Goal: Task Accomplishment & Management: Manage account settings

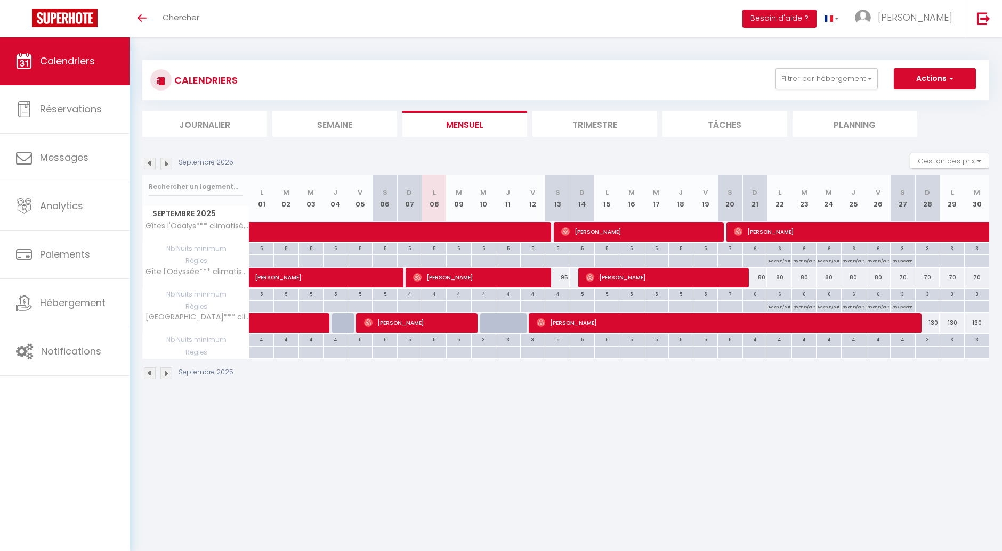
click at [151, 162] on img at bounding box center [150, 164] width 12 height 12
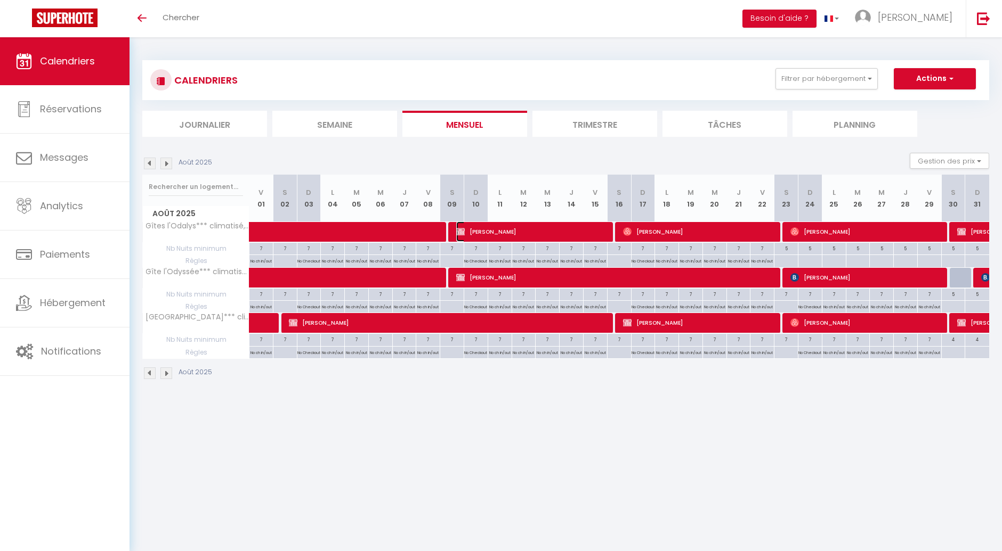
click at [501, 235] on span "[PERSON_NAME]" at bounding box center [532, 232] width 152 height 20
select select "OK"
select select "0"
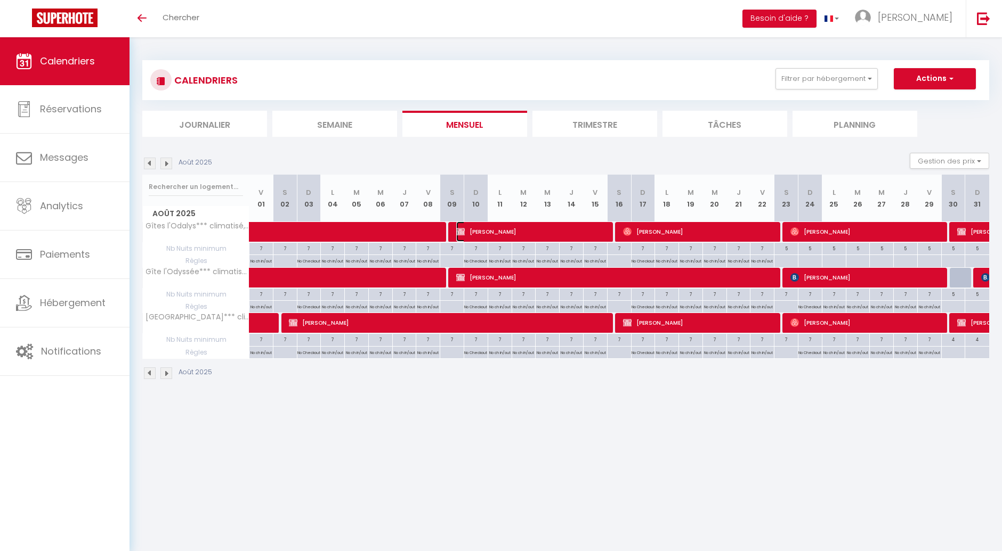
select select "1"
select select
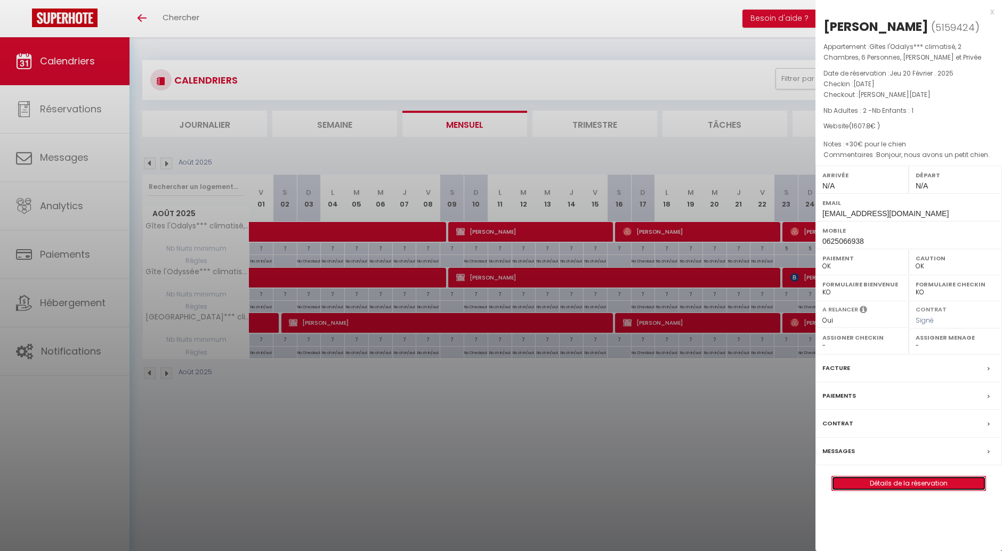
click at [852, 483] on link "Détails de la réservation" at bounding box center [908, 484] width 153 height 14
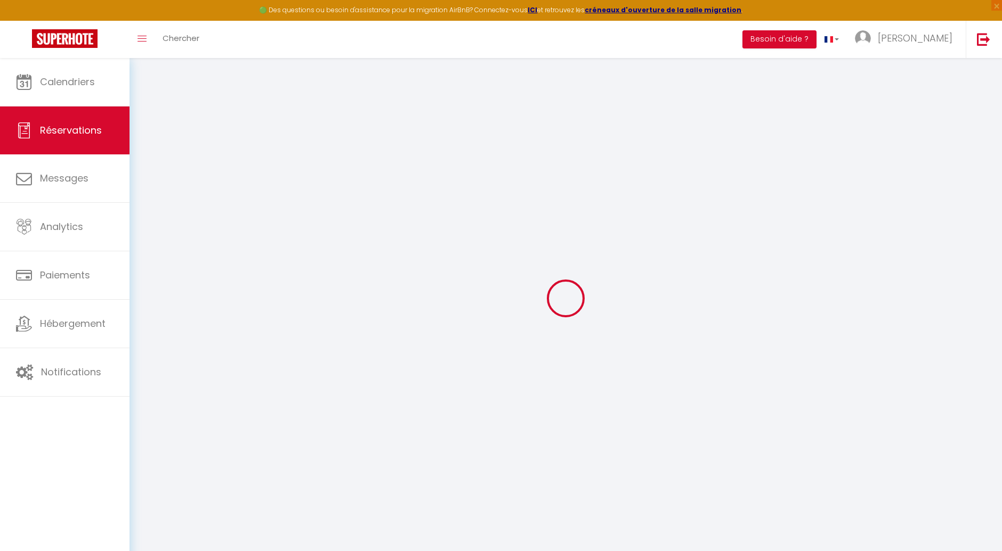
type input "PATRICIA"
type input "COLLET"
type input "ericpatricia73410@gmail.com"
type input "0625066938"
type input "73410"
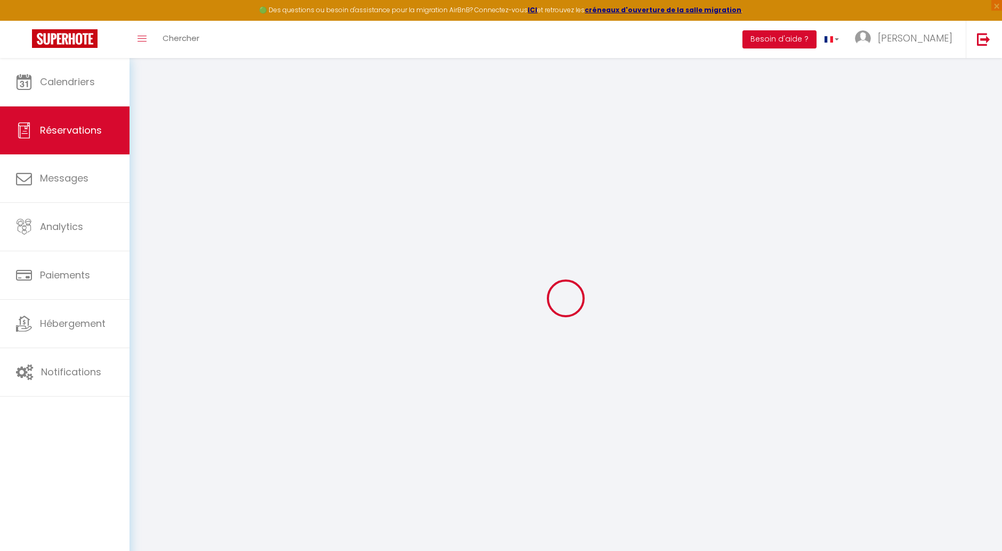
type input "98 impasse de la Maguette St Girod"
type input "Entrelacs"
select select "FR"
select select "25865"
select select "1"
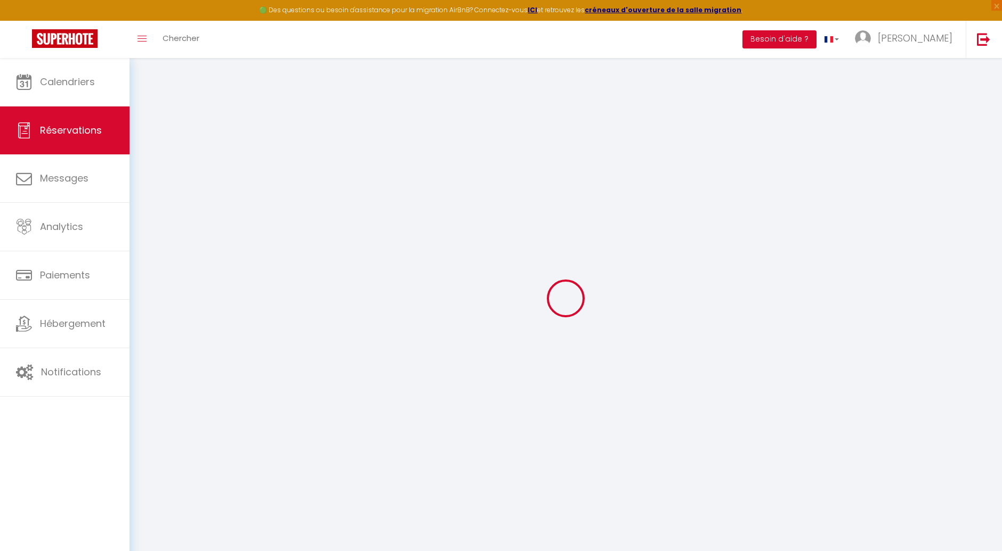
type input "Sam 09 Août 2025"
select select
type input "Sam 16 Août 2025"
select select
type input "2"
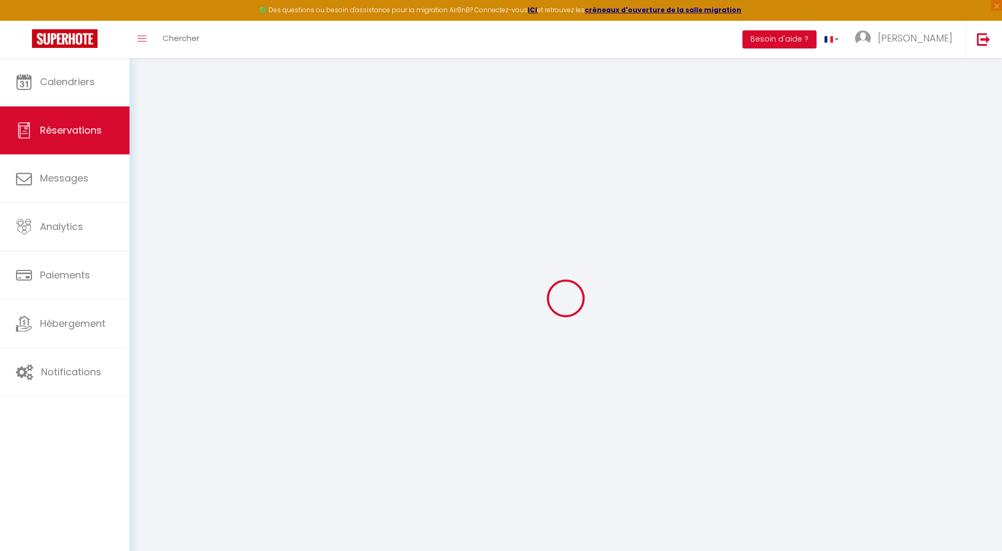
type input "1"
select select "12"
select select "15"
type input "1562.4"
checkbox input "false"
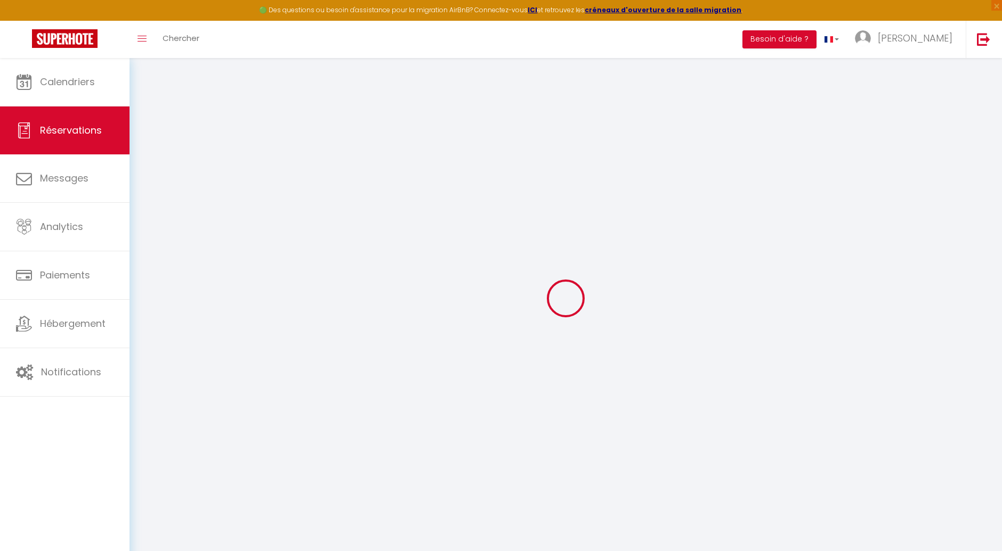
type input "0"
select select "69"
type input "0"
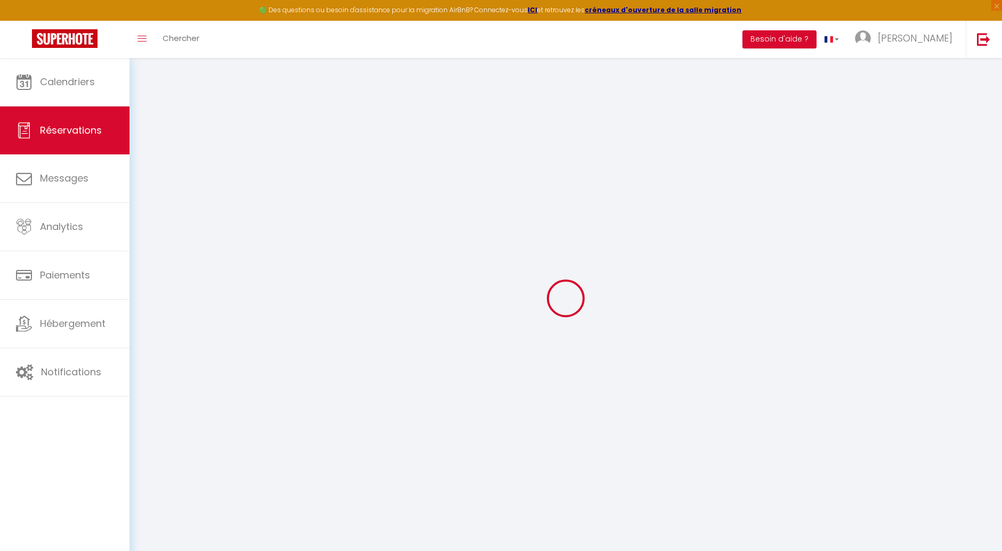
select select
checkbox input "false"
select select
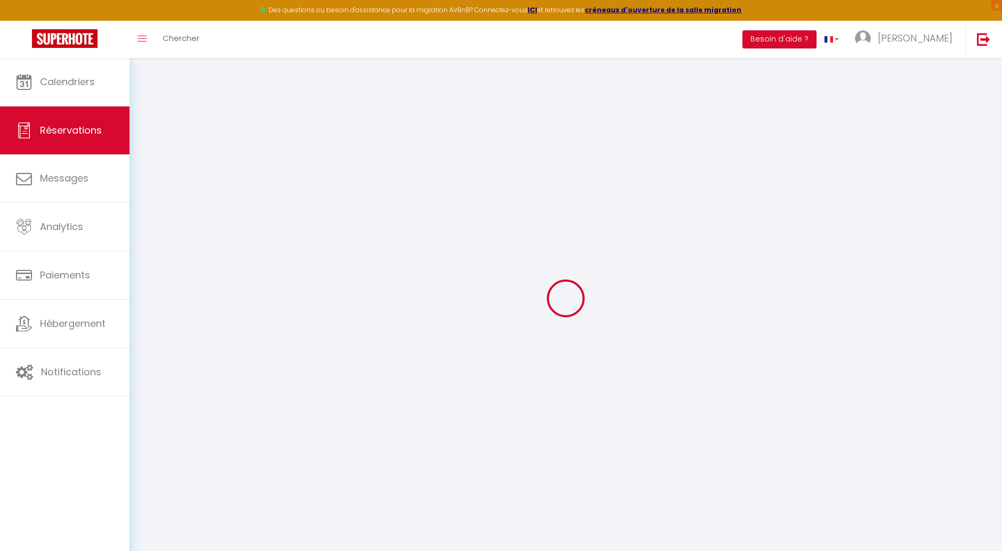
checkbox input "false"
select select
checkbox input "false"
select select
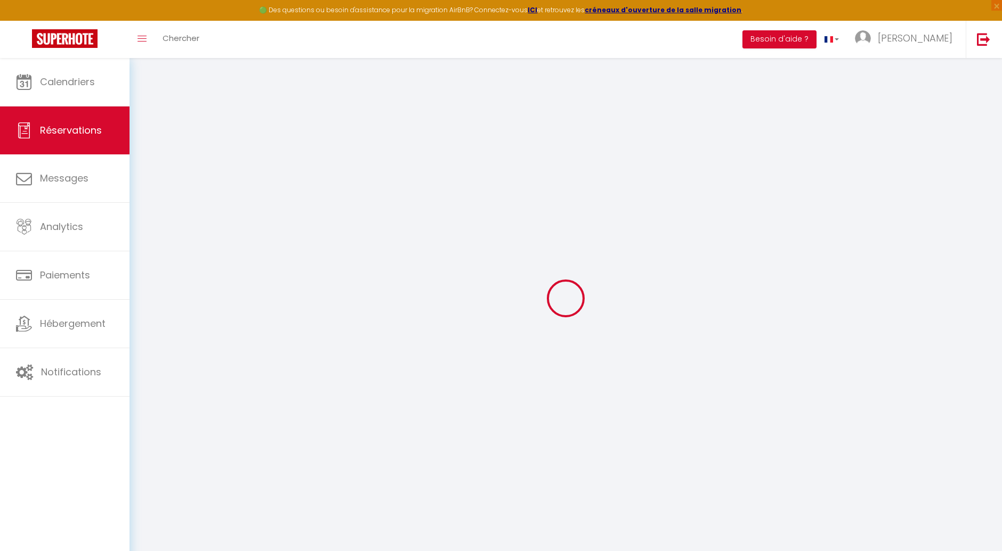
select select
checkbox input "false"
type textarea "Bonjour, nous avons un petit chien."
type textarea "+30€ pour le chien"
type input "30"
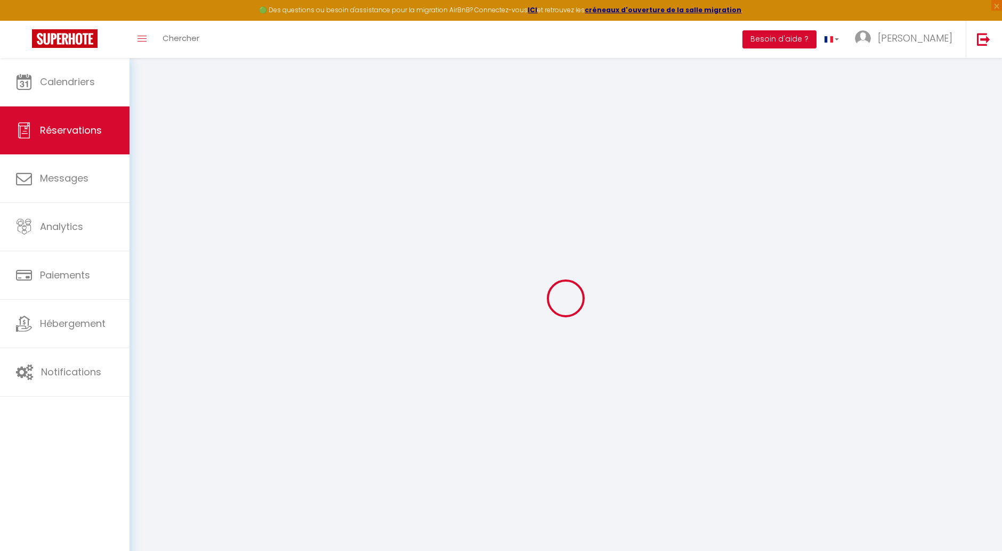
type input "15.4"
select select
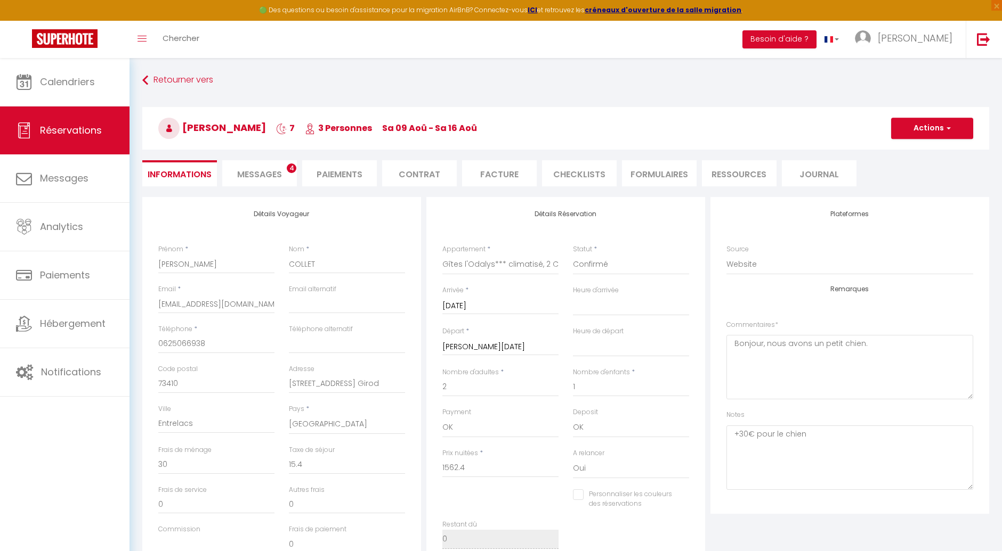
checkbox input "false"
select select
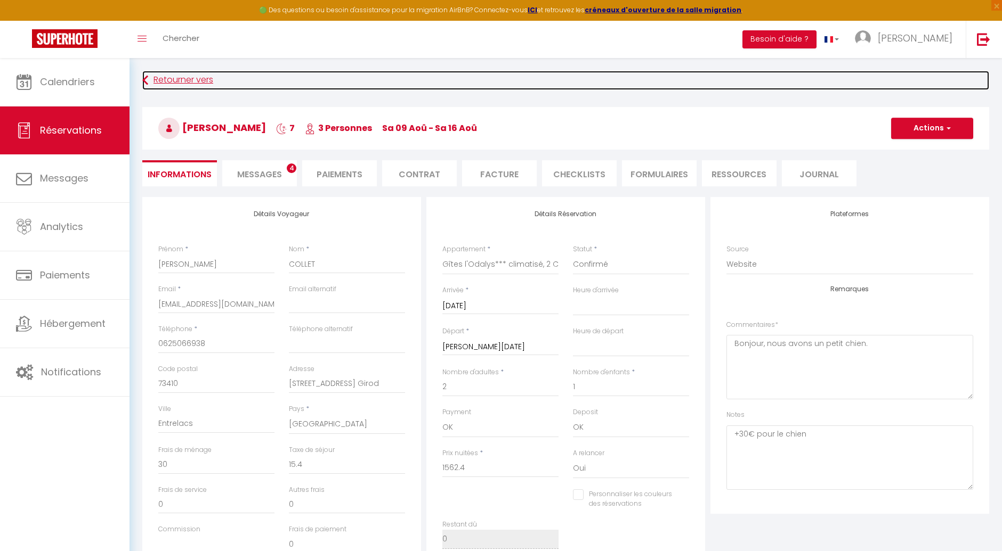
click at [163, 77] on link "Retourner vers" at bounding box center [565, 80] width 847 height 19
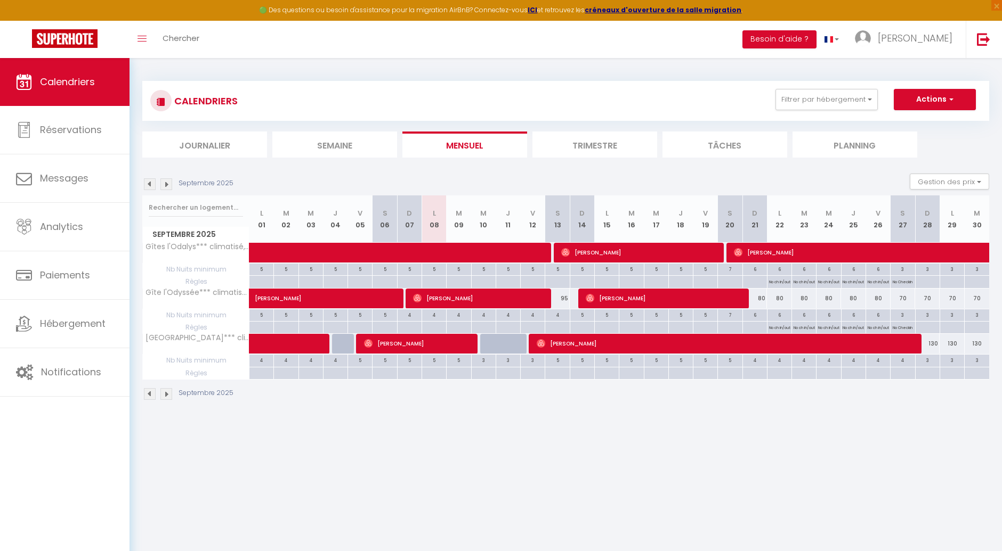
click at [166, 183] on img at bounding box center [166, 184] width 12 height 12
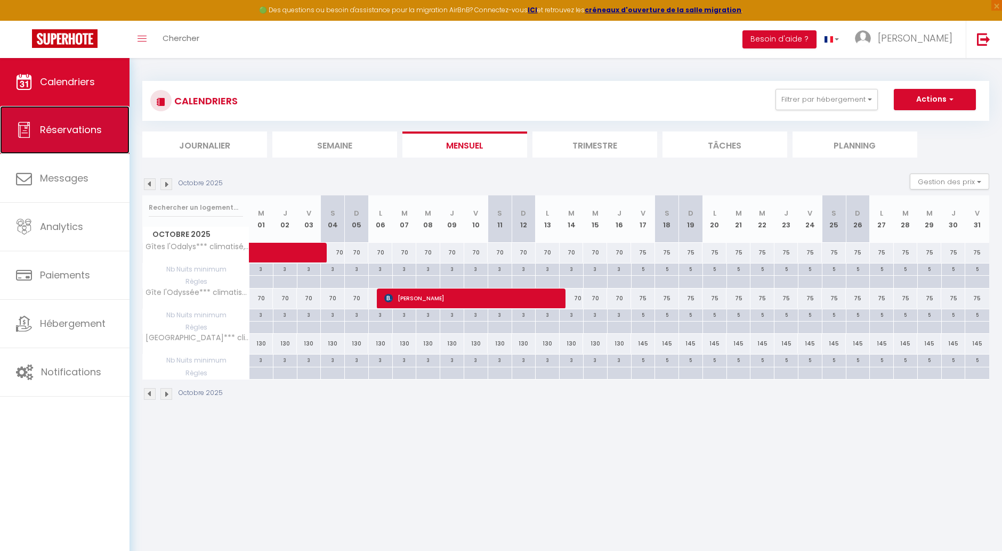
click at [79, 130] on span "Réservations" at bounding box center [71, 129] width 62 height 13
select select "not_cancelled"
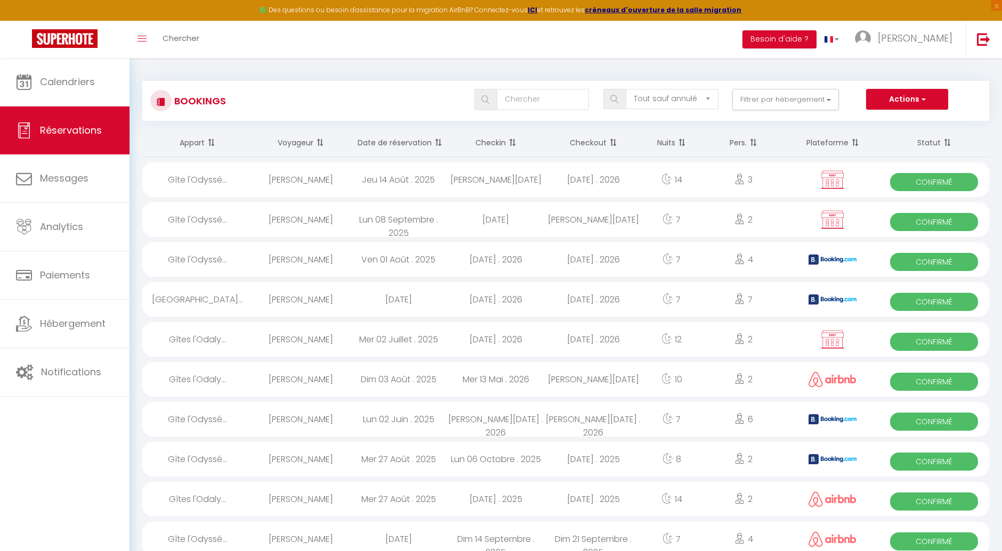
click at [408, 223] on div "Lun 08 Septembre . 2025" at bounding box center [399, 219] width 98 height 35
select select "OK"
select select "KO"
select select "0"
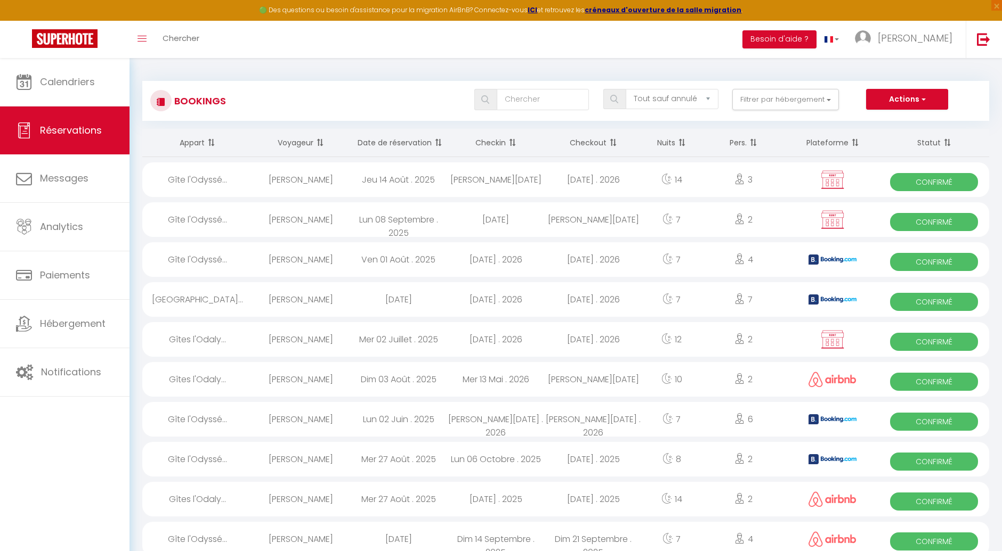
select select "1"
select select
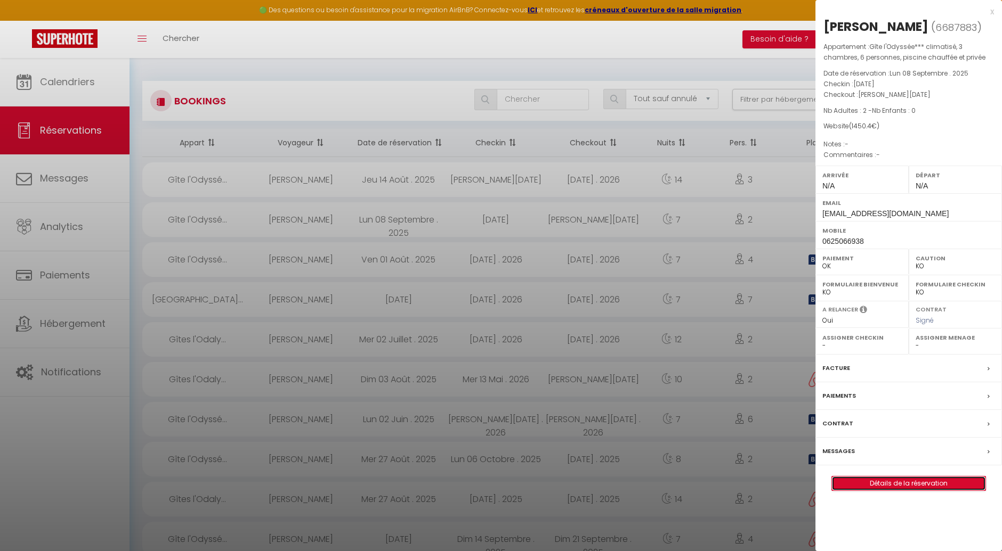
click at [892, 481] on link "Détails de la réservation" at bounding box center [908, 484] width 153 height 14
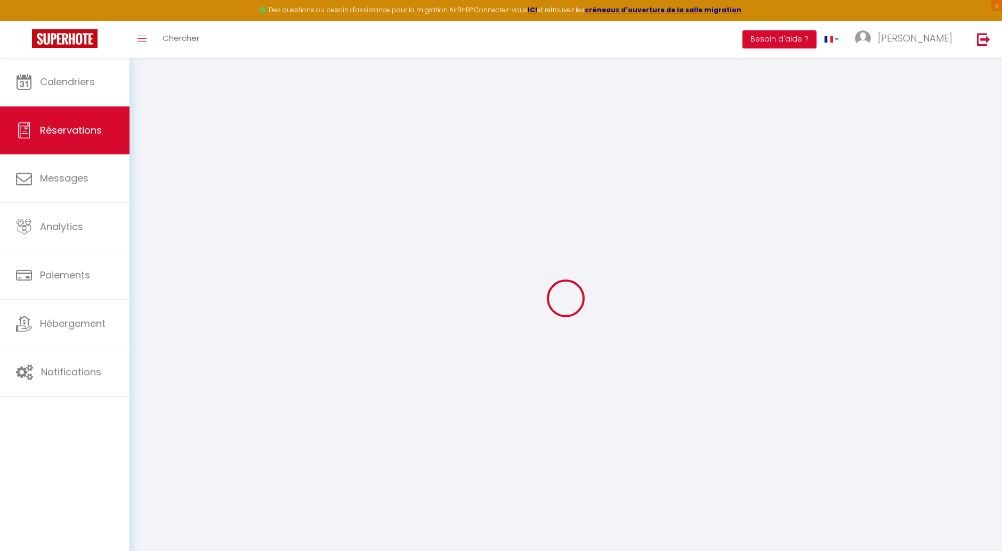
select select
checkbox input "false"
select select
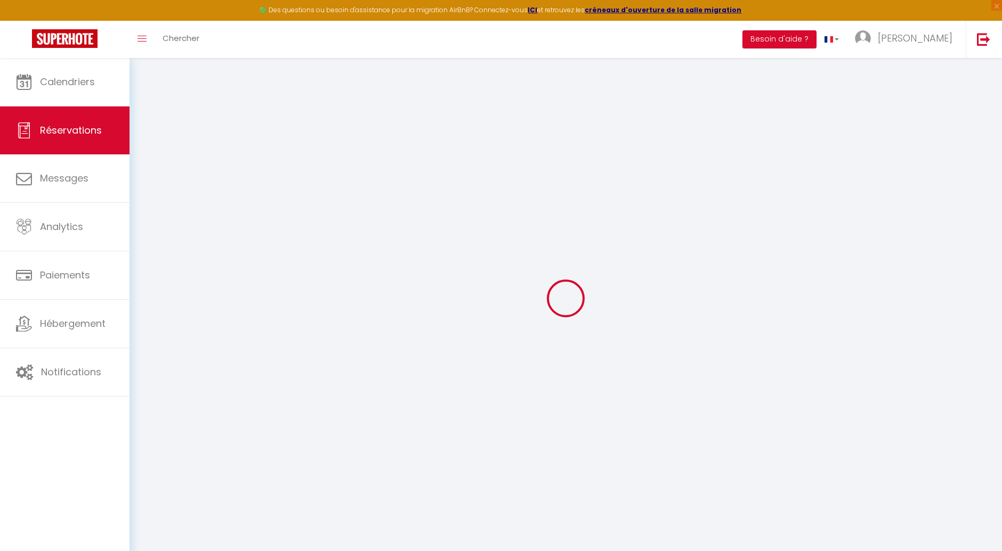
checkbox input "false"
select select
checkbox input "false"
type input "15.4"
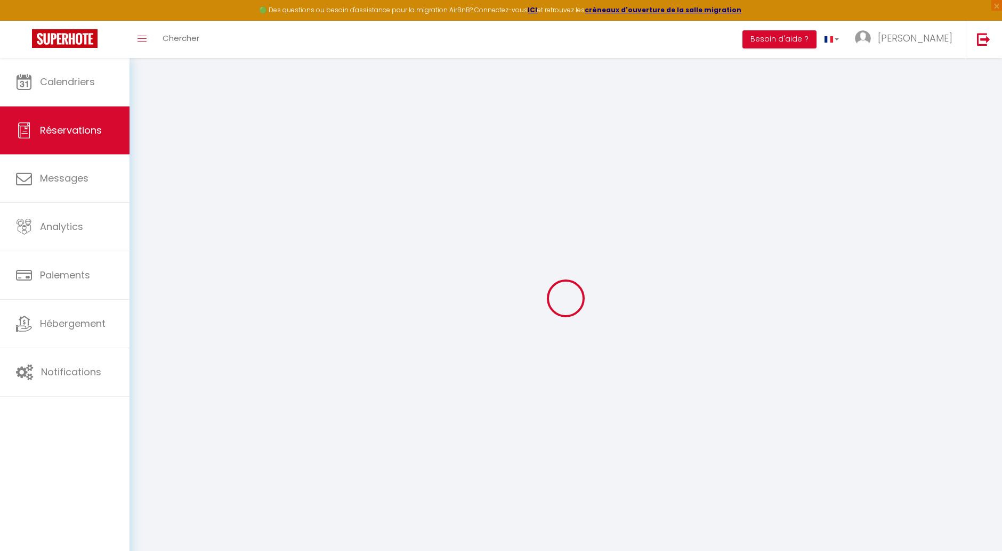
select select
checkbox input "false"
select select
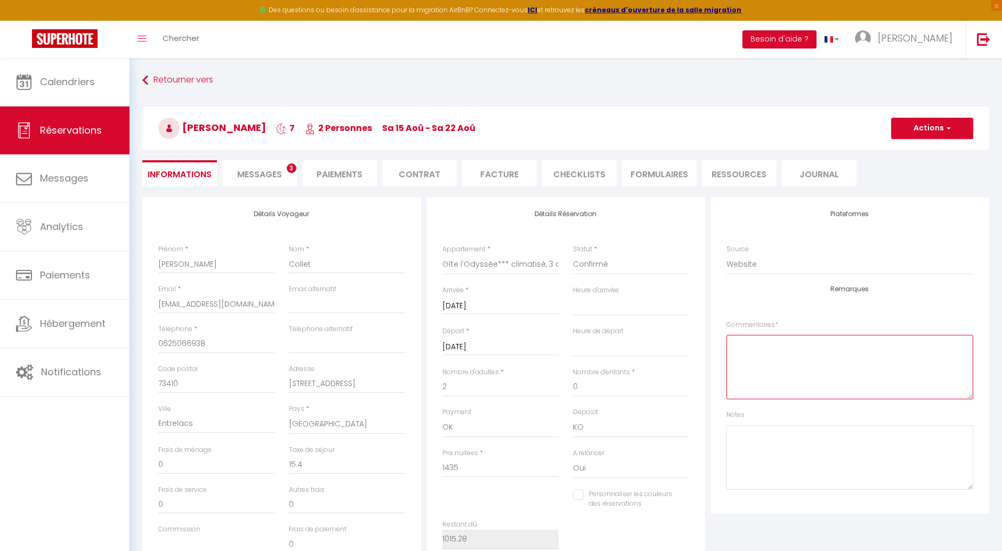
click at [789, 364] on textarea at bounding box center [849, 367] width 247 height 64
type textarea "un chiwawa"
click at [753, 441] on textarea at bounding box center [849, 458] width 247 height 64
type textarea "un chiwawa"
click at [916, 136] on button "Actions" at bounding box center [932, 128] width 82 height 21
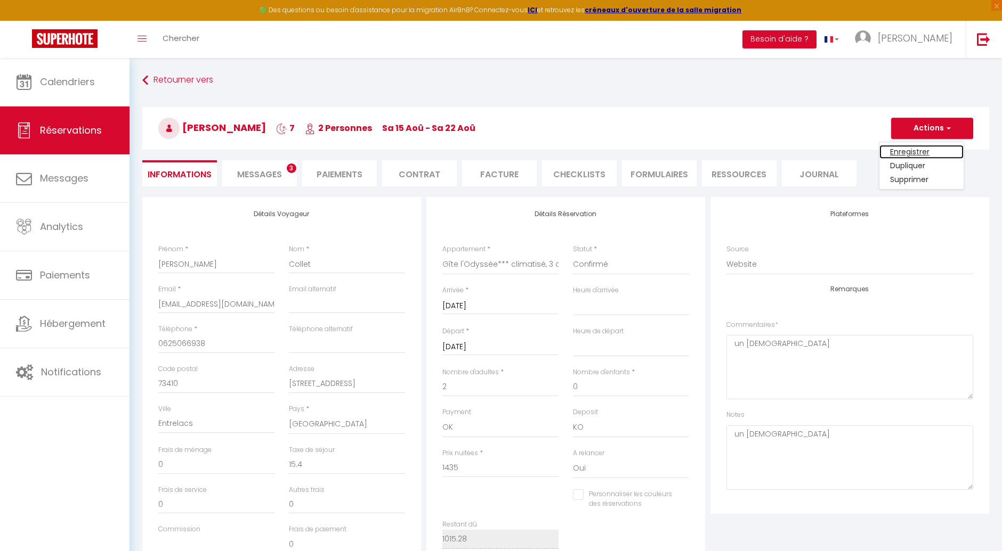
click at [914, 148] on link "Enregistrer" at bounding box center [921, 152] width 84 height 14
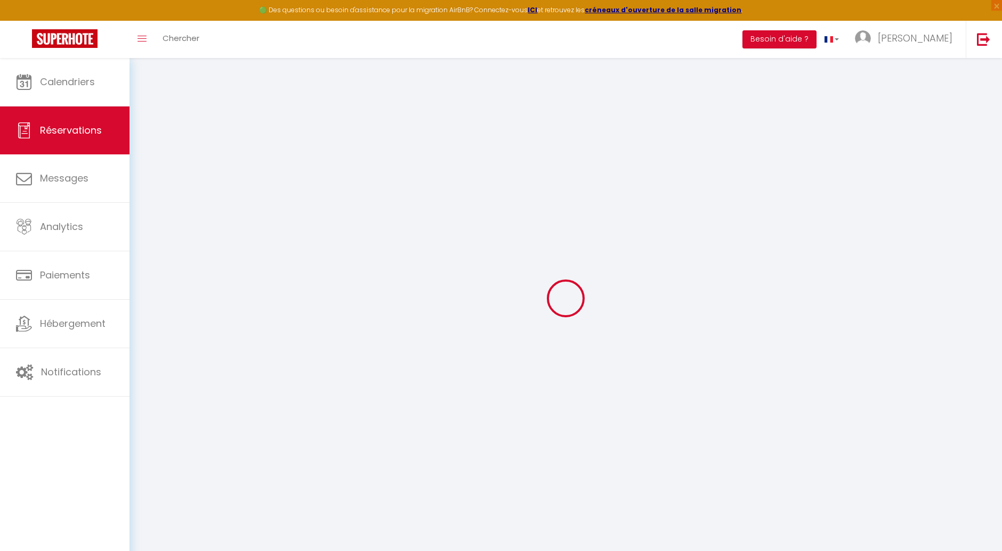
select select "not_cancelled"
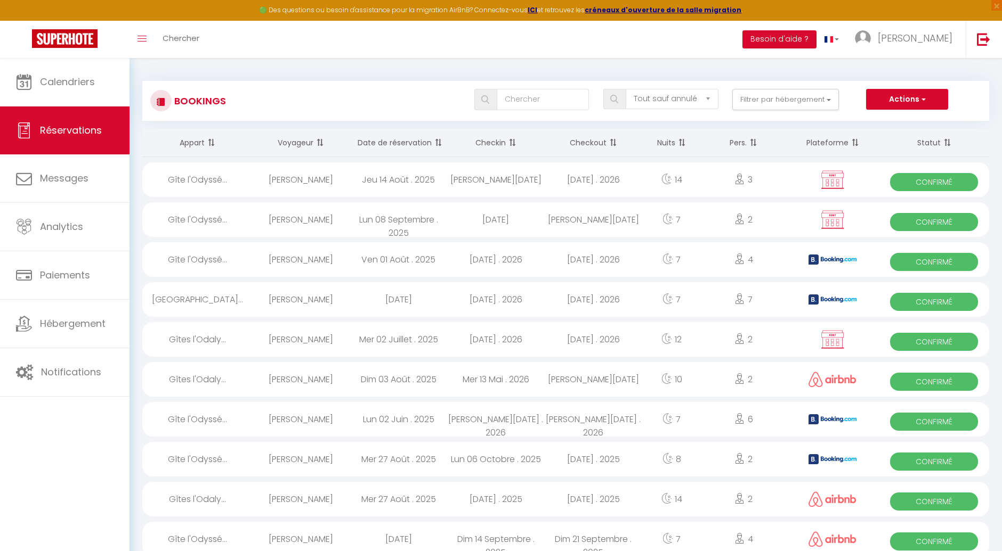
click at [940, 221] on span "Confirmé" at bounding box center [934, 222] width 88 height 18
select select "OK"
select select "KO"
select select "0"
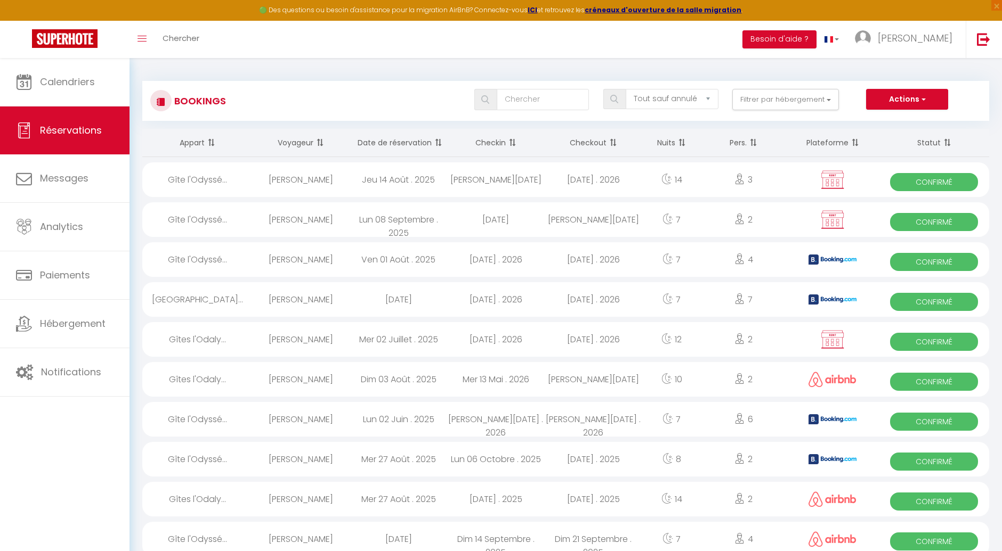
select select "1"
select select
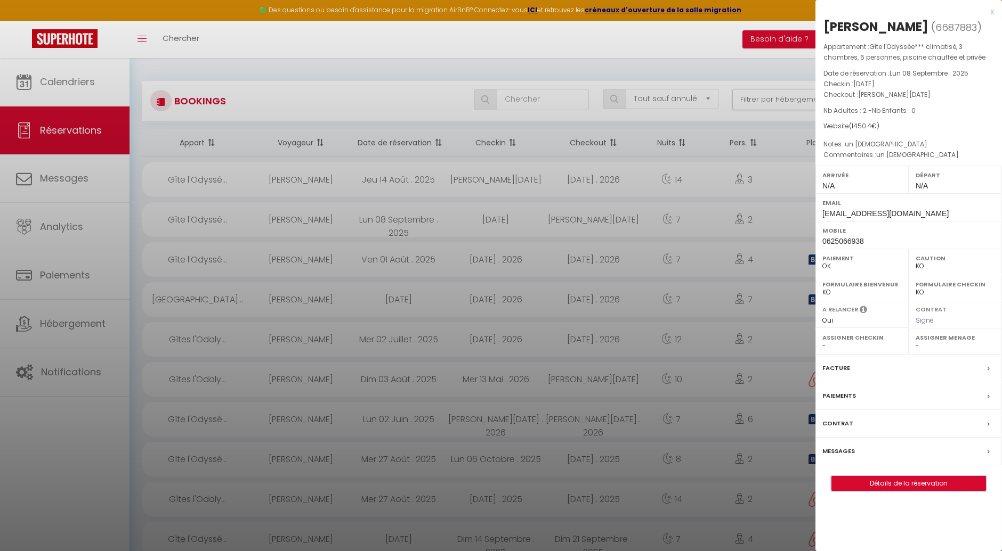
click at [889, 476] on button "Détails de la réservation" at bounding box center [908, 483] width 155 height 15
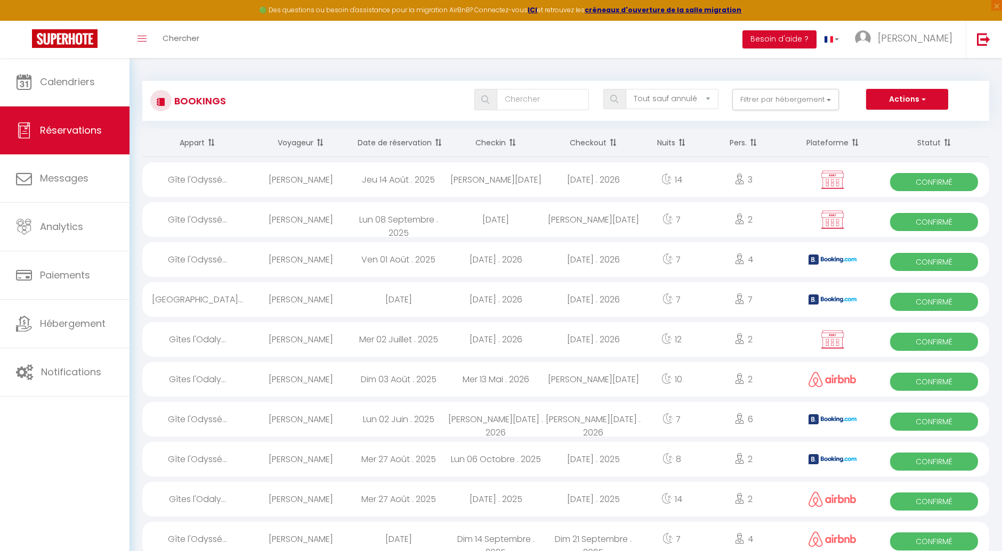
click at [925, 221] on span "Confirmé" at bounding box center [934, 222] width 88 height 18
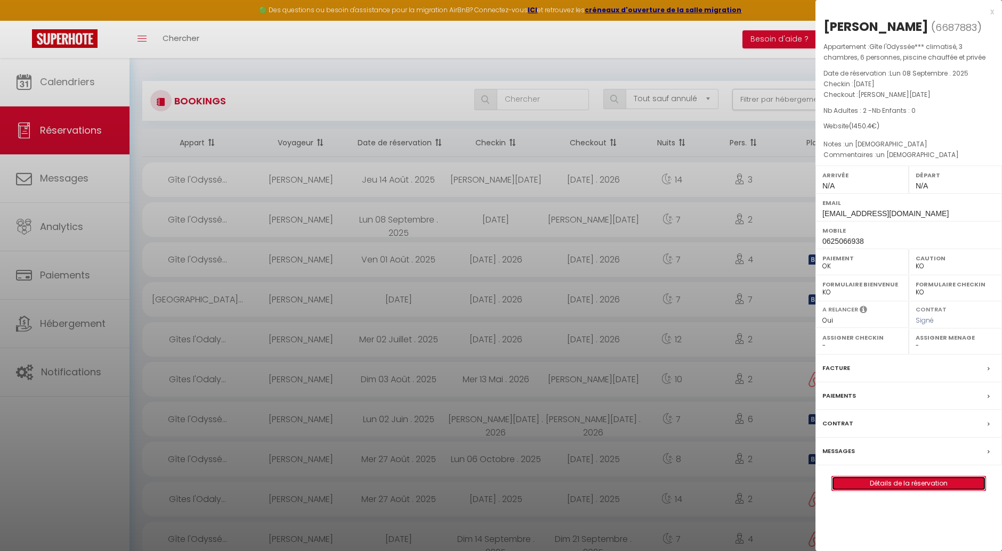
click at [883, 482] on link "Détails de la réservation" at bounding box center [908, 484] width 153 height 14
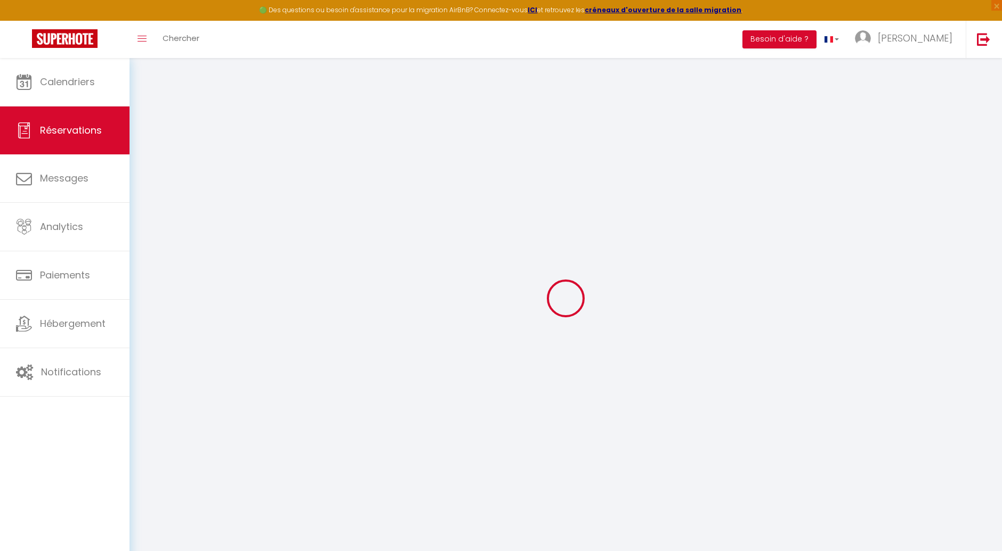
type input "Patricia"
type input "Collet"
type input "ericpatricia73410@gmail.com"
type input "0625066938"
type input "73410"
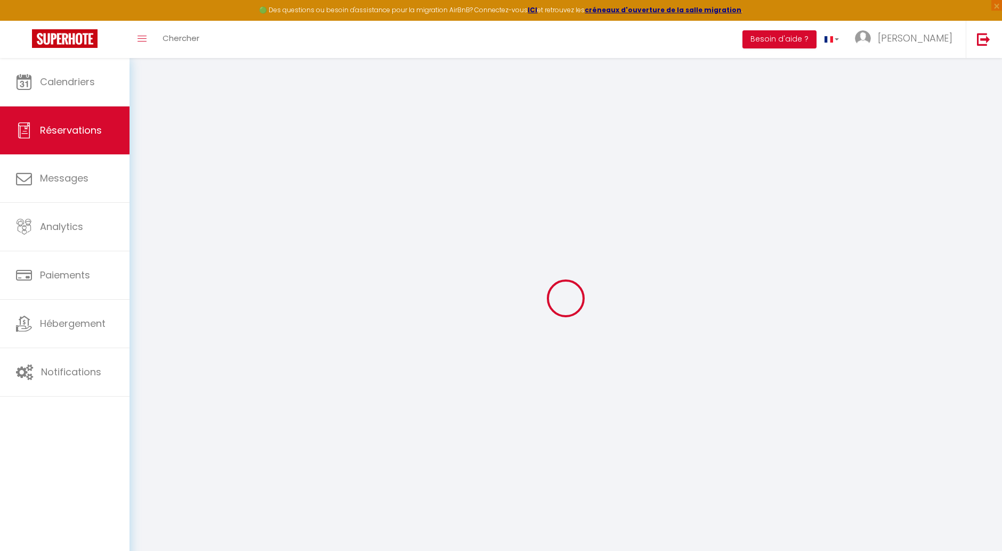
type input "98 impasse de la maguette, St Girod"
type input "Entrelacs"
select select "FR"
select select "25866"
select select "1"
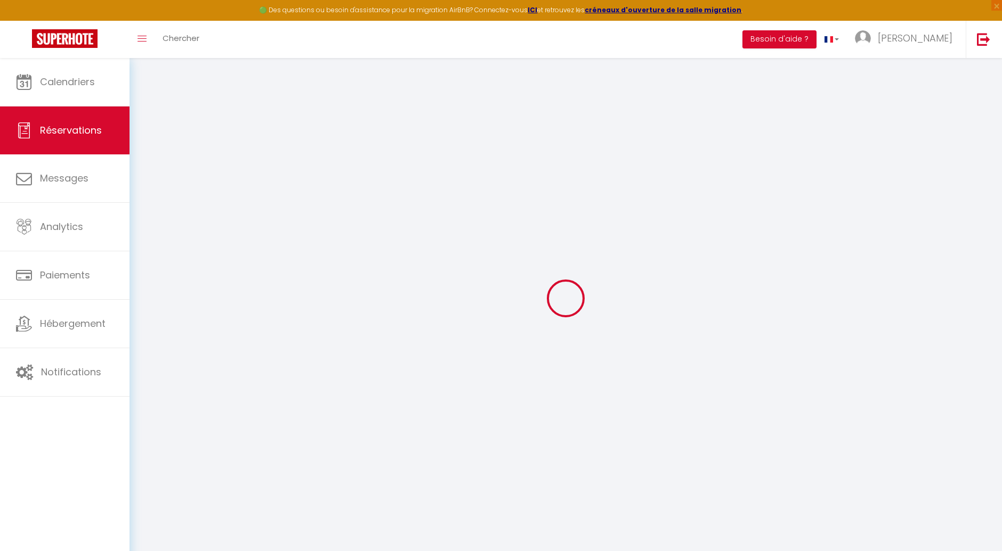
type input "Sam 15 Août 2026"
select select
type input "Sam 22 Août 2026"
select select
type input "2"
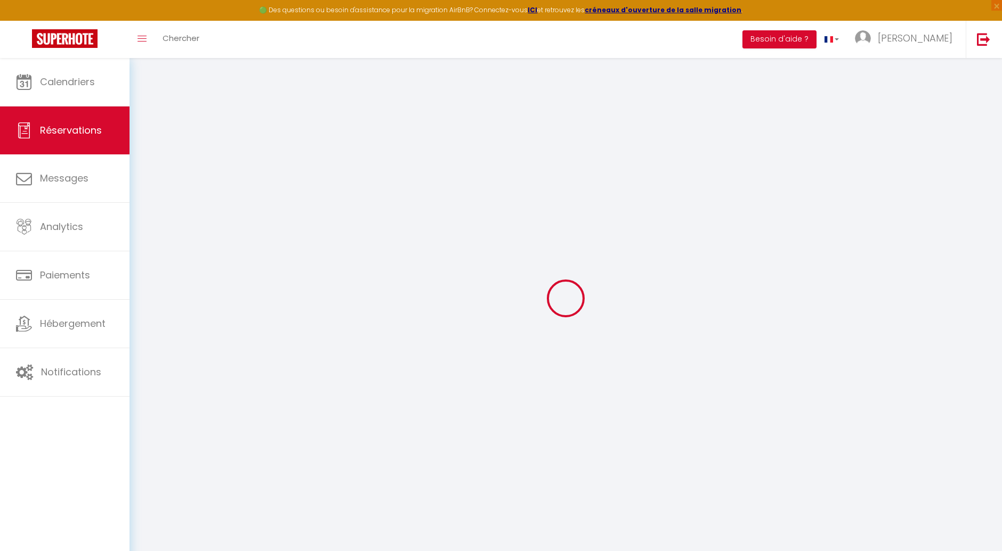
select select "12"
select select
type input "1435"
checkbox input "false"
type input "1015.28"
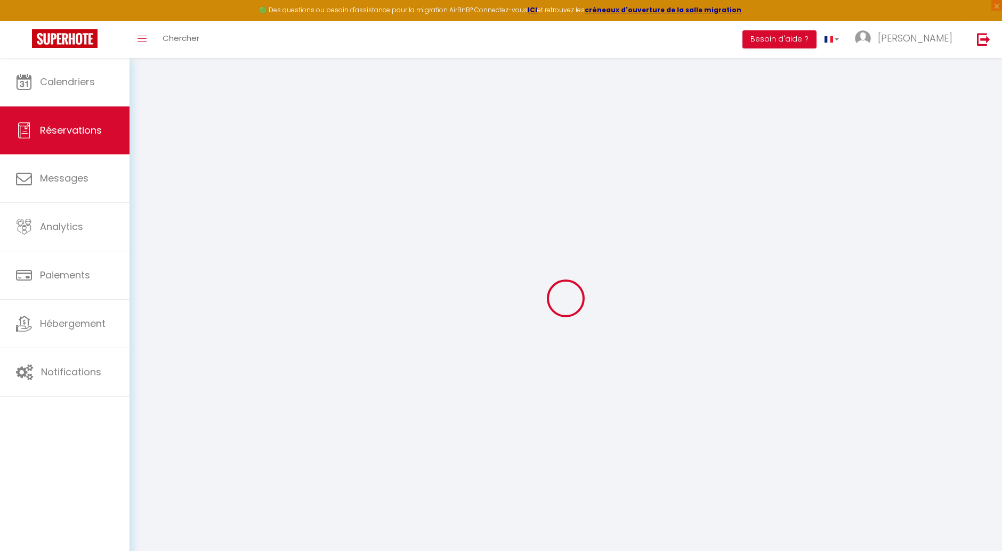
select select "69"
type input "0"
select select
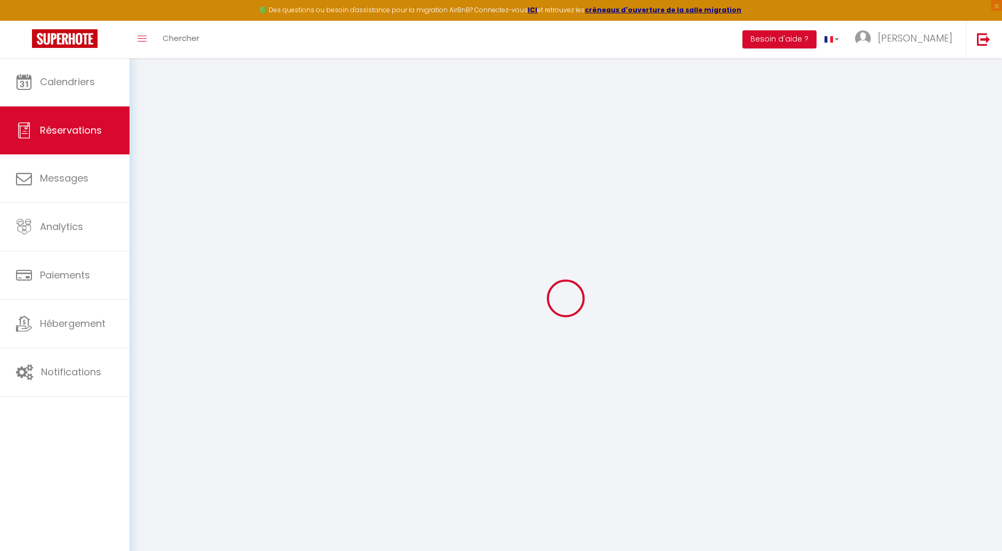
select select
select select "14"
checkbox input "false"
select select
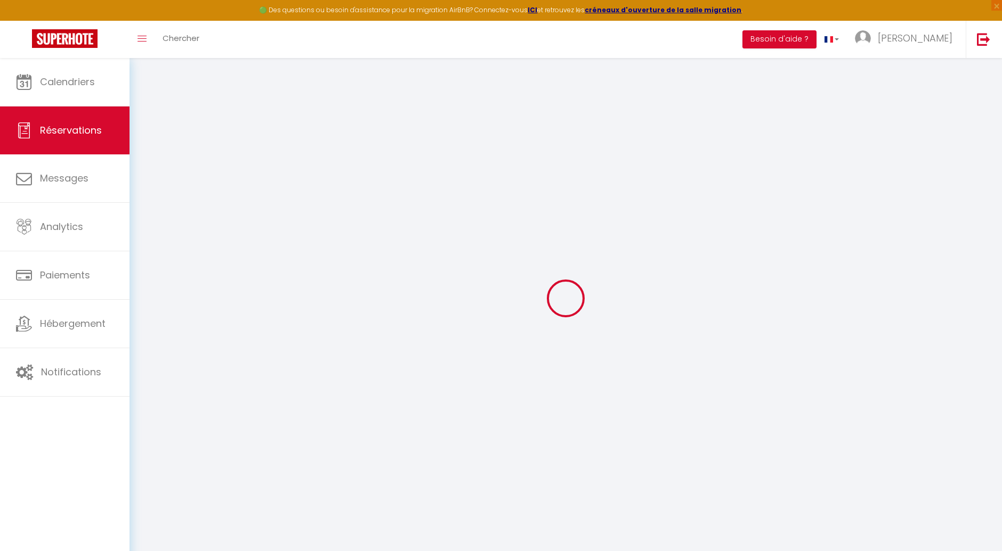
checkbox input "false"
select select
checkbox input "false"
type textarea "un chiwawa"
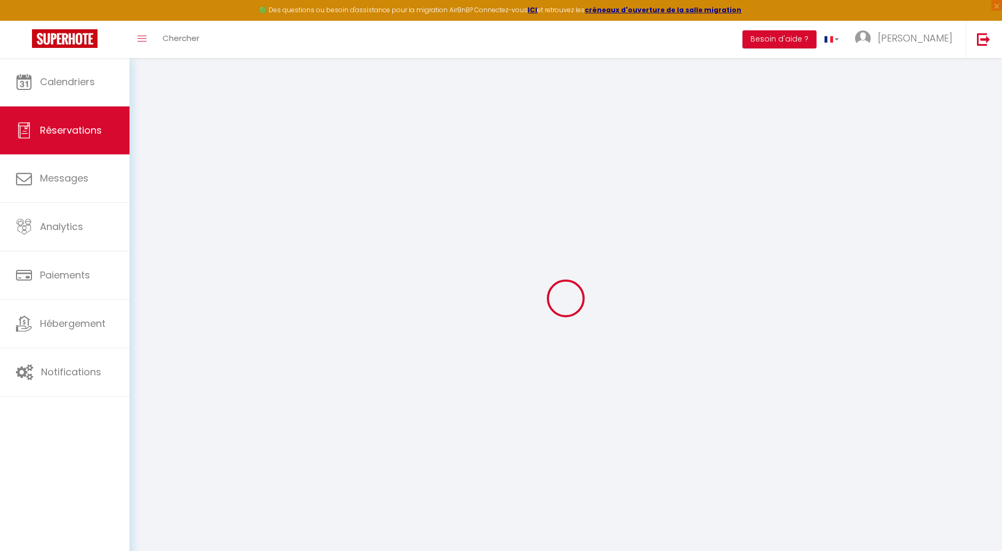
type textarea "un chiwawa"
type input "15.4"
select select
checkbox input "false"
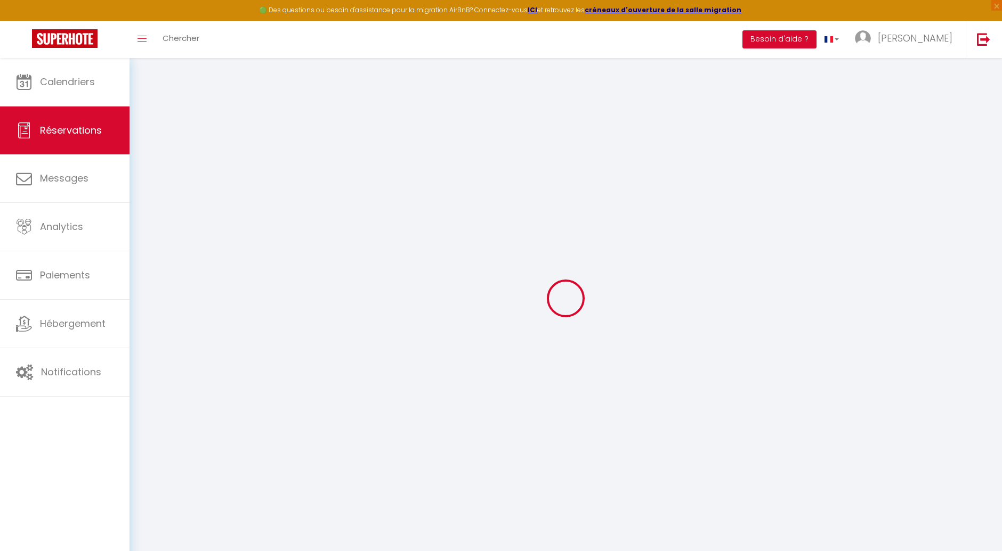
select select
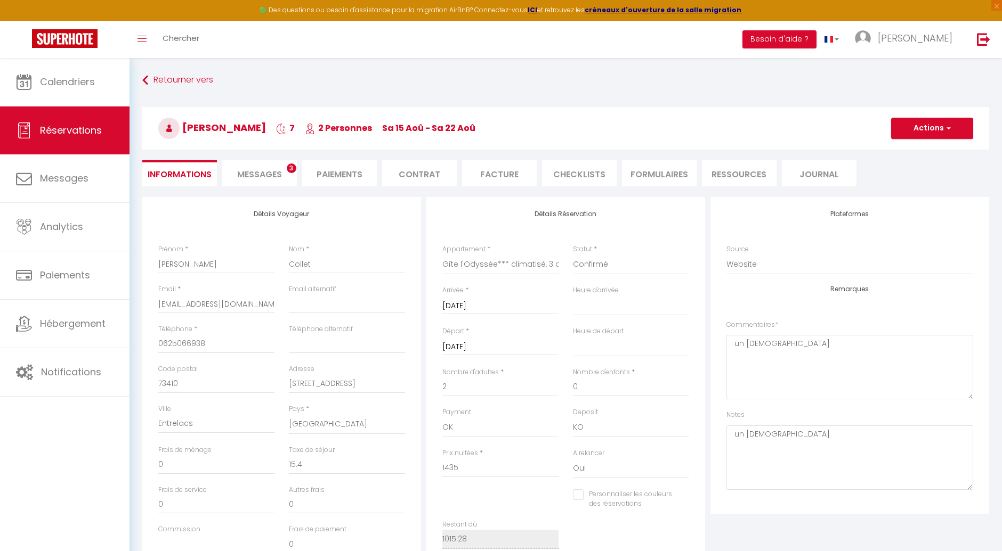
click at [278, 174] on span "Messages" at bounding box center [259, 174] width 45 height 12
select select
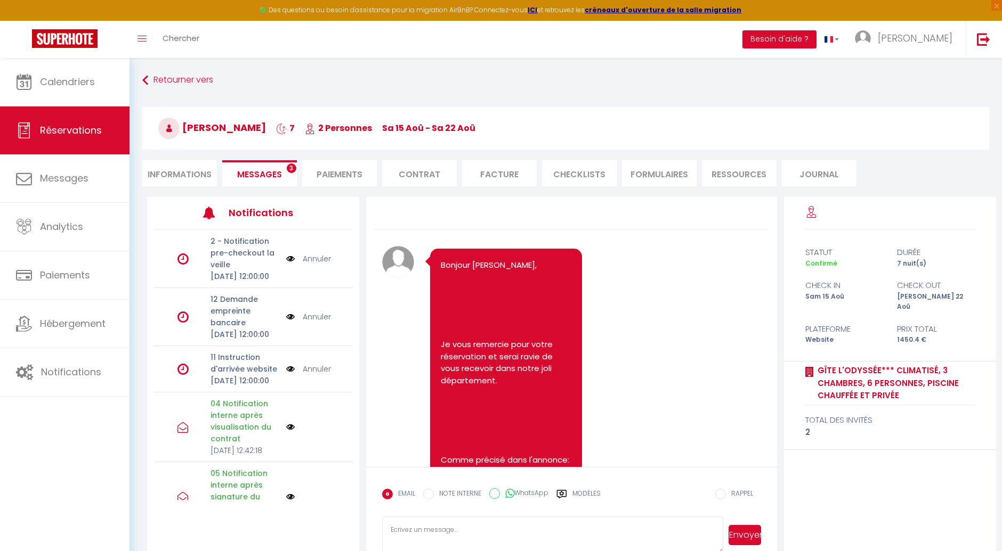
select select
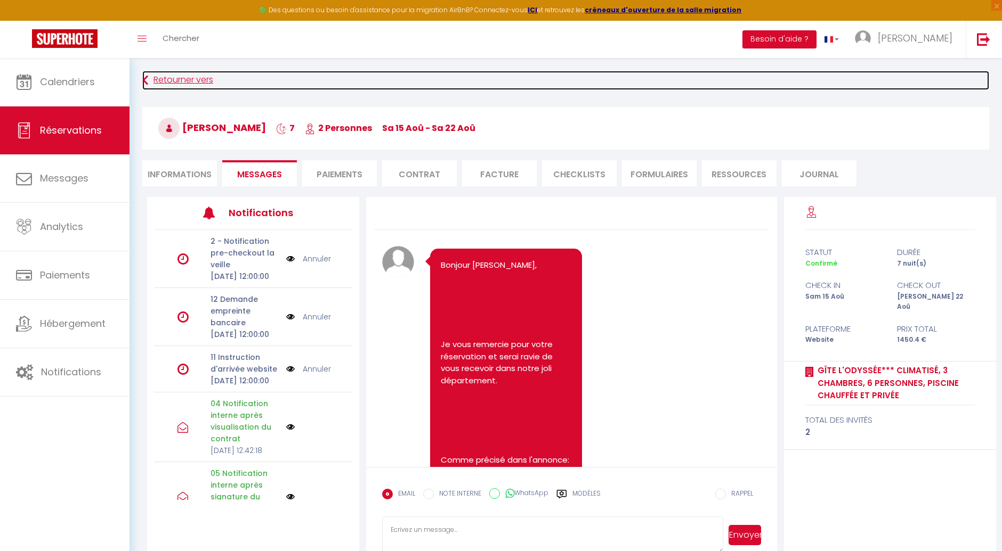
click at [167, 78] on link "Retourner vers" at bounding box center [565, 80] width 847 height 19
select select
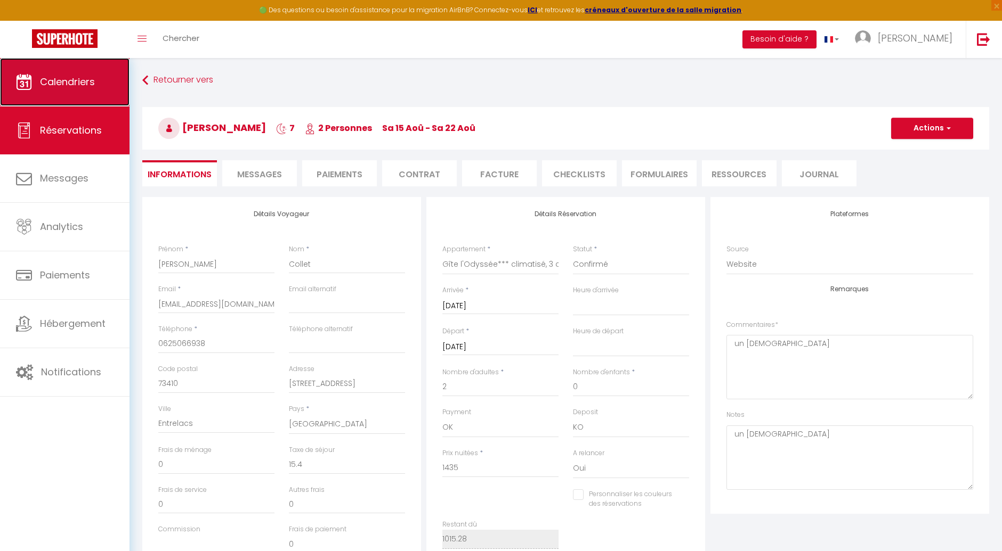
click at [85, 85] on span "Calendriers" at bounding box center [67, 81] width 55 height 13
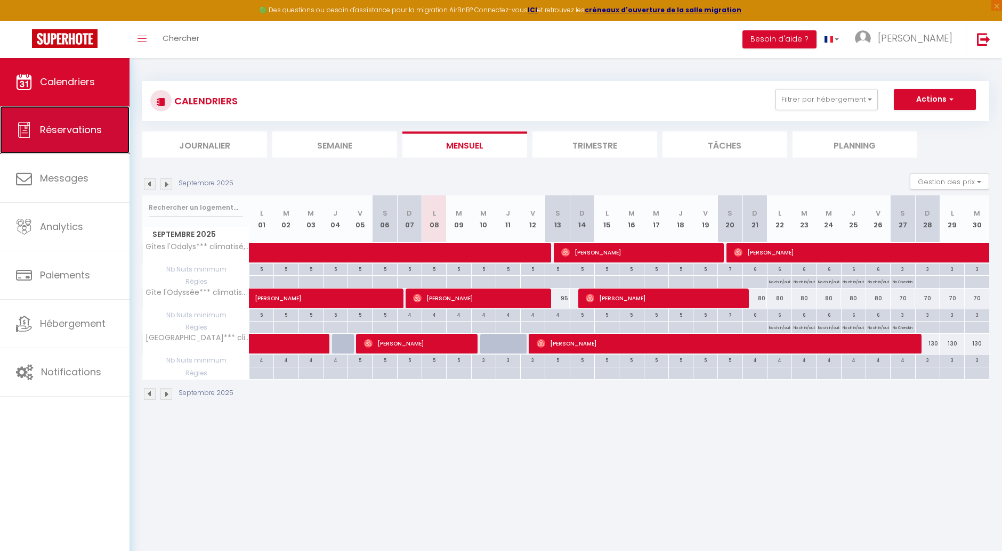
click at [80, 130] on span "Réservations" at bounding box center [71, 129] width 62 height 13
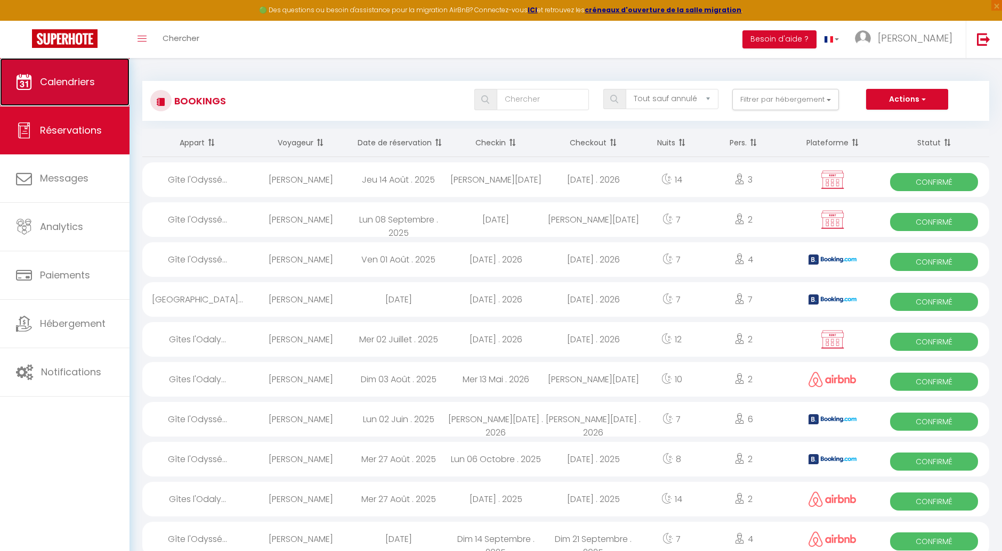
click at [94, 81] on span "Calendriers" at bounding box center [67, 81] width 55 height 13
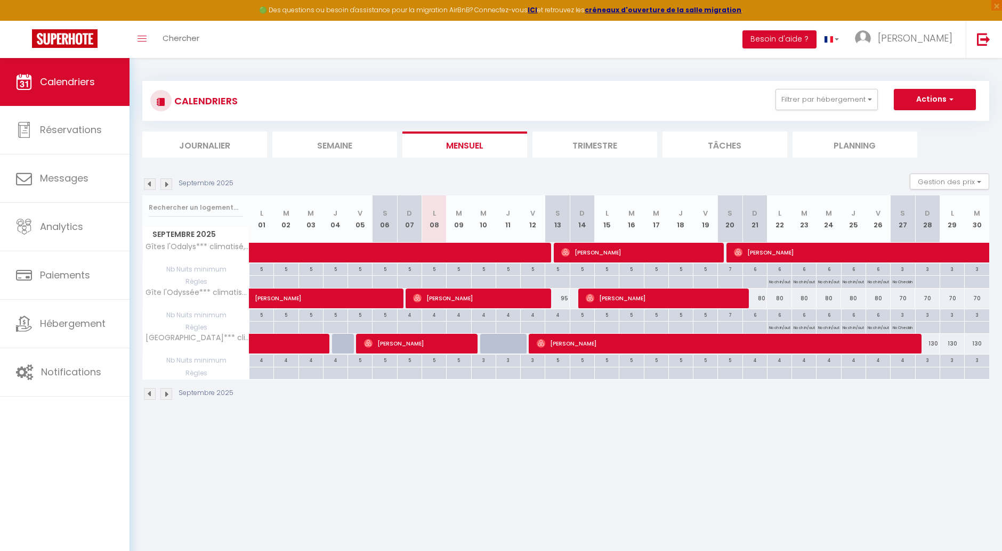
click at [147, 182] on img at bounding box center [150, 184] width 12 height 12
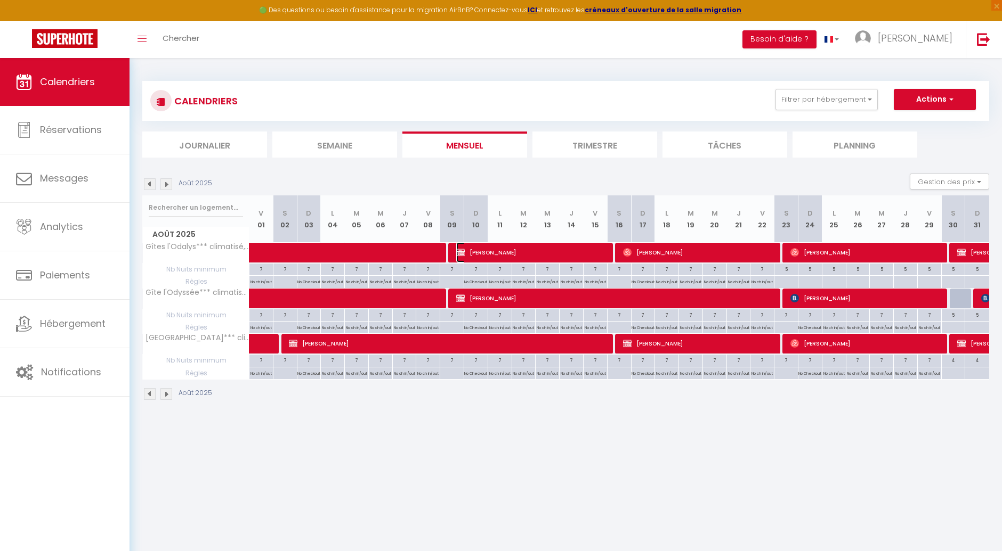
click at [556, 255] on span "[PERSON_NAME]" at bounding box center [532, 252] width 152 height 20
select select "OK"
select select "0"
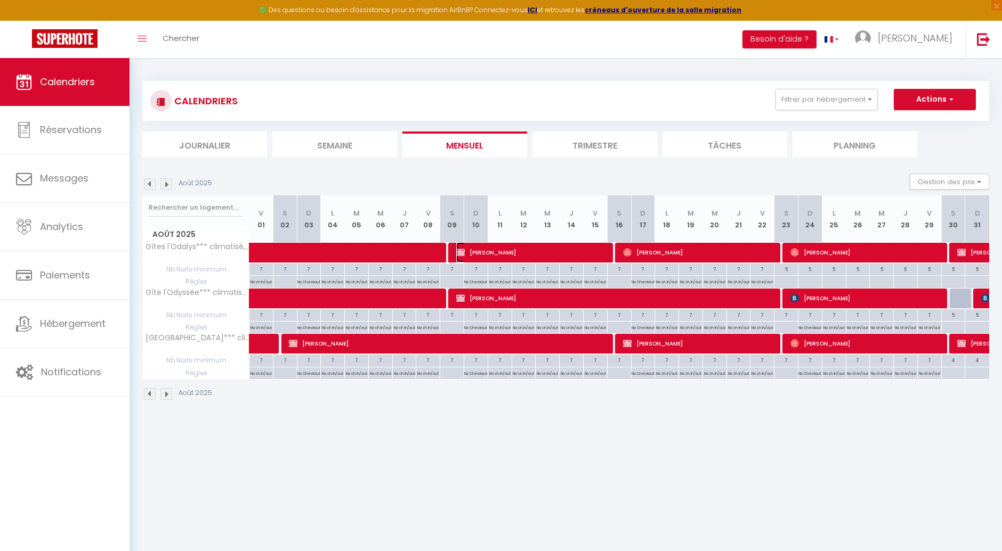
select select "1"
select select
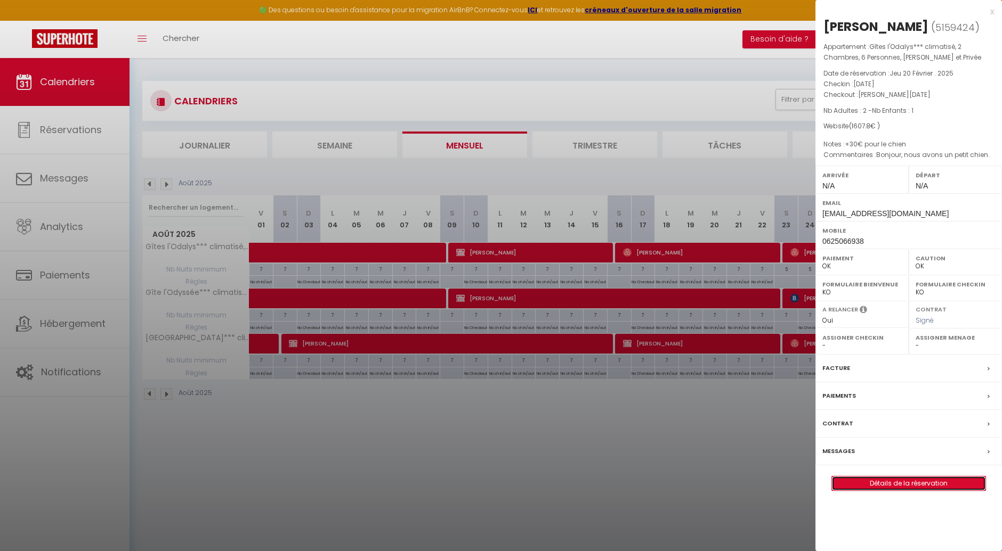
click at [909, 479] on link "Détails de la réservation" at bounding box center [908, 484] width 153 height 14
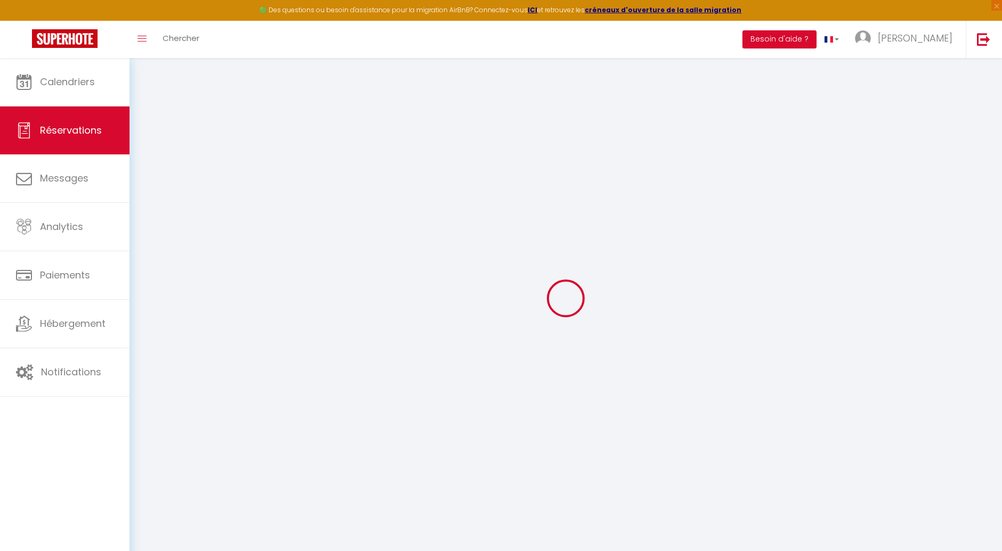
type input "PATRICIA"
type input "COLLET"
type input "ericpatricia73410@gmail.com"
type input "0625066938"
type input "73410"
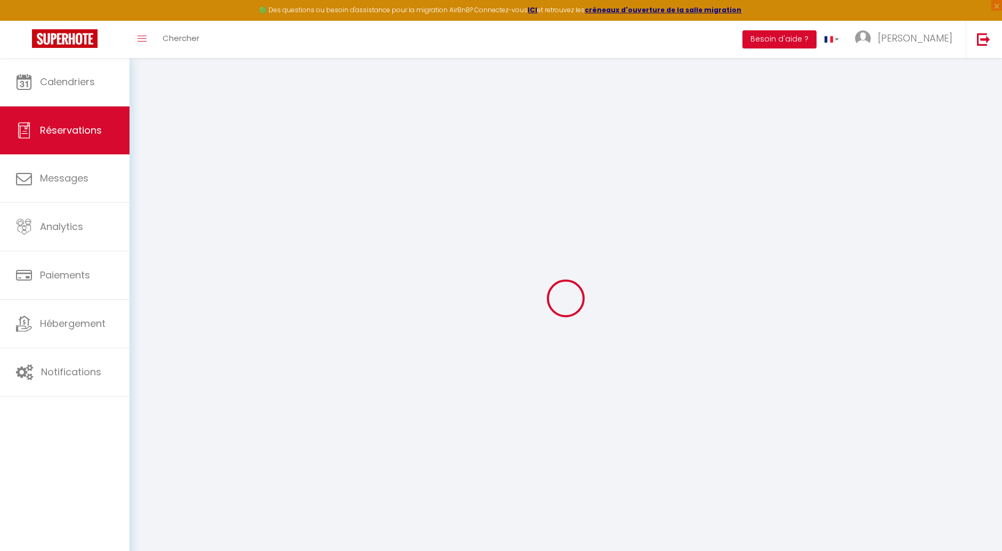
type input "98 impasse de la Maguette St Girod"
type input "Entrelacs"
select select "FR"
select select "25865"
select select "1"
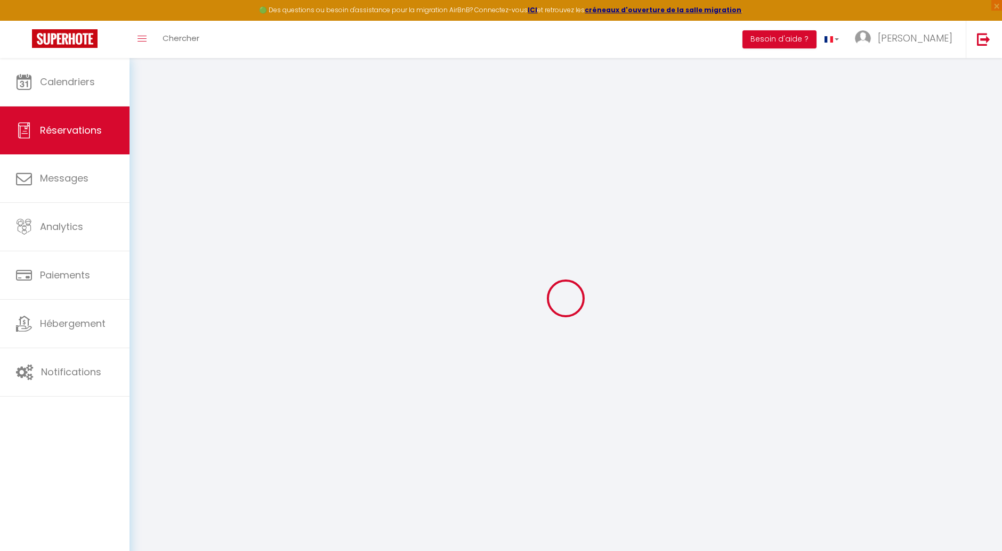
type input "Sam 09 Août 2025"
select select
type input "Sam 16 Août 2025"
select select
type input "2"
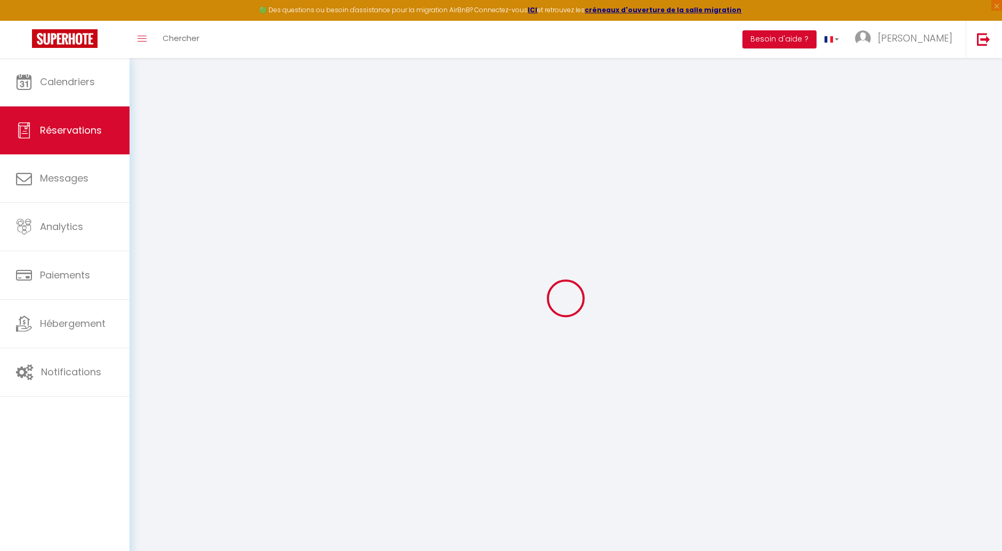
type input "1"
select select "12"
select select "15"
type input "1562.4"
checkbox input "false"
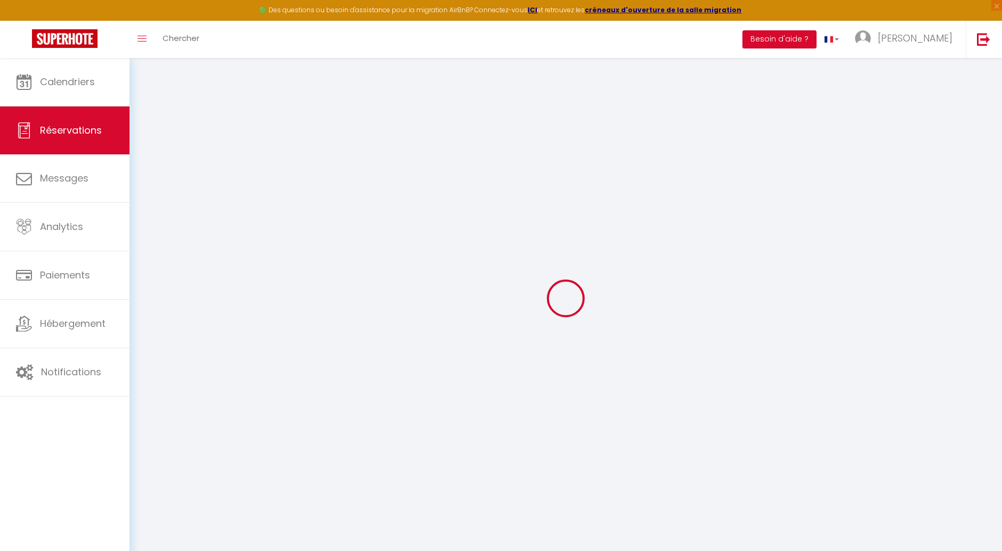
type input "0"
select select "69"
type input "0"
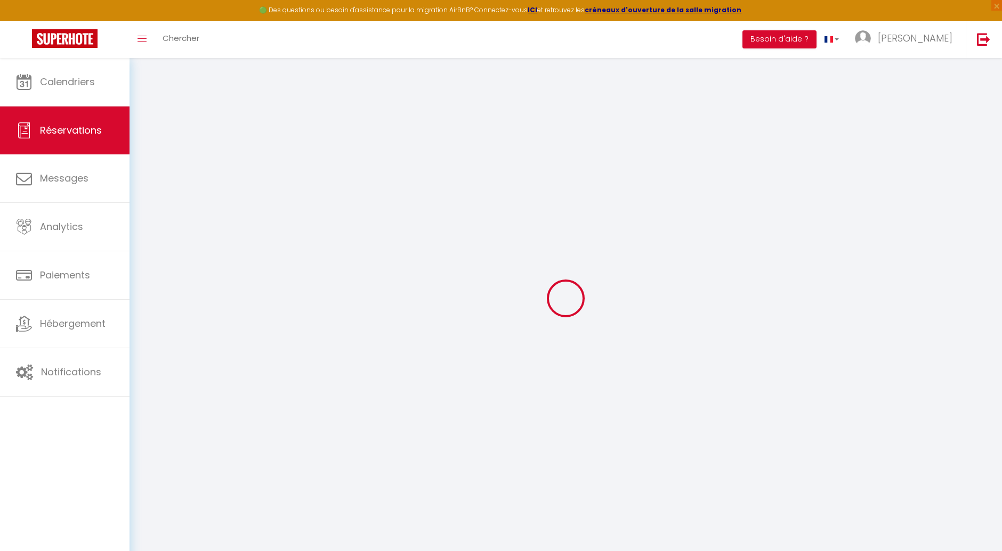
select select
checkbox input "false"
select select
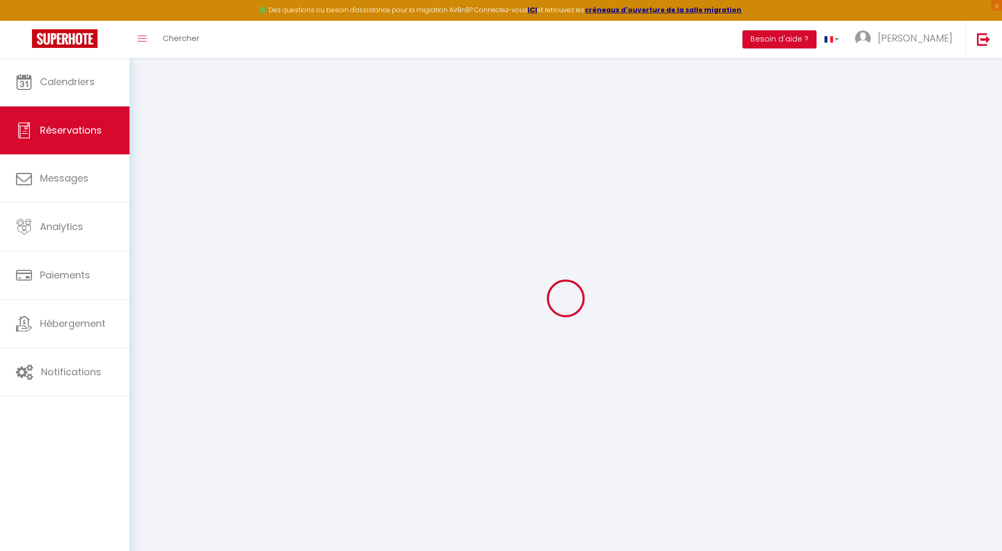
checkbox input "false"
select select
checkbox input "false"
select select
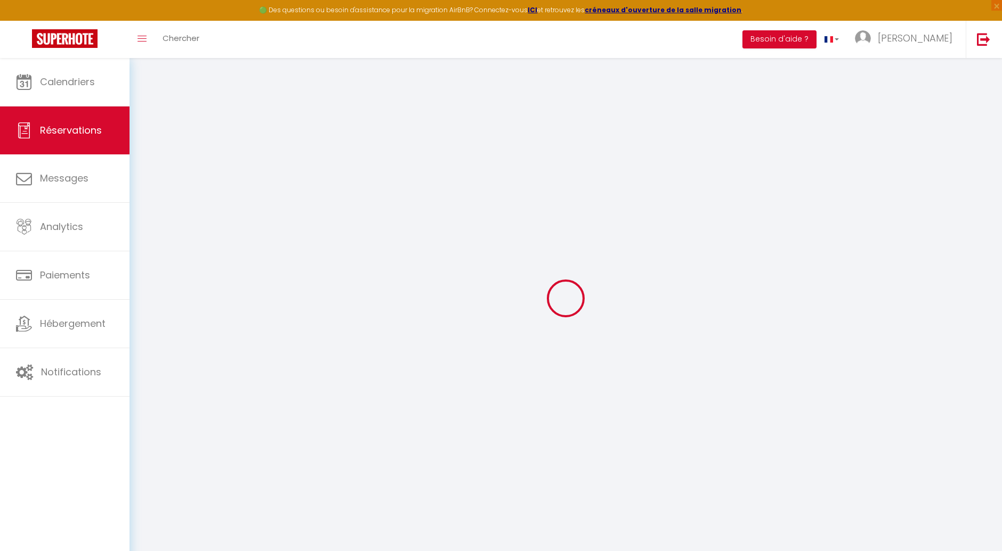
select select
checkbox input "false"
type textarea "Bonjour, nous avons un petit chien."
type textarea "+30€ pour le chien"
type input "30"
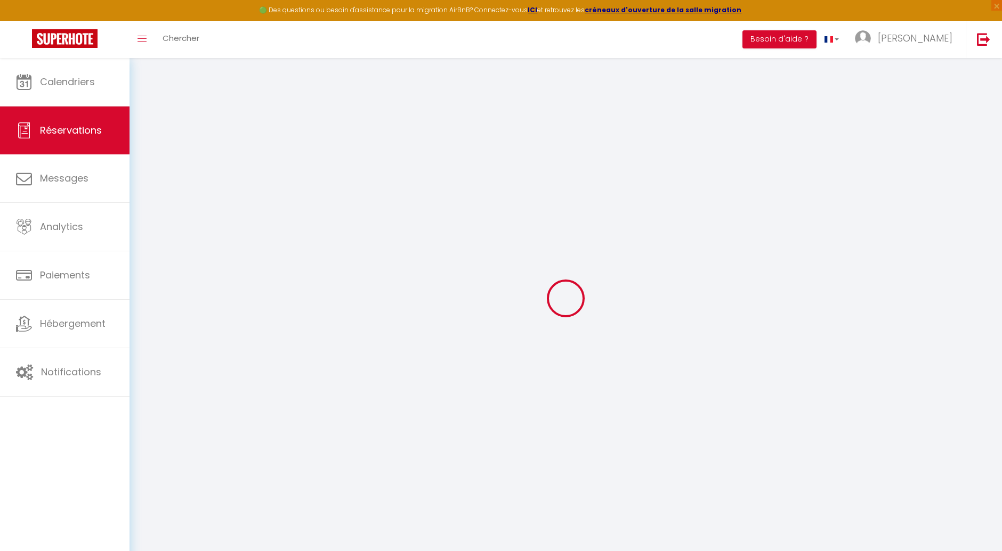
type input "15.4"
select select
checkbox input "false"
select select
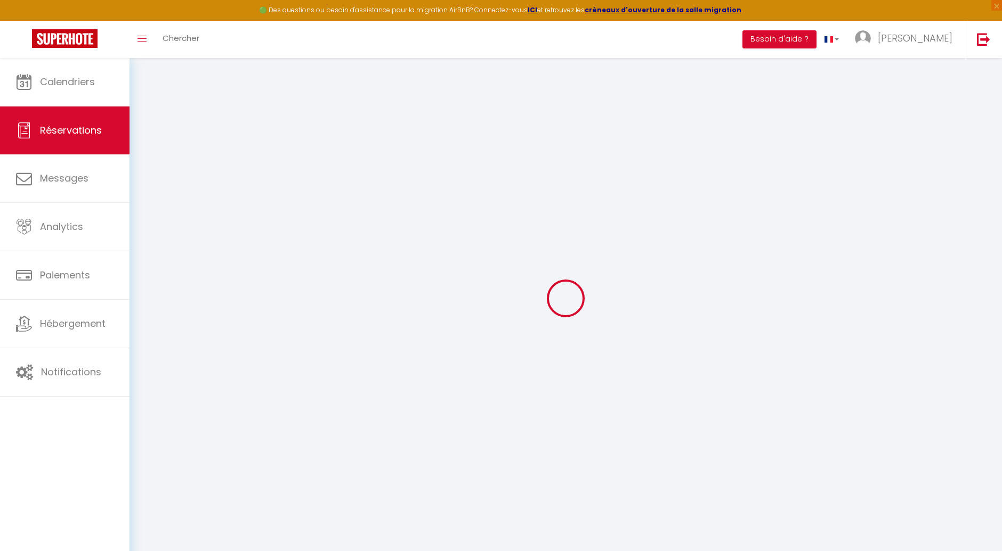
select select
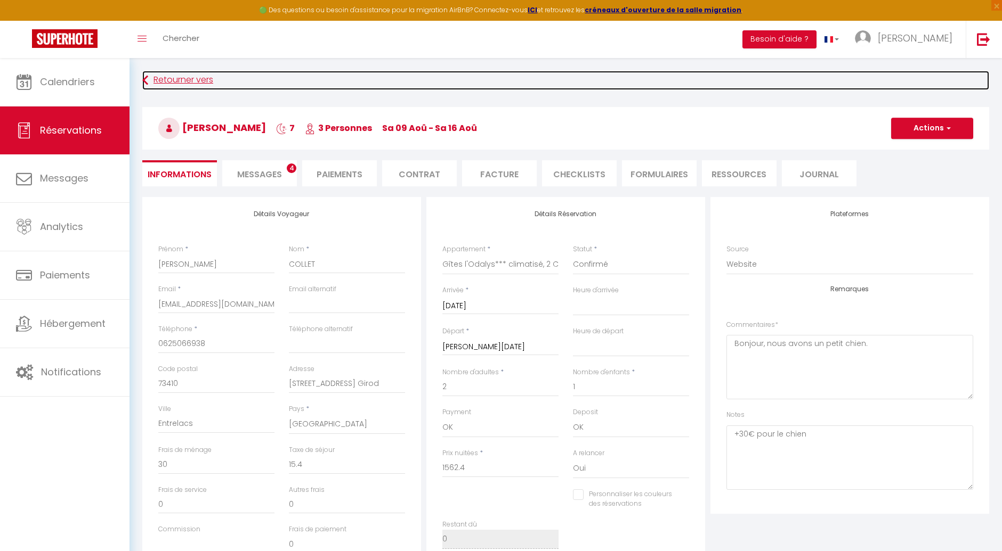
click at [169, 74] on link "Retourner vers" at bounding box center [565, 80] width 847 height 19
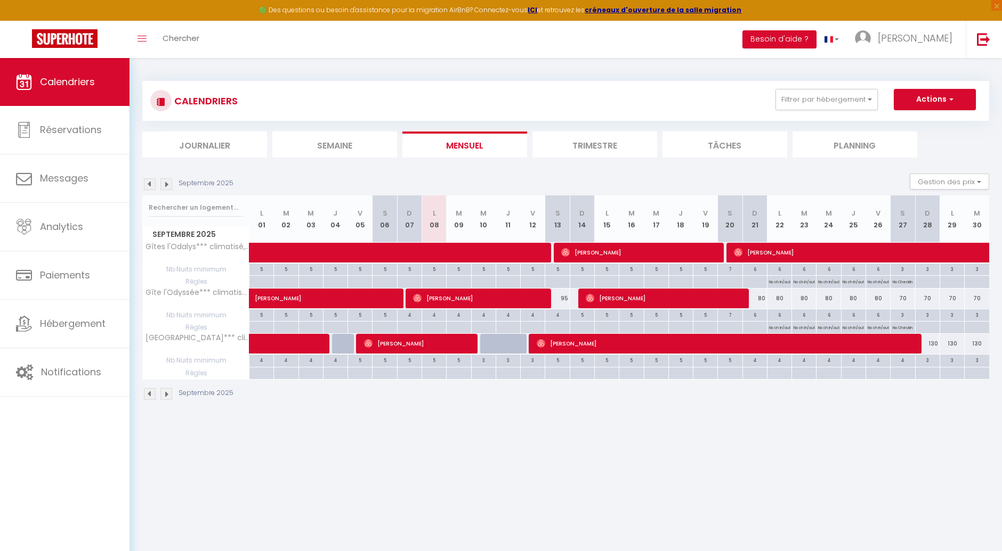
click at [151, 184] on img at bounding box center [150, 184] width 12 height 12
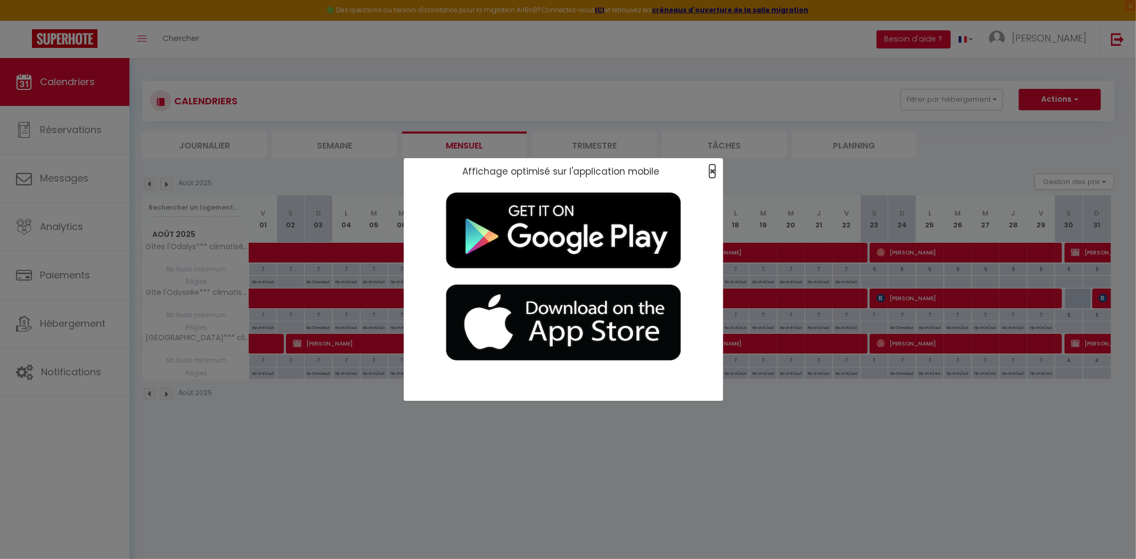
click at [712, 175] on span "×" at bounding box center [713, 171] width 6 height 13
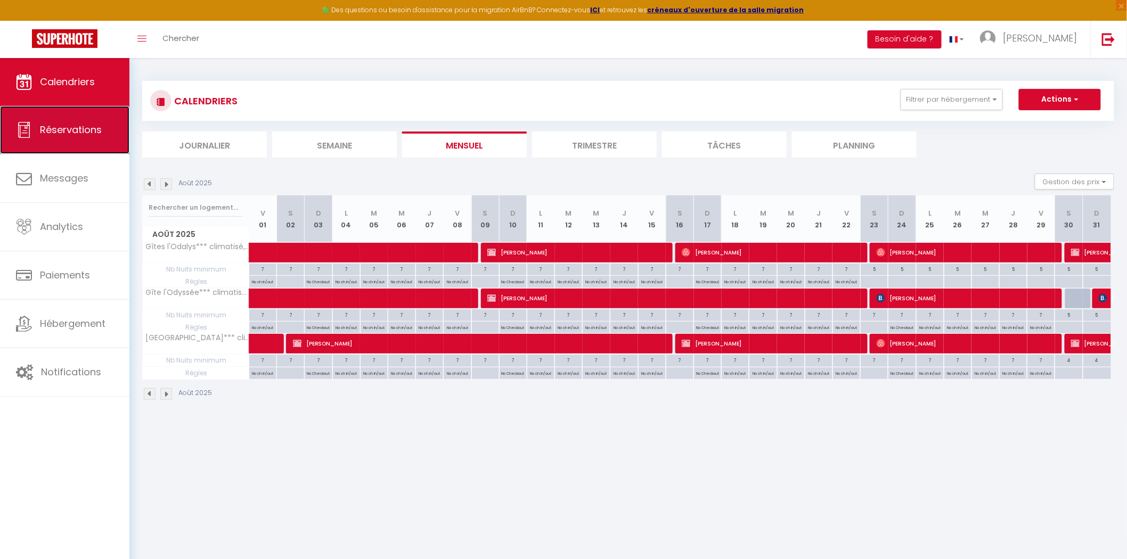
click at [51, 129] on span "Réservations" at bounding box center [71, 129] width 62 height 13
select select "not_cancelled"
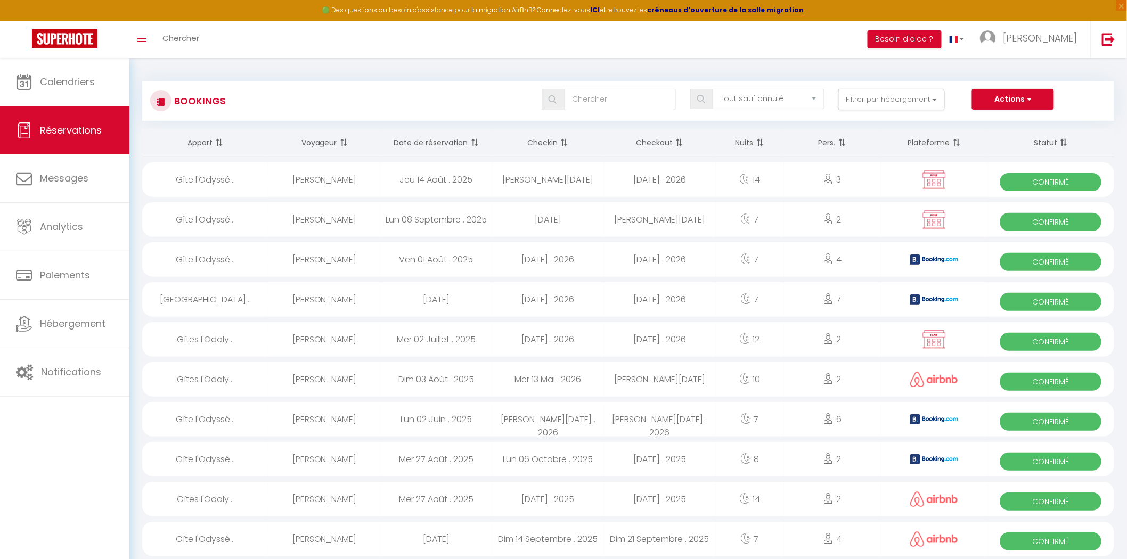
click at [444, 144] on th "Date de réservation" at bounding box center [436, 143] width 112 height 28
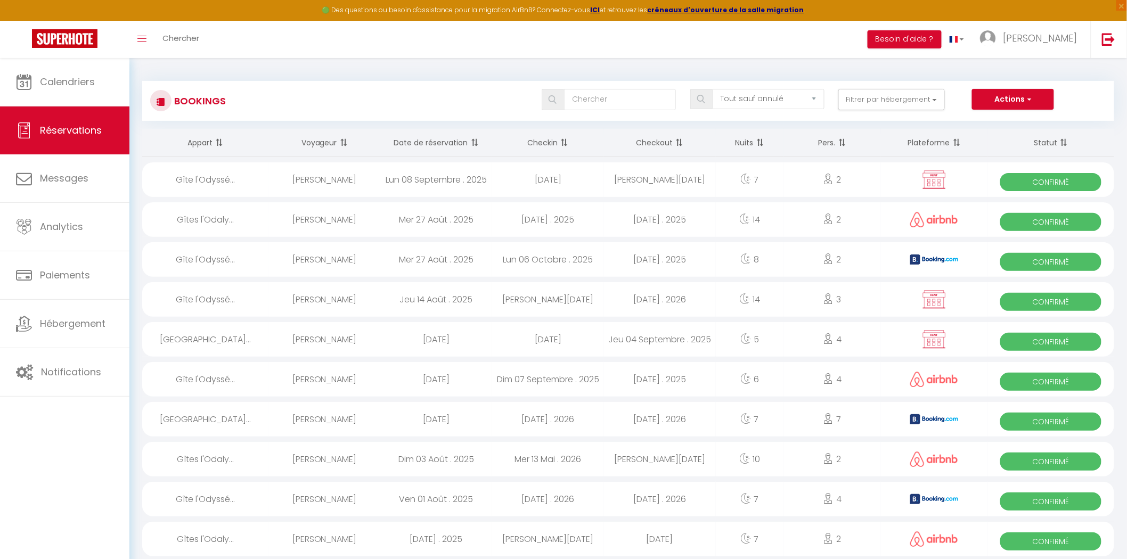
click at [328, 182] on div "[PERSON_NAME]" at bounding box center [325, 180] width 112 height 35
select select "OK"
select select "KO"
select select "0"
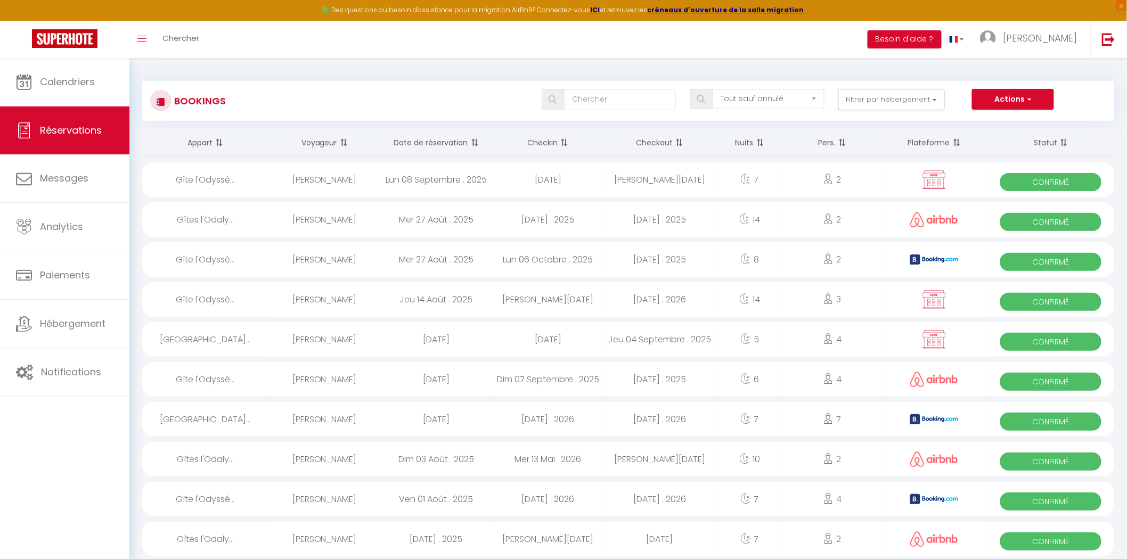
select select "1"
select select
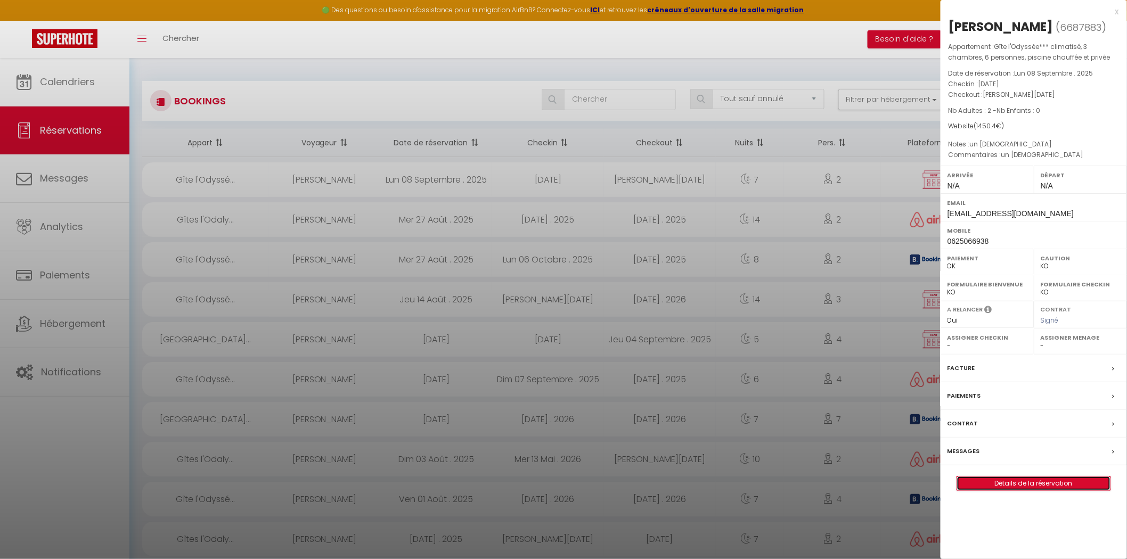
click at [1010, 486] on link "Détails de la réservation" at bounding box center [1033, 484] width 153 height 14
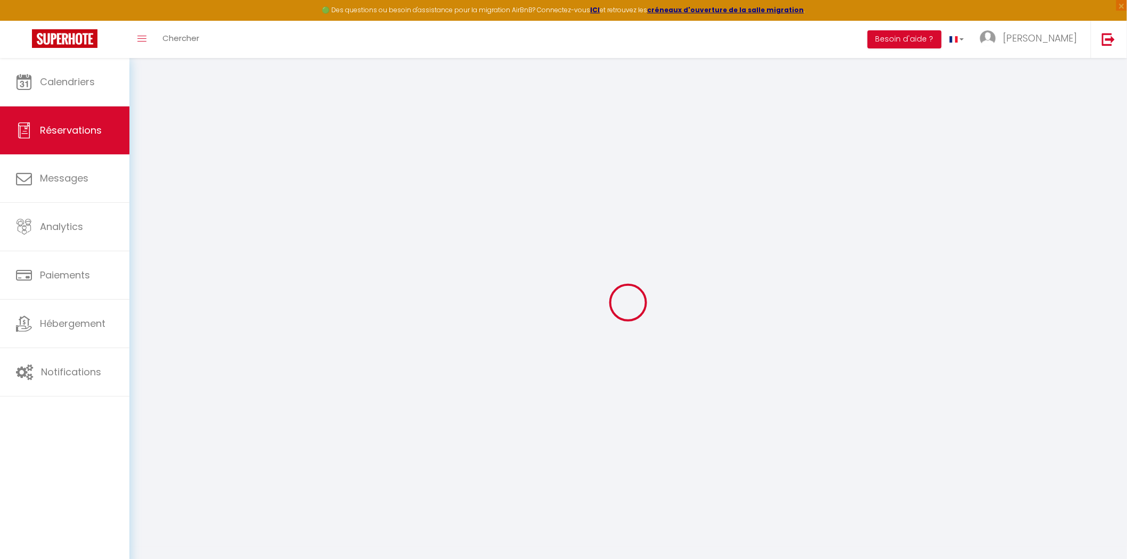
select select
select select "14"
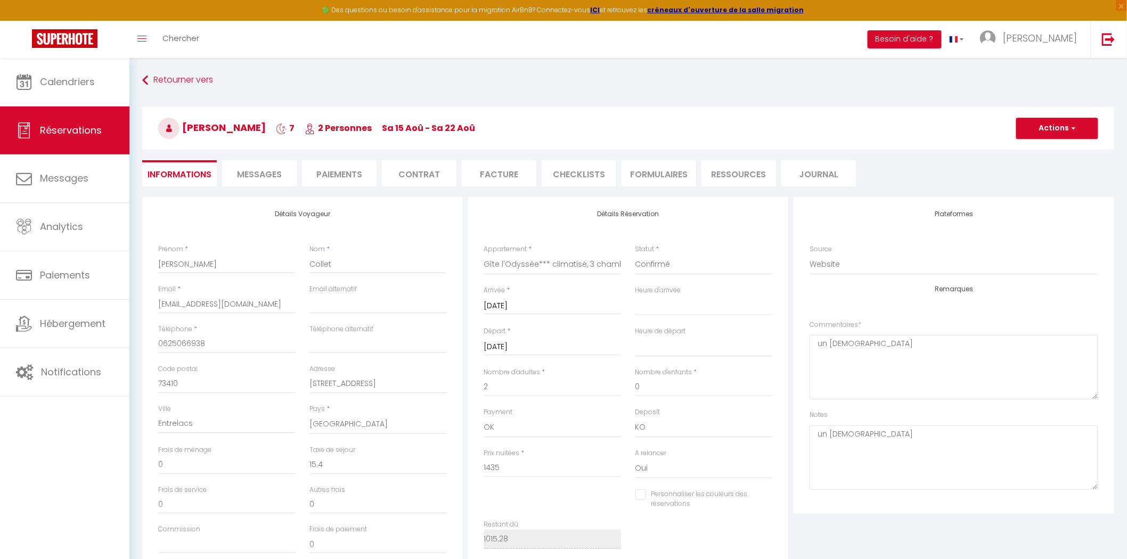
click at [337, 174] on li "Paiements" at bounding box center [339, 173] width 75 height 26
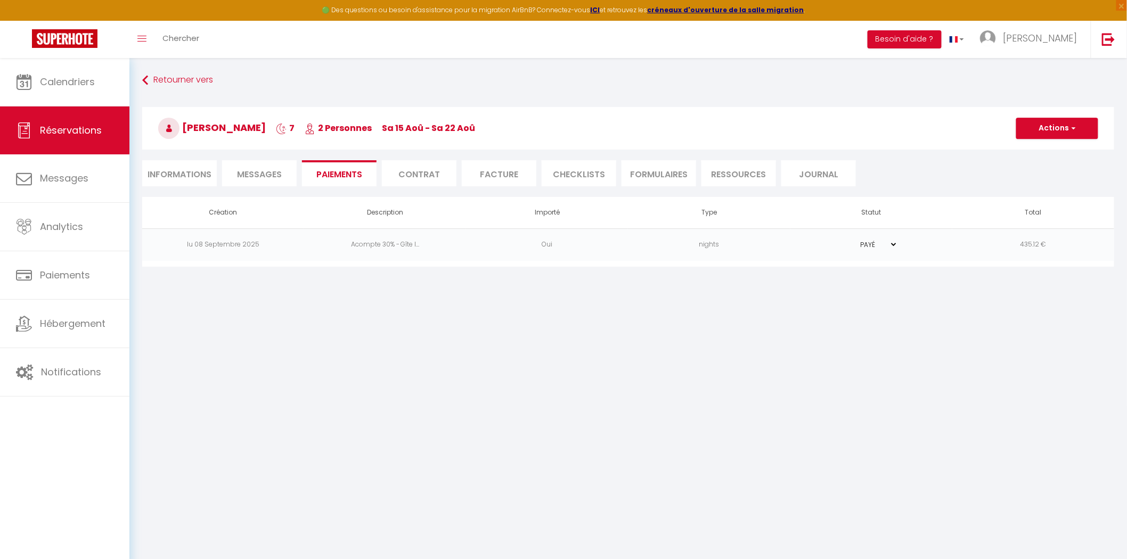
click at [193, 170] on li "Informations" at bounding box center [179, 173] width 75 height 26
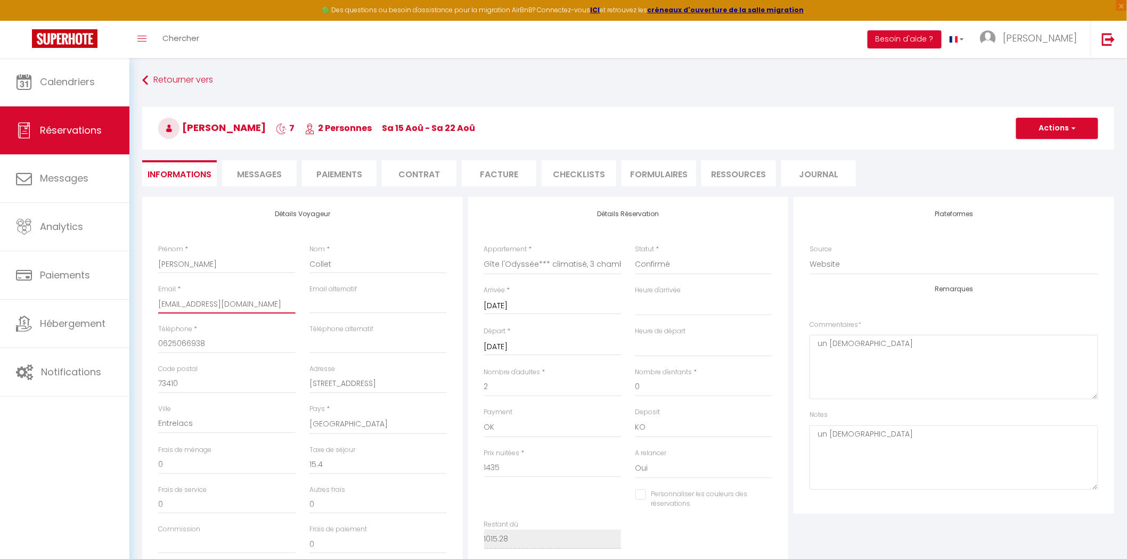
drag, startPoint x: 277, startPoint y: 307, endPoint x: 146, endPoint y: 308, distance: 131.1
click at [146, 308] on div "Détails Voyageur Prénom * Patricia Nom * Collet Email * ericpatricia73410@gmail…" at bounding box center [302, 387] width 321 height 381
drag, startPoint x: 226, startPoint y: 339, endPoint x: 156, endPoint y: 341, distance: 70.3
click at [156, 341] on div "Téléphone * 0625066938" at bounding box center [226, 344] width 151 height 40
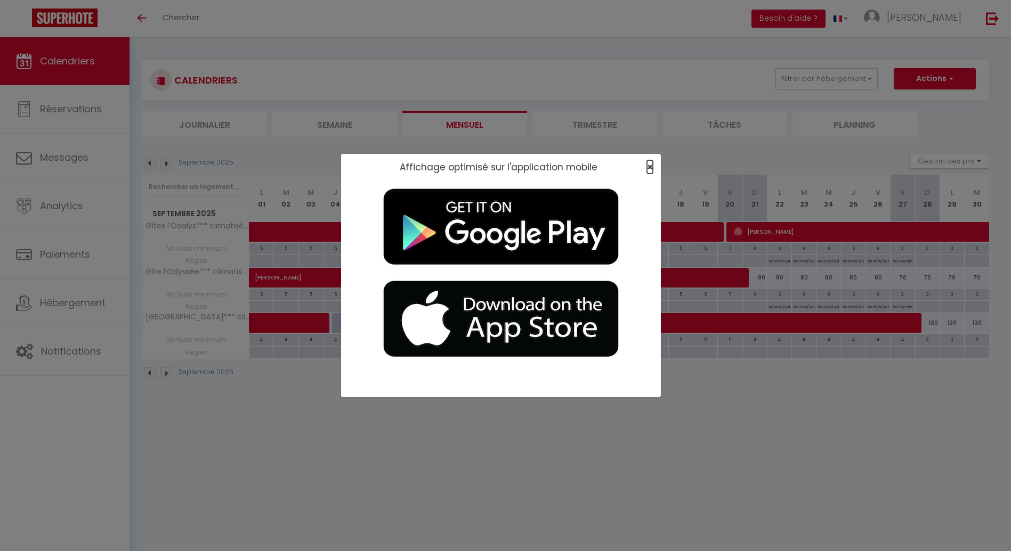
click at [647, 169] on span "×" at bounding box center [650, 166] width 6 height 13
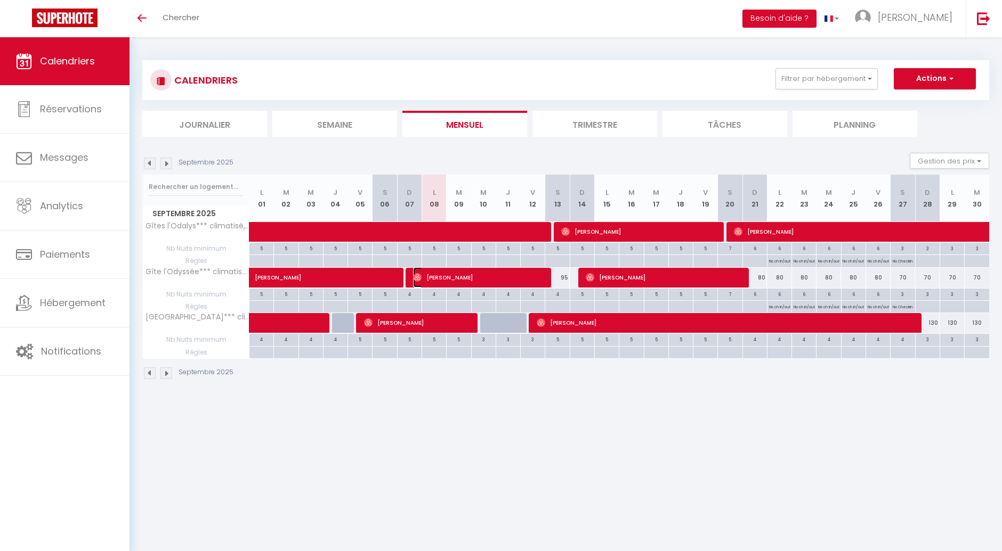
click at [497, 282] on span "[PERSON_NAME]" at bounding box center [478, 277] width 131 height 20
select select "OK"
select select "0"
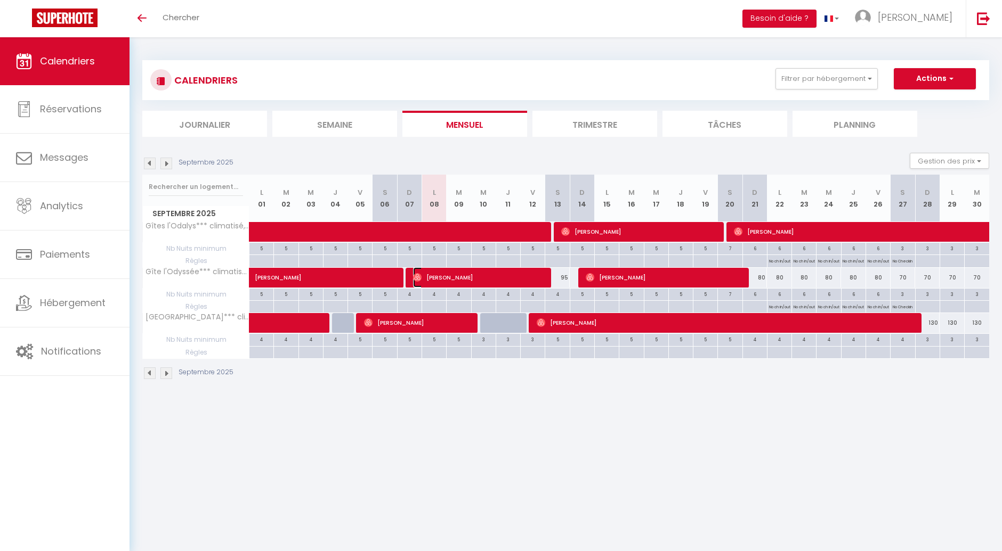
select select "1"
select select
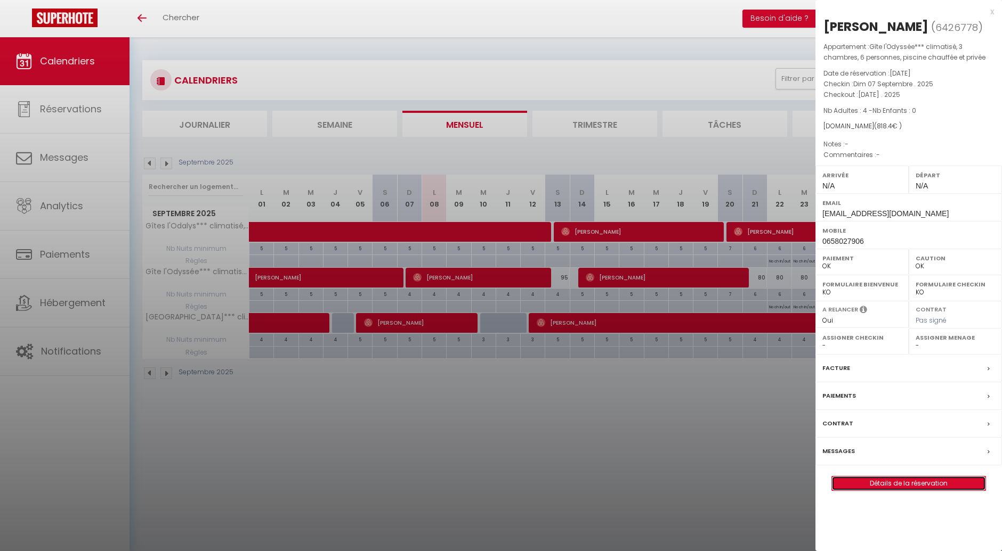
click at [846, 491] on link "Détails de la réservation" at bounding box center [908, 484] width 153 height 14
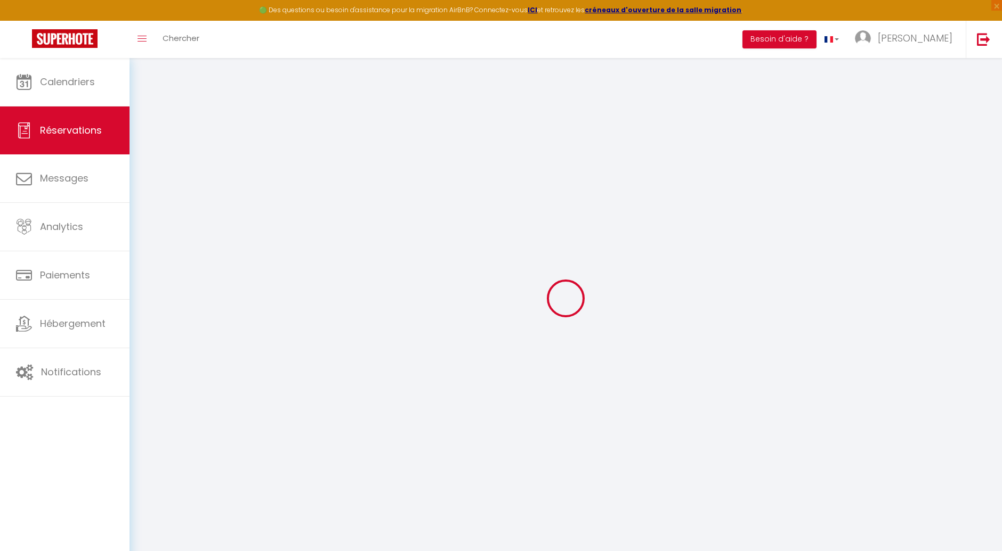
type input "Virginie"
type input "Le [PERSON_NAME]"
type input "[EMAIL_ADDRESS][DOMAIN_NAME]"
type input "0658027906"
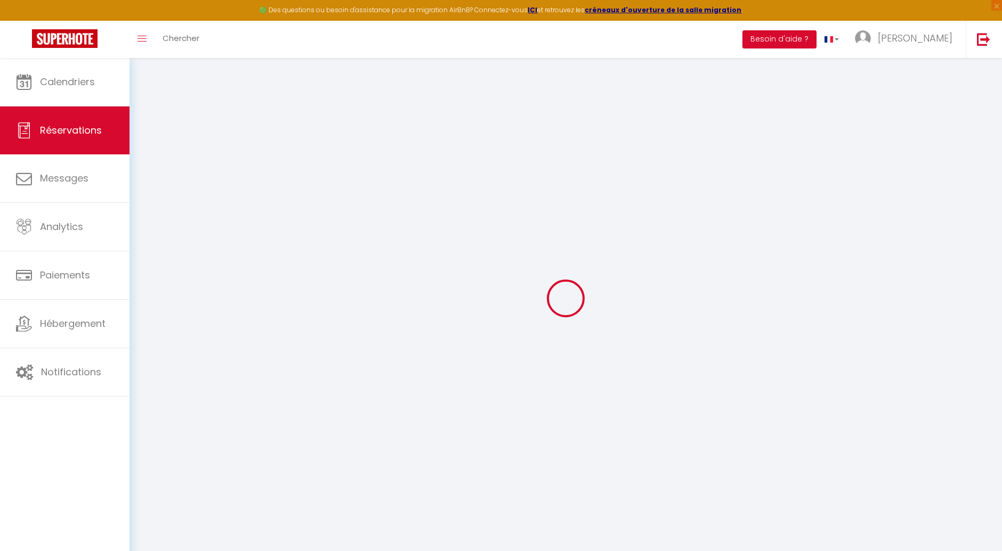
select select "FR"
type input "147.96"
select select "25866"
select select "1"
select select
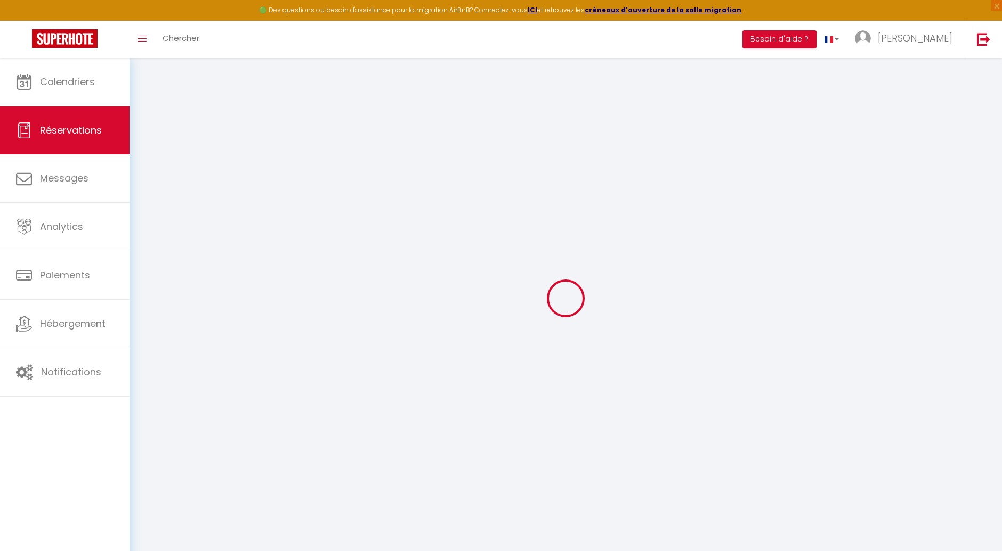
select select
type input "4"
select select "12"
select select "15"
type input "792"
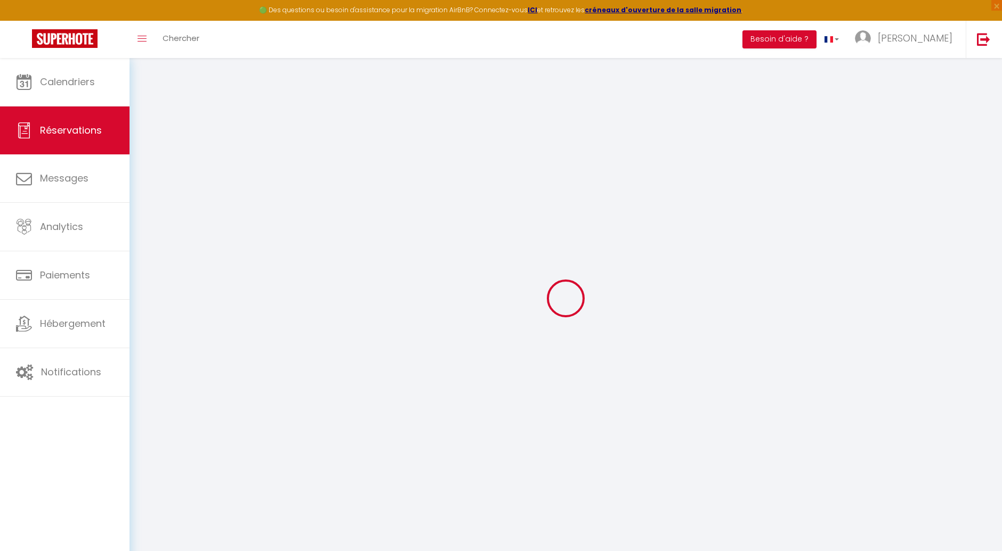
checkbox input "false"
type input "0"
select select "1"
type input "0"
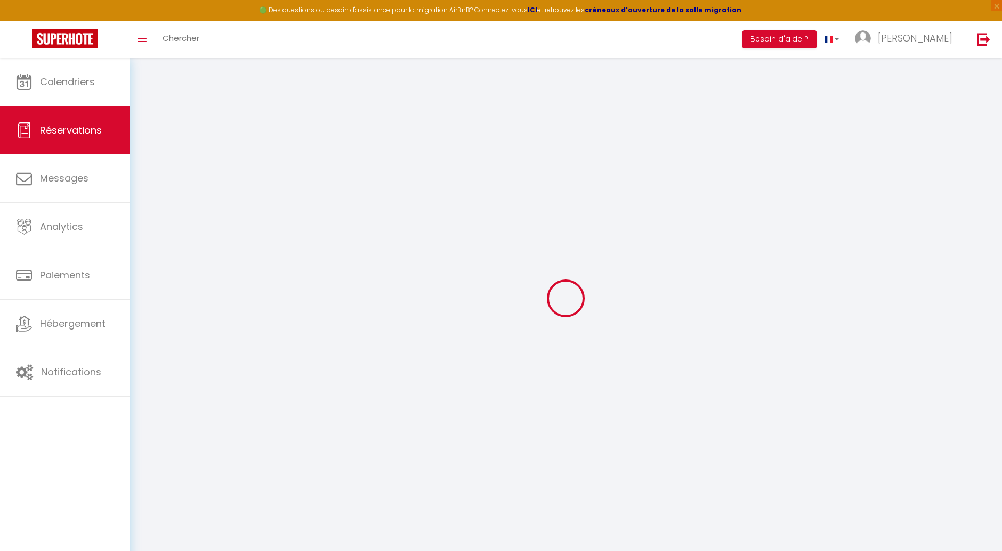
type input "0"
select select
checkbox input "false"
select select
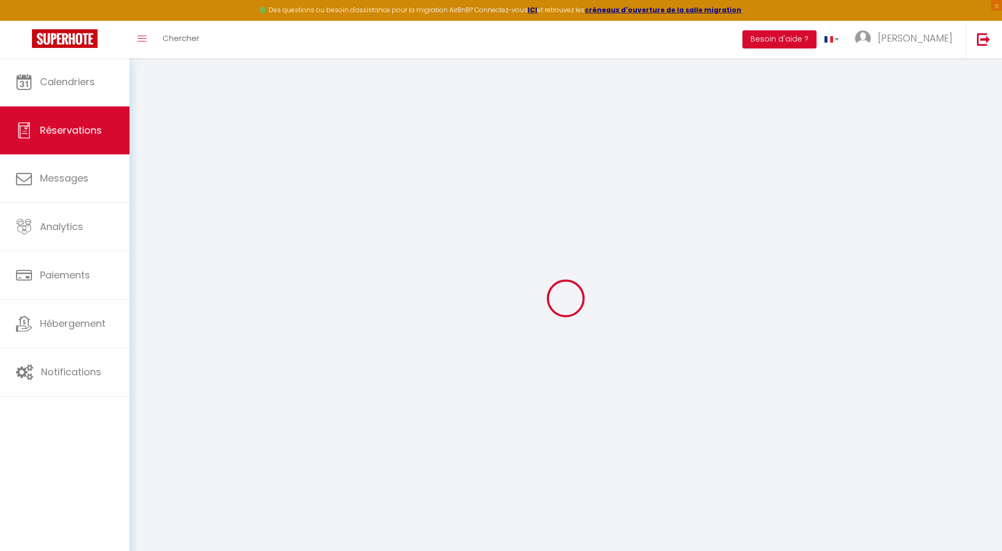
select select
checkbox input "false"
select select
checkbox input "false"
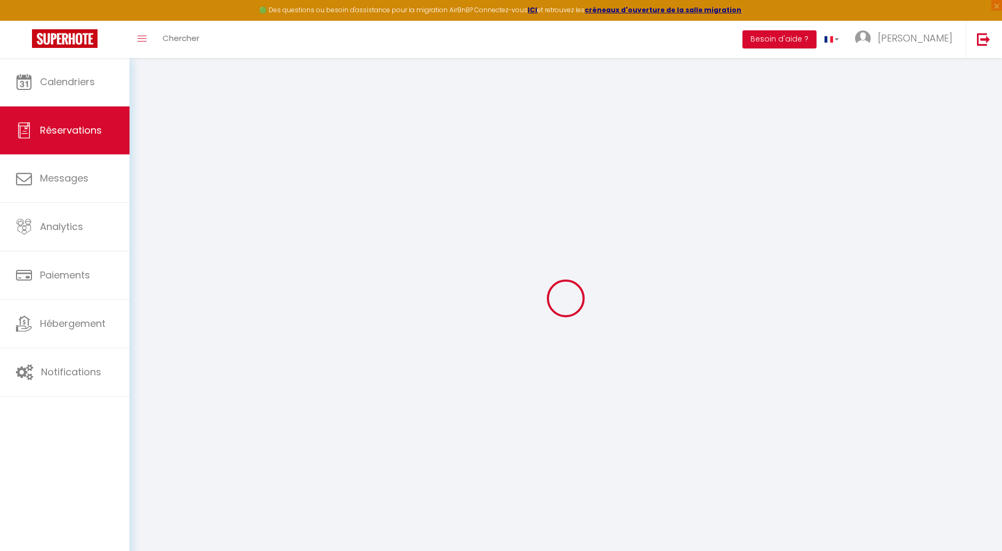
select select
checkbox input "false"
type input "26.4"
select select
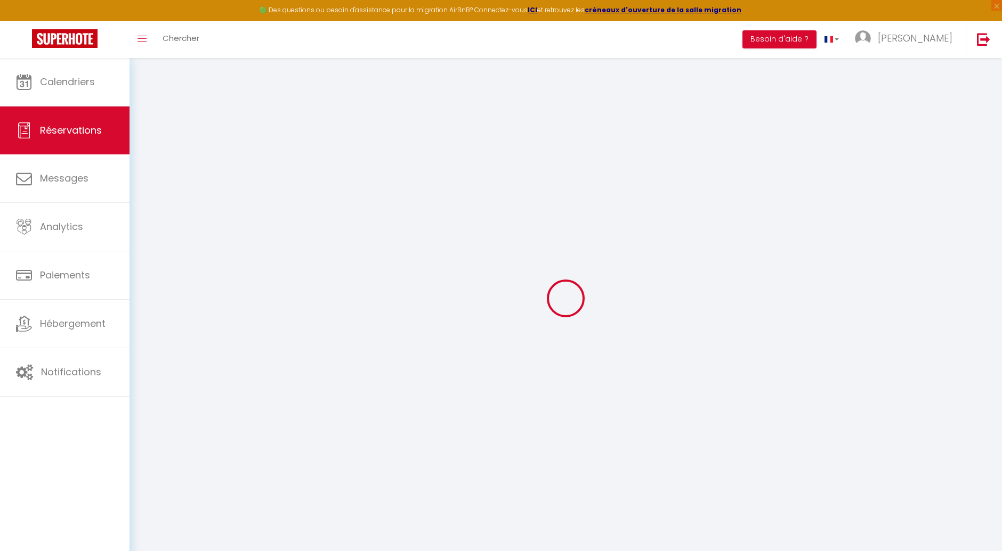
select select
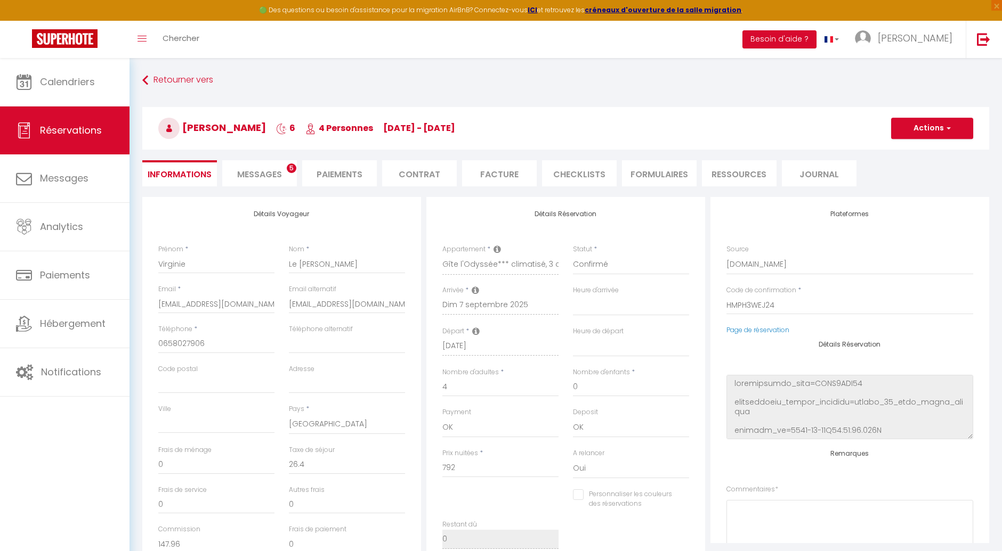
checkbox input "false"
select select
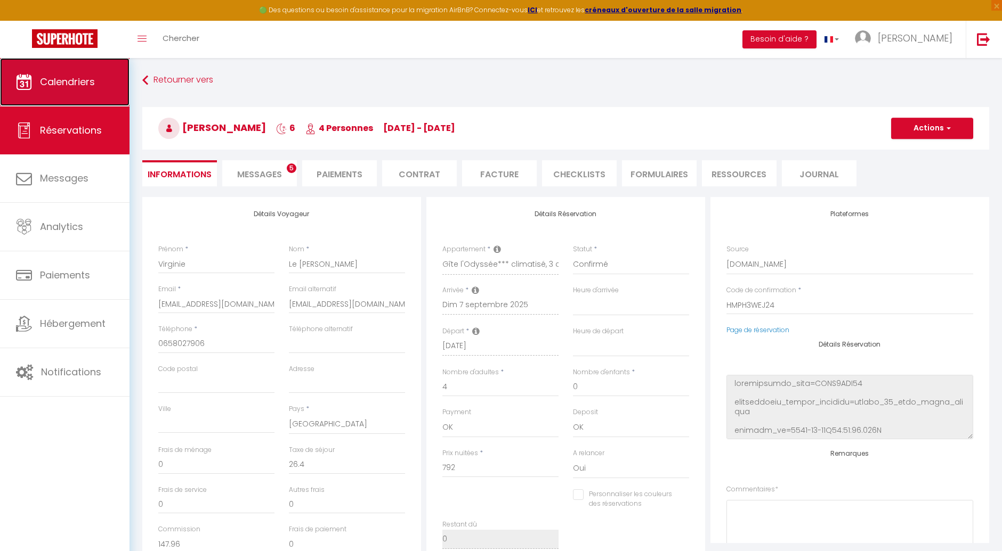
click at [78, 88] on span "Calendriers" at bounding box center [67, 81] width 55 height 13
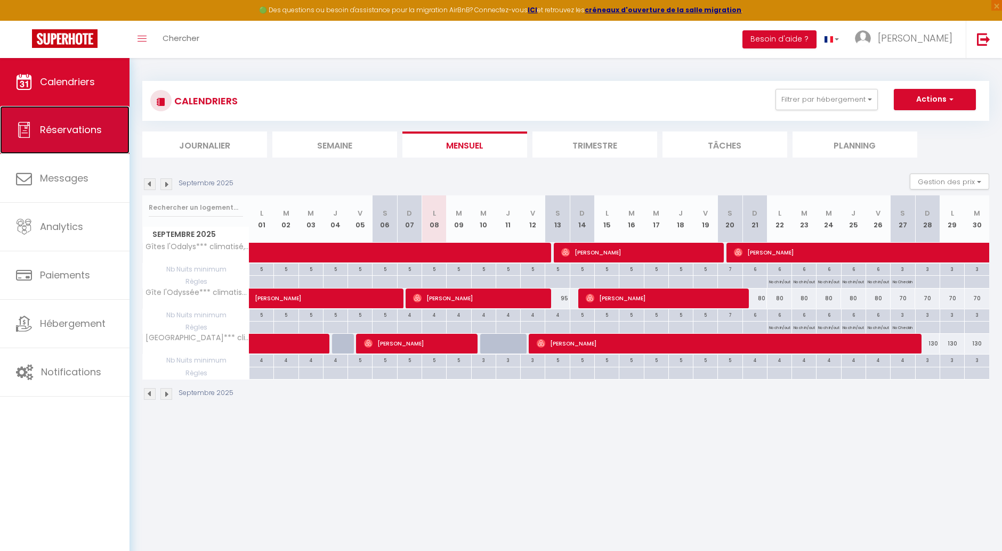
click at [77, 136] on span "Réservations" at bounding box center [71, 129] width 62 height 13
select select "not_cancelled"
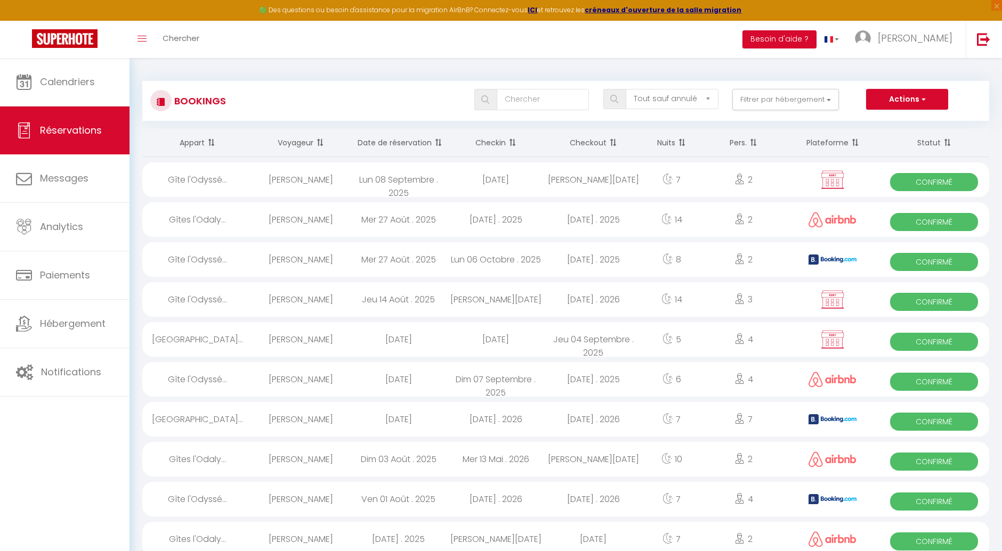
click at [899, 217] on span "Confirmé" at bounding box center [934, 222] width 88 height 18
select select "OK"
select select "0"
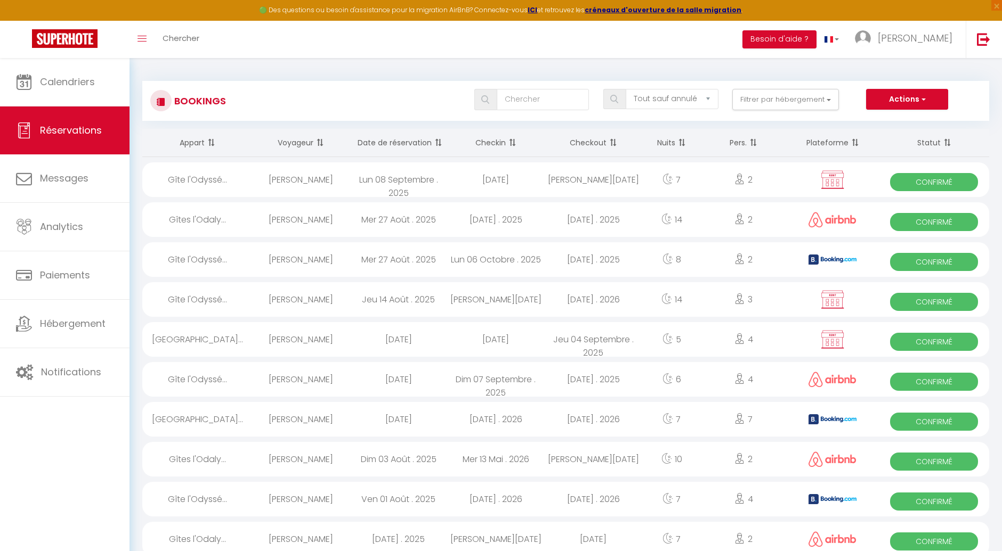
select select "1"
select select
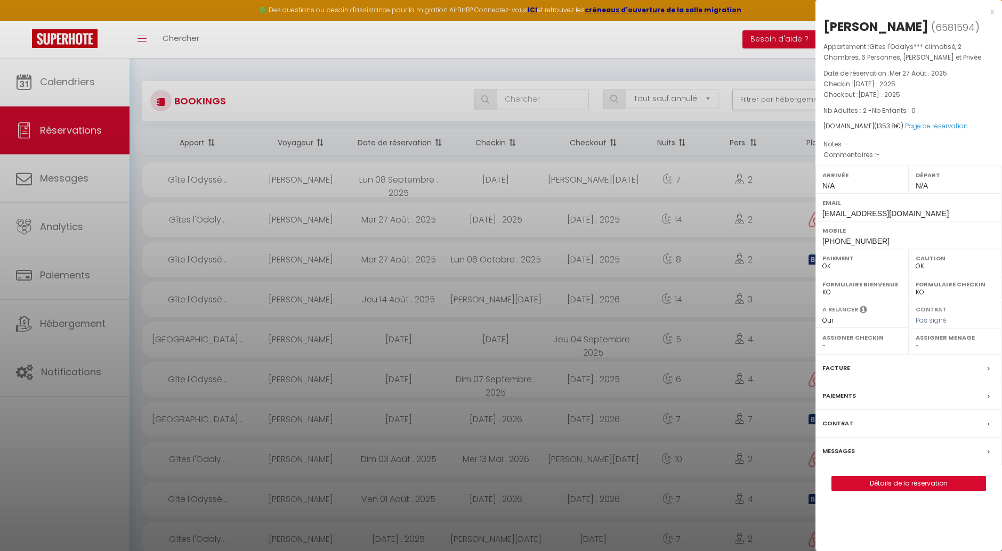
click at [302, 219] on div at bounding box center [501, 275] width 1002 height 551
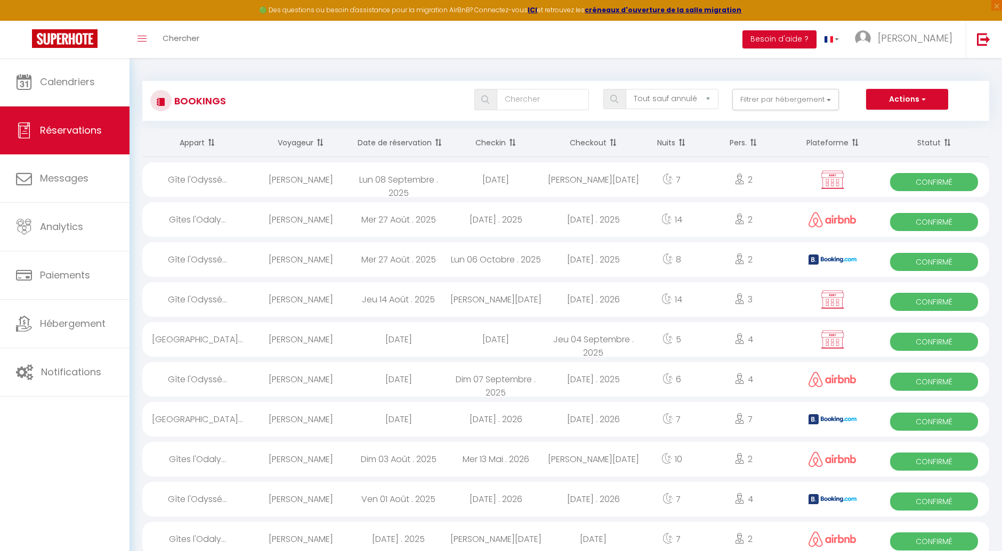
click at [928, 383] on span "Confirmé" at bounding box center [934, 382] width 88 height 18
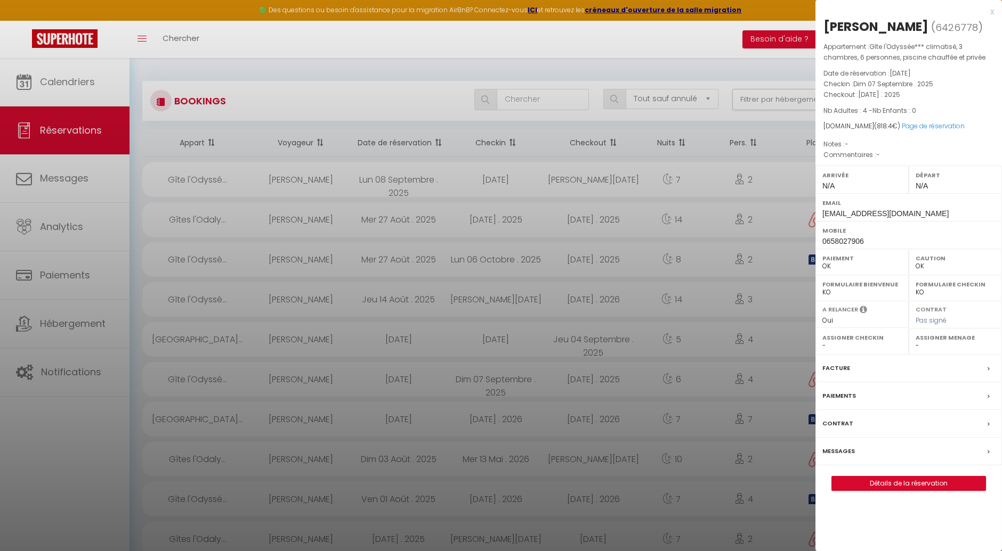
click at [992, 9] on div "x" at bounding box center [904, 11] width 178 height 13
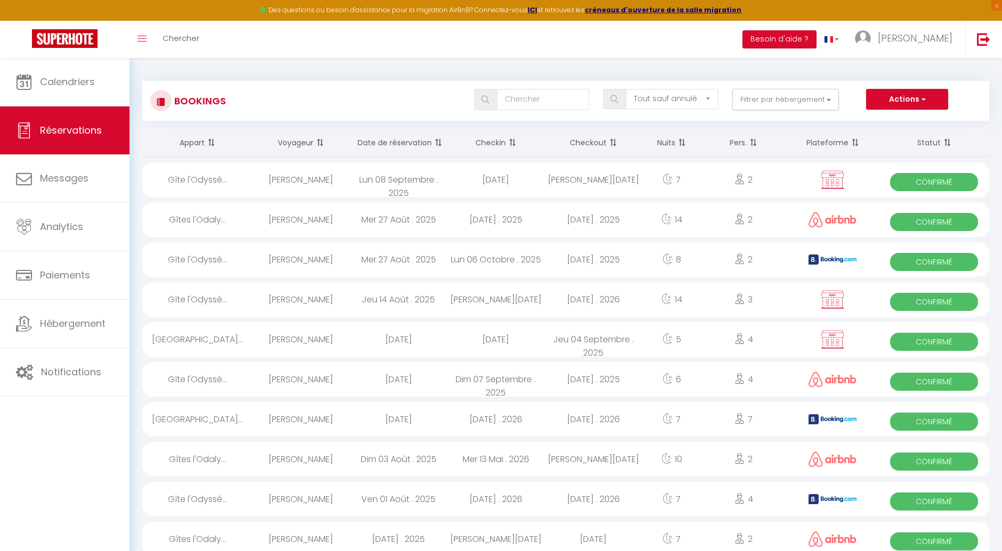
click at [312, 379] on div "[PERSON_NAME]" at bounding box center [302, 379] width 98 height 35
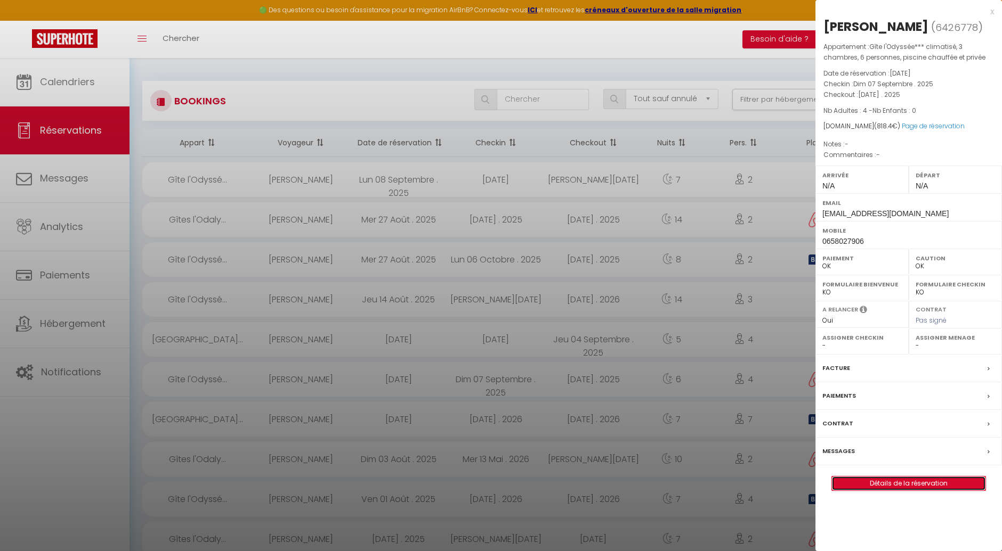
click at [895, 491] on link "Détails de la réservation" at bounding box center [908, 484] width 153 height 14
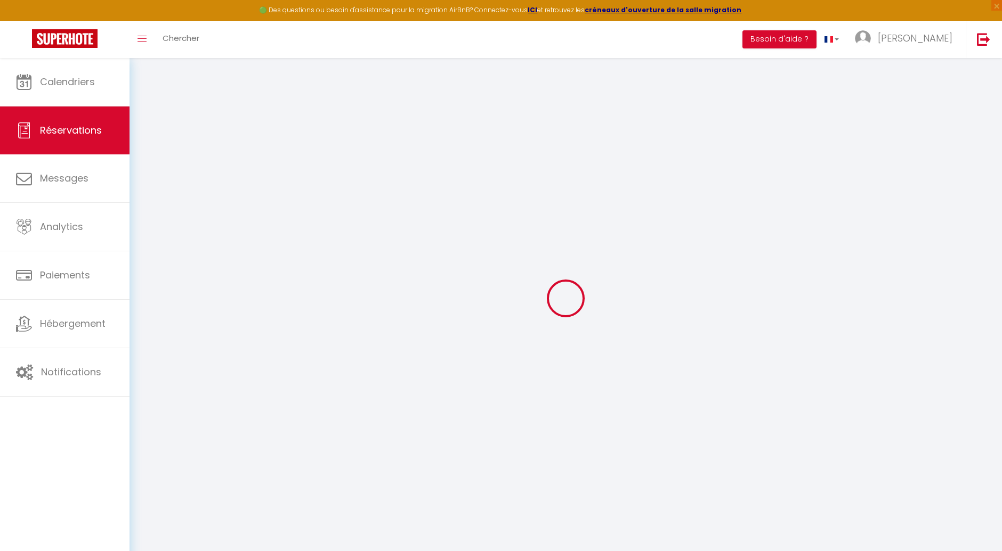
select select
checkbox input "false"
select select
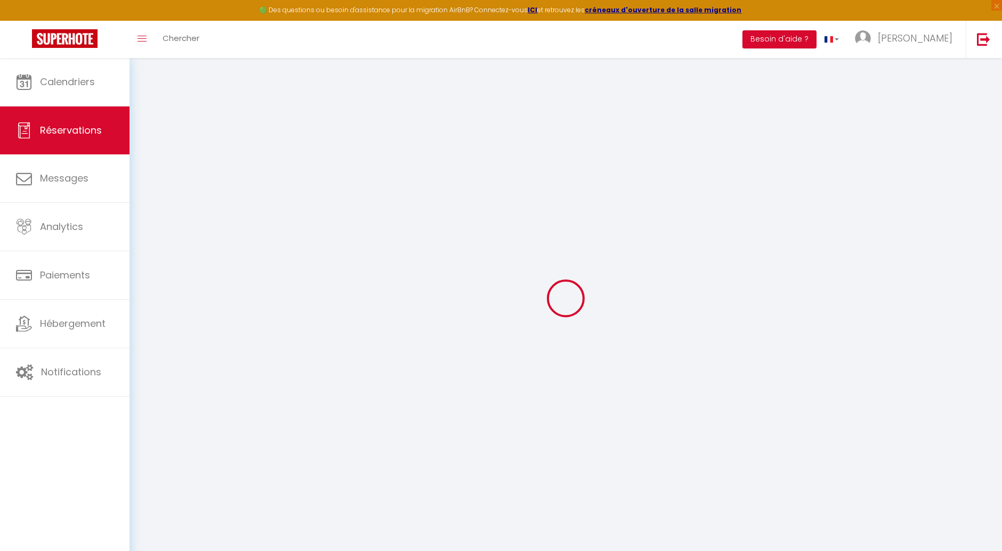
checkbox input "false"
type input "26.4"
select select
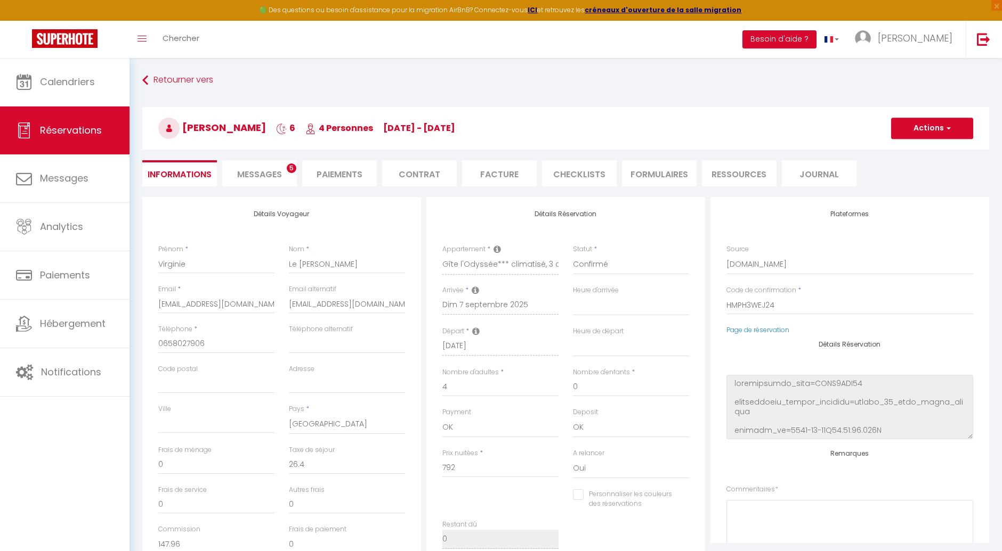
checkbox input "false"
select select
drag, startPoint x: 251, startPoint y: 302, endPoint x: 157, endPoint y: 305, distance: 94.4
click at [157, 305] on div "Email * [EMAIL_ADDRESS][DOMAIN_NAME]" at bounding box center [216, 305] width 131 height 40
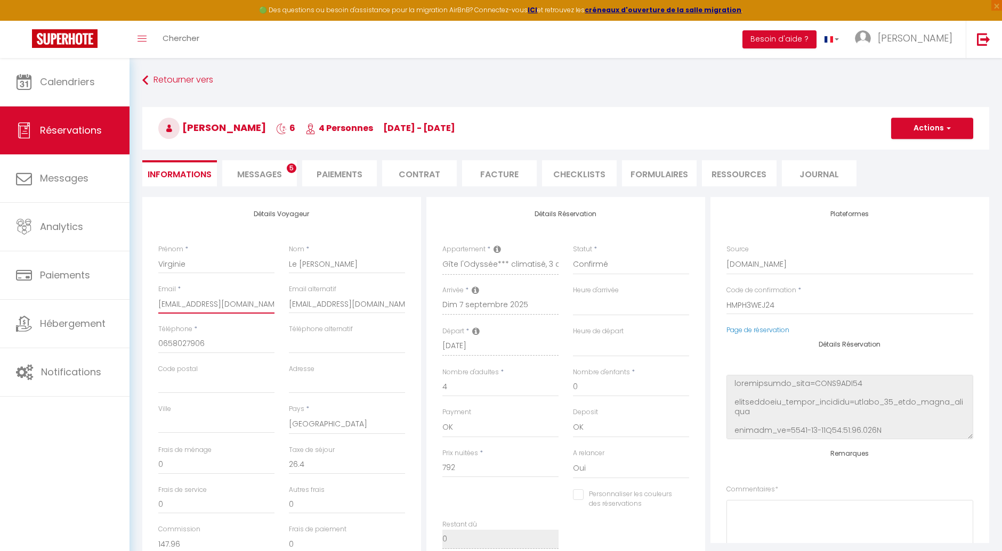
drag, startPoint x: 260, startPoint y: 300, endPoint x: 155, endPoint y: 299, distance: 105.0
click at [155, 299] on div "Email * [EMAIL_ADDRESS][DOMAIN_NAME]" at bounding box center [216, 305] width 131 height 40
select select
checkbox input "false"
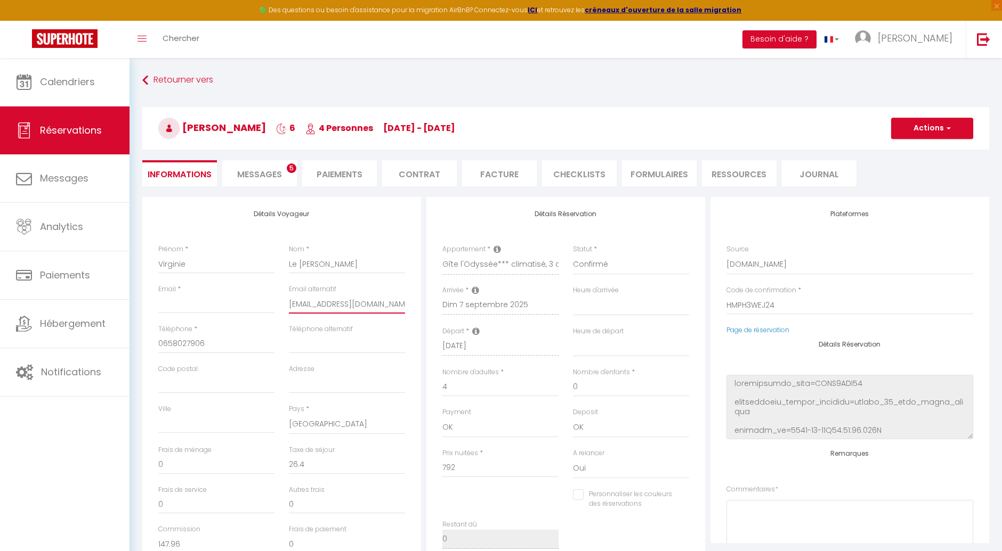
scroll to position [0, 82]
drag, startPoint x: 292, startPoint y: 303, endPoint x: 412, endPoint y: 305, distance: 120.4
click at [412, 305] on div "Détails Voyageur Prénom * [PERSON_NAME] * Le [PERSON_NAME] Email * Email altern…" at bounding box center [281, 387] width 279 height 381
click at [409, 306] on div "Email alternatif [EMAIL_ADDRESS][DOMAIN_NAME]" at bounding box center [346, 305] width 131 height 40
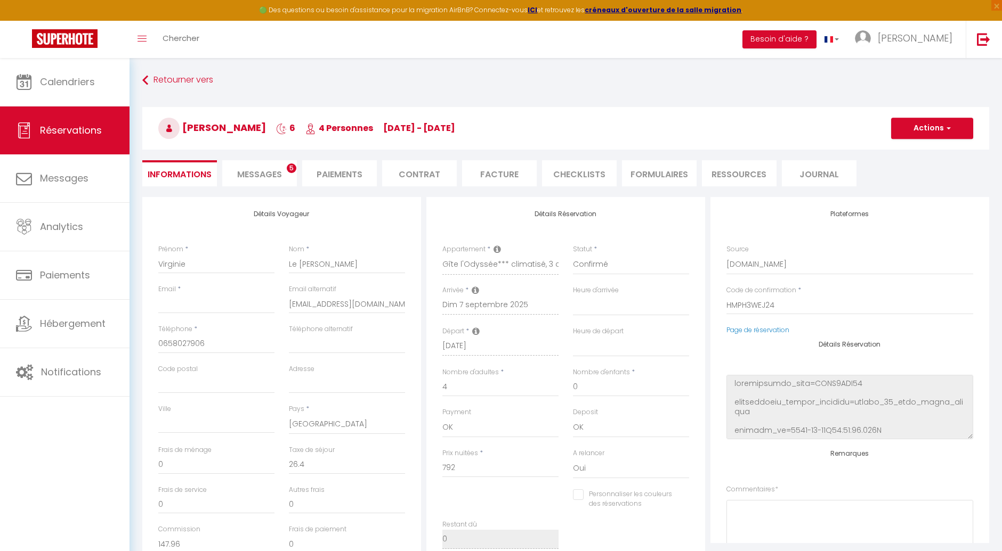
drag, startPoint x: 409, startPoint y: 304, endPoint x: 337, endPoint y: 304, distance: 71.9
click at [337, 304] on div "Email alternatif [EMAIL_ADDRESS][DOMAIN_NAME]" at bounding box center [346, 305] width 131 height 40
click at [297, 303] on input "[EMAIL_ADDRESS][DOMAIN_NAME]" at bounding box center [347, 304] width 116 height 19
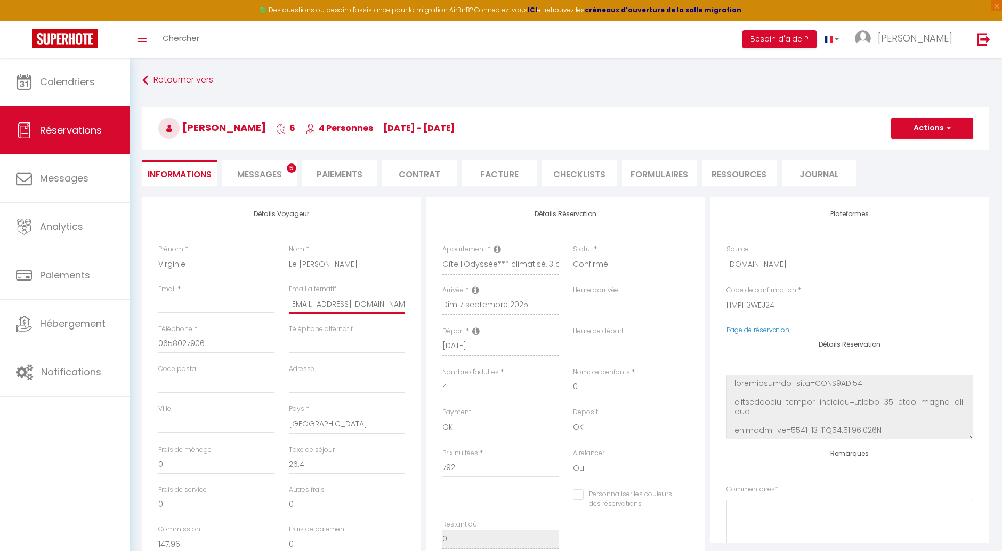
type input "@[DOMAIN_NAME]"
select select
checkbox input "false"
type input "@[DOMAIN_NAME]"
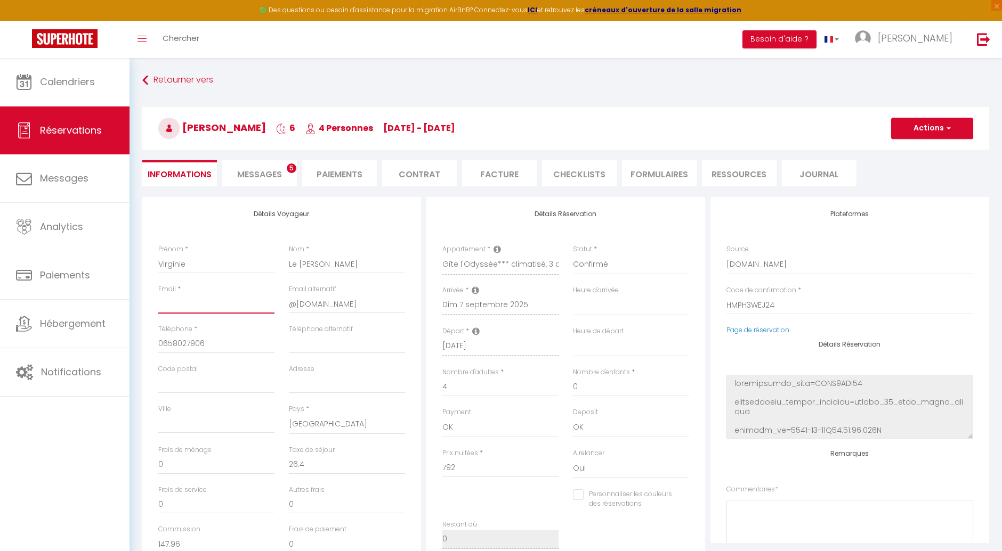
click at [212, 304] on input "Email client" at bounding box center [216, 304] width 116 height 19
paste input "qy6twlkbvf1xs9bbvuwznsjttmqw"
type input "qy6twlkbvf1xs9bbvuwznsjttmqw"
select select
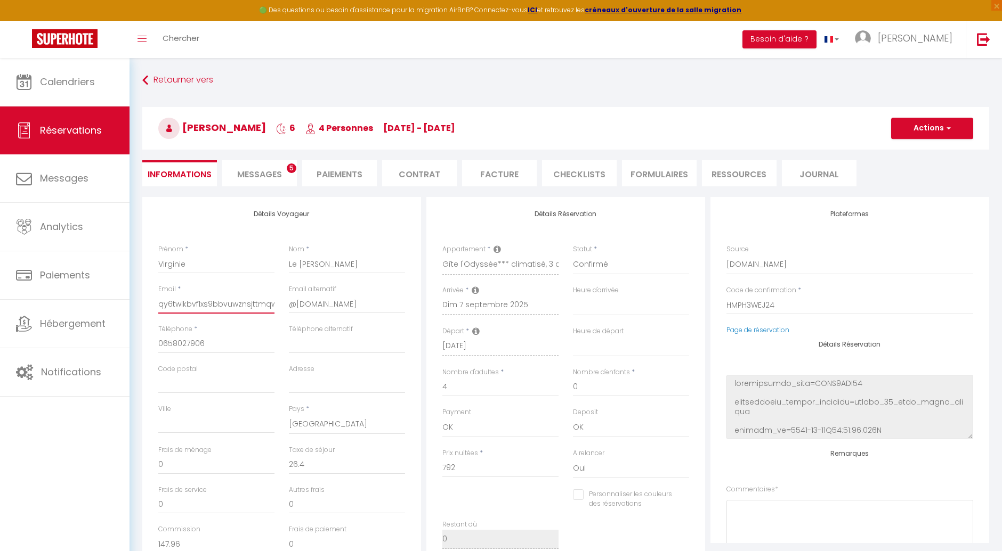
checkbox input "false"
type input "qy6twlkbvf1xs9bbvuwznsjttmqw"
drag, startPoint x: 379, startPoint y: 306, endPoint x: 267, endPoint y: 299, distance: 111.6
click at [267, 299] on div "Email * qy6twlkbvf1xs9bbvuwznsjttmqw Email alternatif @[DOMAIN_NAME]" at bounding box center [281, 305] width 261 height 40
click at [379, 306] on input "@[DOMAIN_NAME]" at bounding box center [347, 304] width 116 height 19
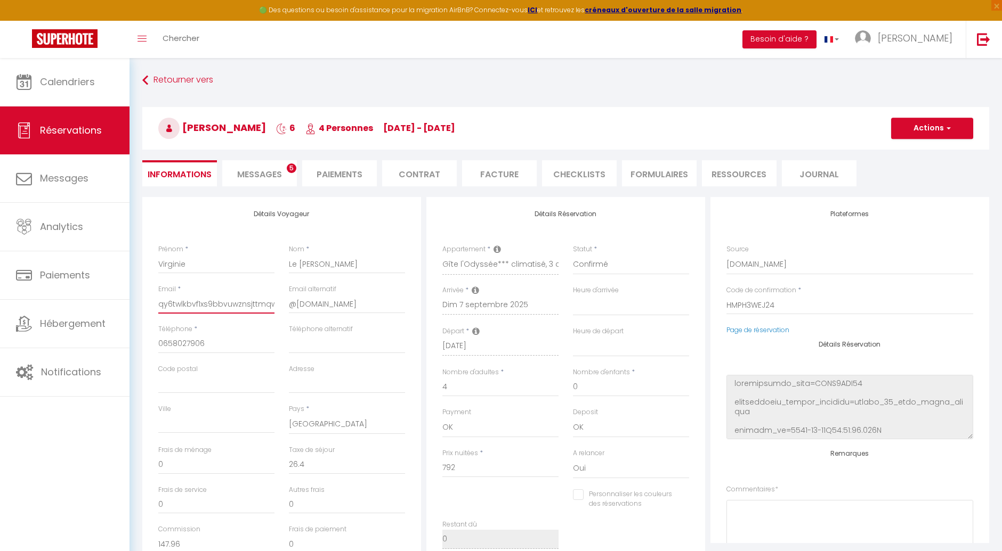
click at [260, 302] on input "qy6twlkbvf1xs9bbvuwznsjttmqw" at bounding box center [216, 304] width 116 height 19
click at [937, 131] on button "Actions" at bounding box center [932, 128] width 82 height 21
click at [708, 101] on div "[PERSON_NAME] 6 4 Personnes [DATE] - [DATE] Actions Enregistrer Dupliquer Suppr…" at bounding box center [565, 126] width 860 height 57
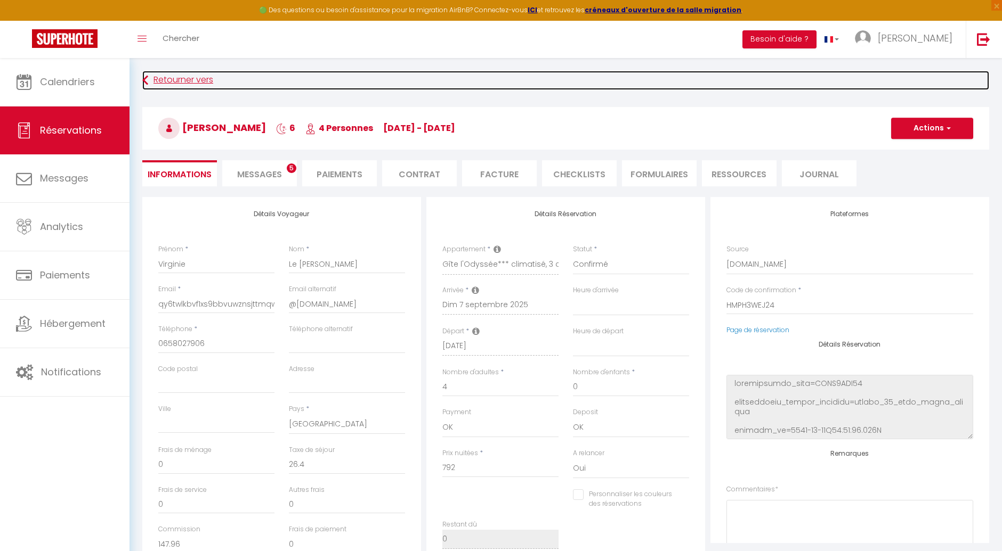
click at [200, 78] on link "Retourner vers" at bounding box center [565, 80] width 847 height 19
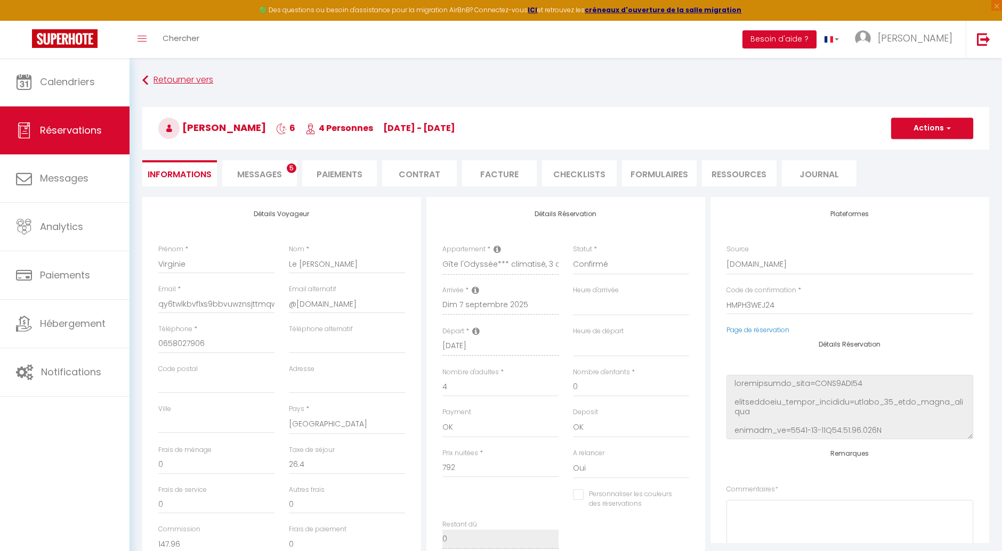
select select "not_cancelled"
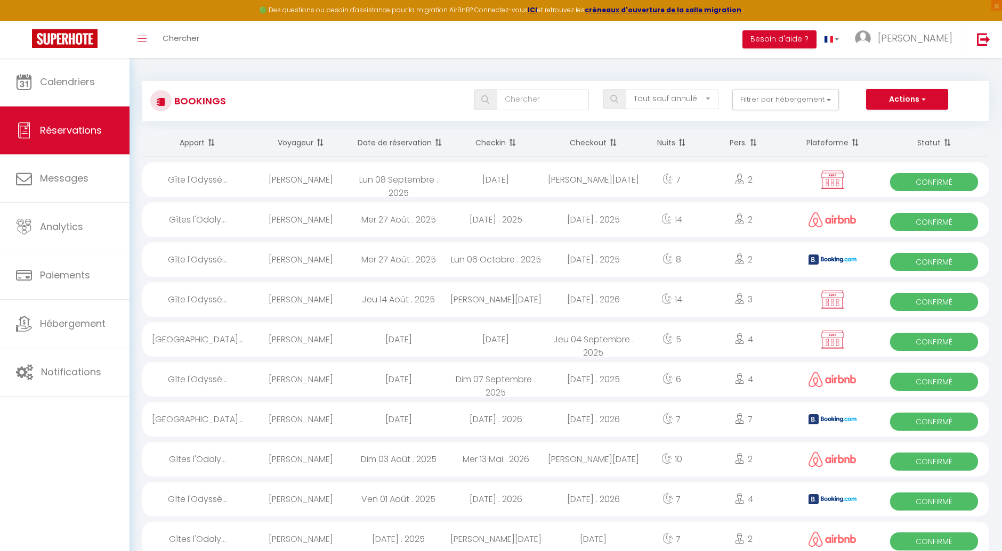
click at [308, 381] on div "[PERSON_NAME]" at bounding box center [302, 379] width 98 height 35
select select "OK"
select select "0"
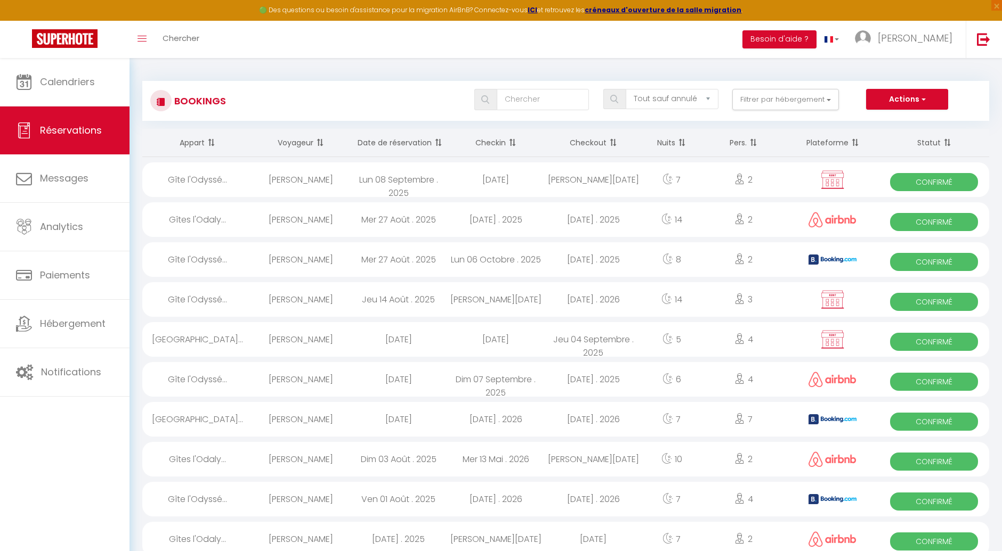
select select "1"
select select
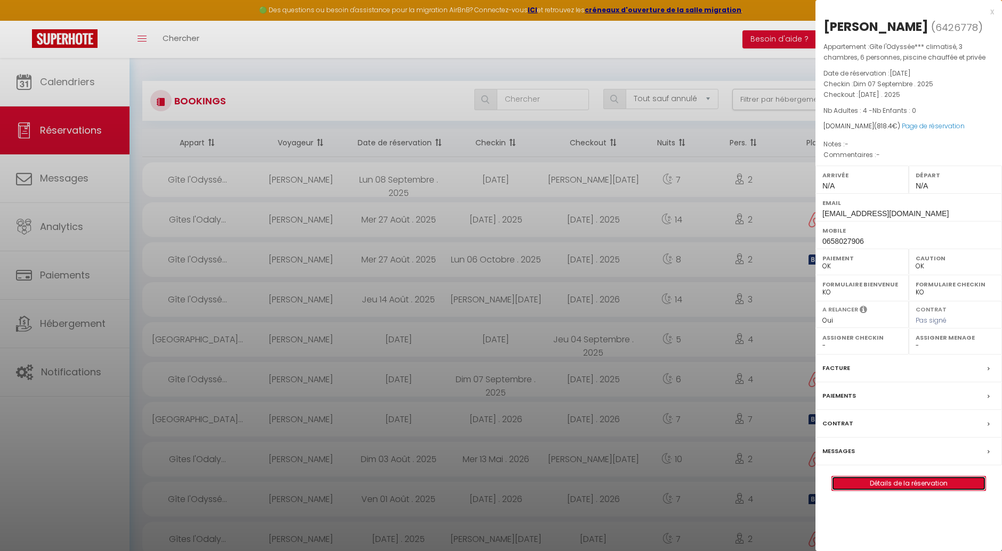
click at [878, 491] on link "Détails de la réservation" at bounding box center [908, 484] width 153 height 14
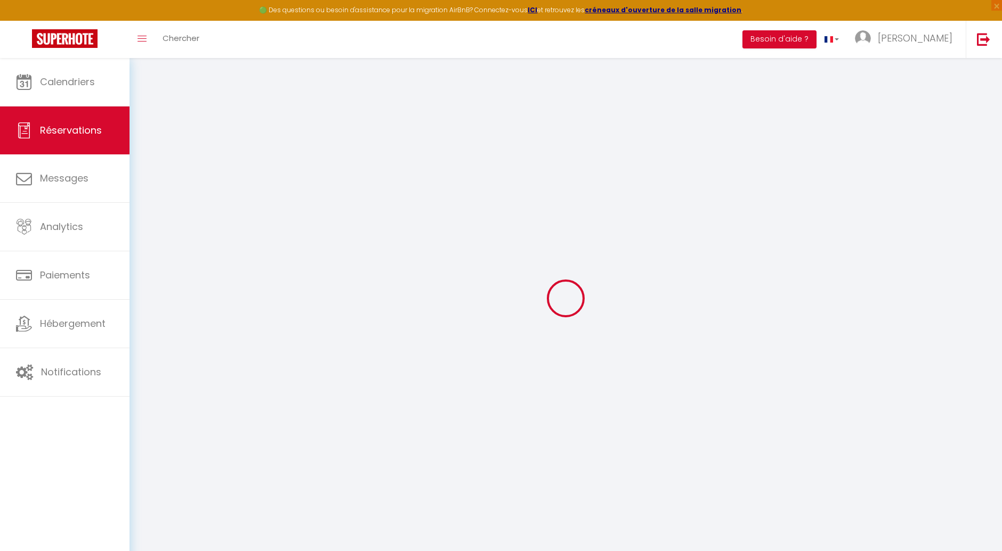
type input "Virginie"
type input "Le [PERSON_NAME]"
type input "[EMAIL_ADDRESS][DOMAIN_NAME]"
type input "0658027906"
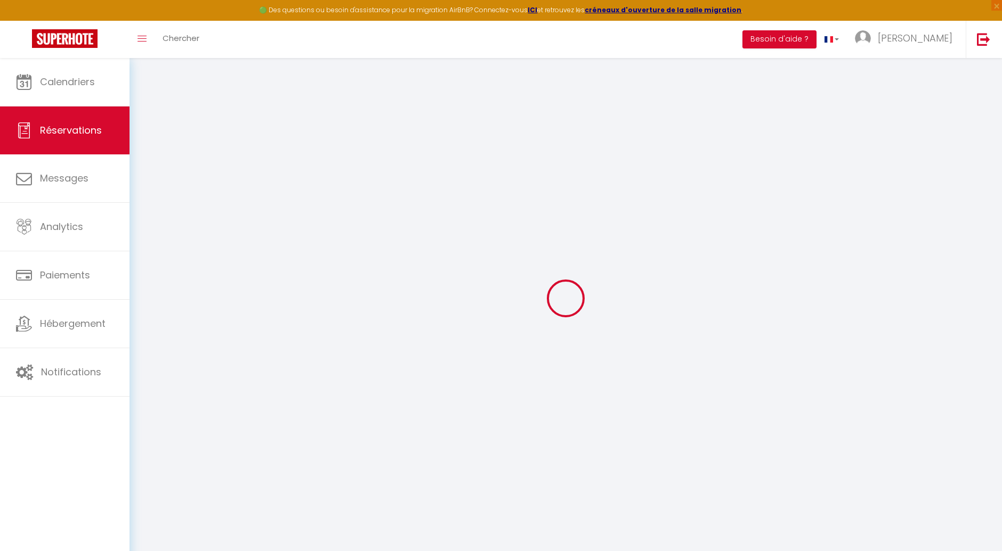
select select "FR"
type input "147.96"
select select "25866"
select select "1"
select select
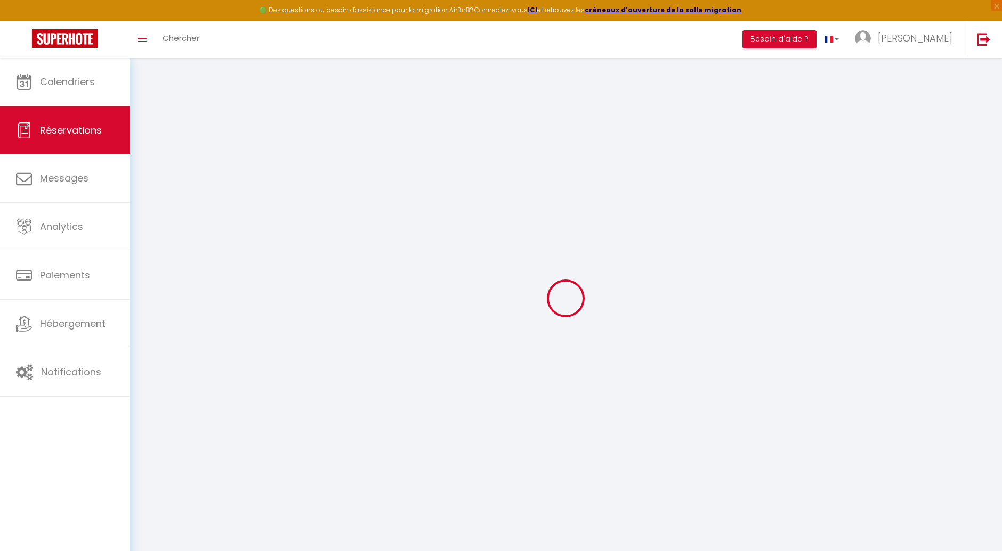
select select
type input "4"
select select "12"
select select "15"
type input "792"
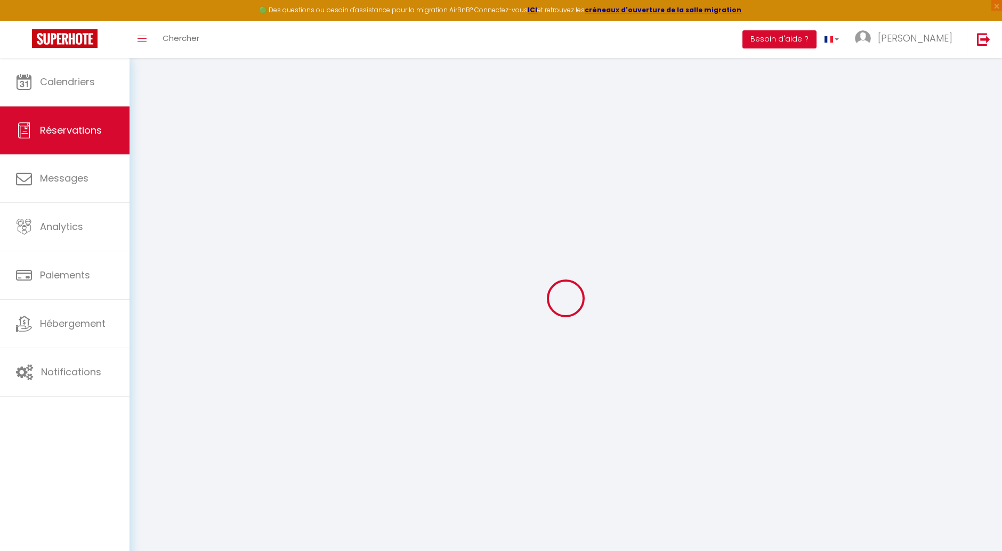
checkbox input "false"
type input "0"
select select "1"
type input "0"
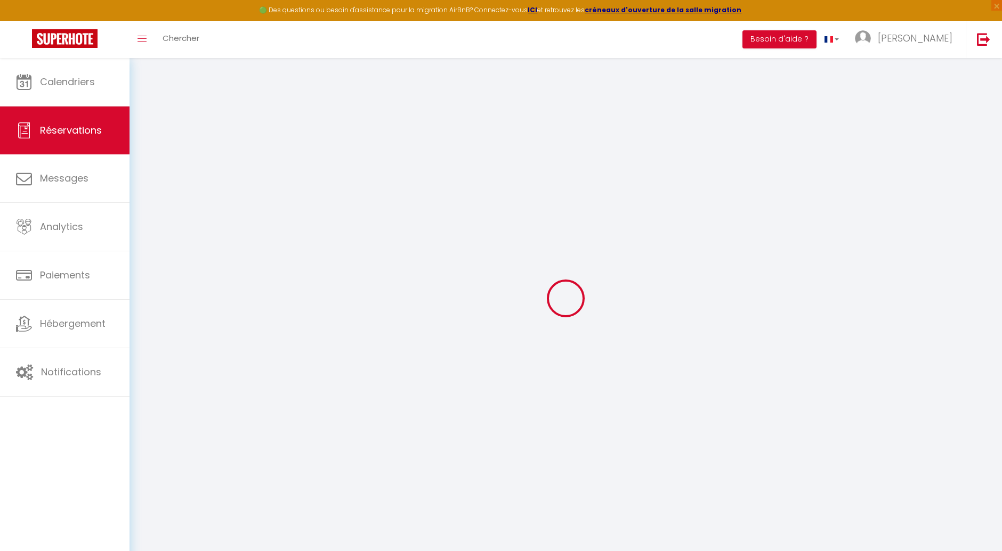
type input "0"
select select
checkbox input "false"
select select
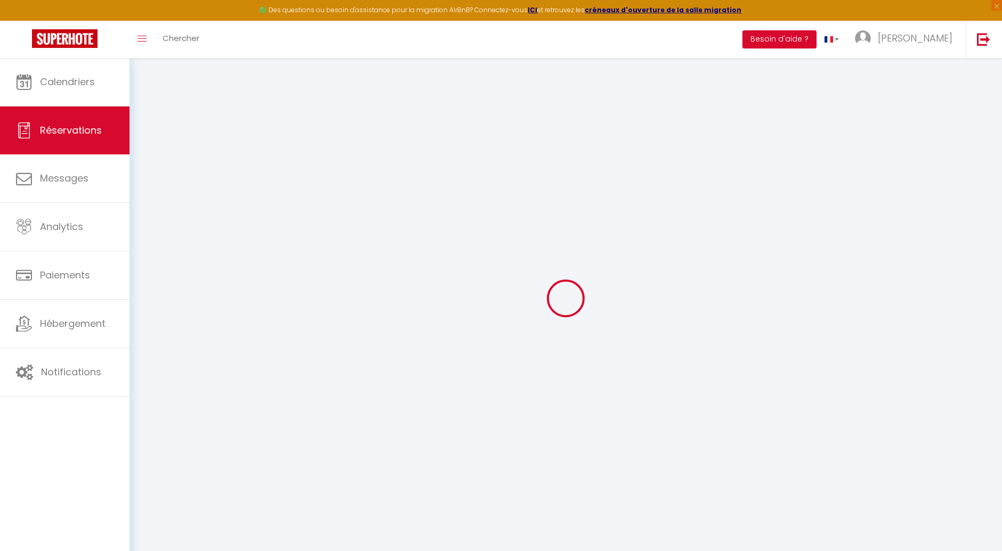
select select
checkbox input "false"
select select
checkbox input "false"
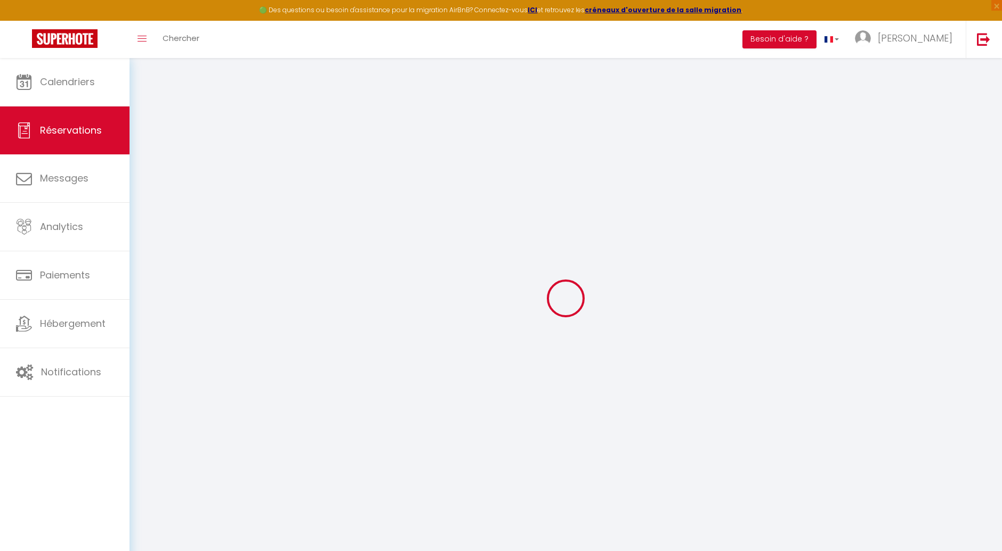
select select
checkbox input "false"
type input "26.4"
select select
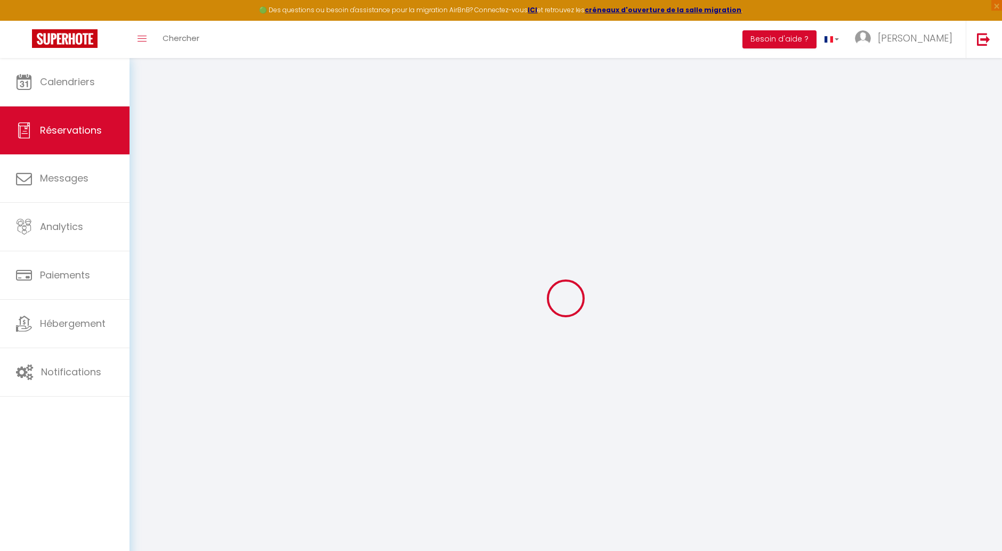
select select
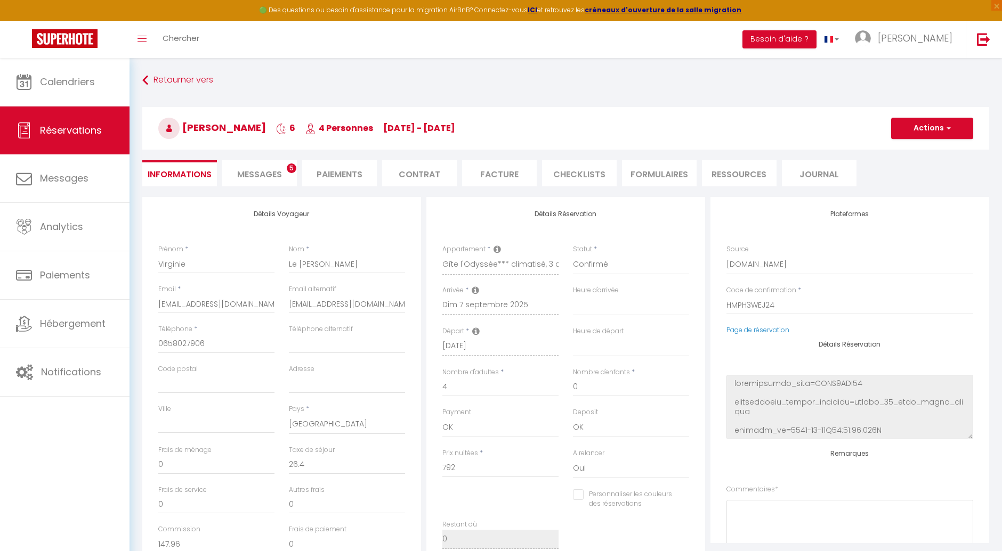
checkbox input "false"
select select
drag, startPoint x: 243, startPoint y: 304, endPoint x: 134, endPoint y: 310, distance: 109.4
click at [134, 310] on div "Retourner vers [GEOGRAPHIC_DATA][PERSON_NAME] 6 4 Personnes [DATE] - [DATE] Act…" at bounding box center [565, 427] width 872 height 739
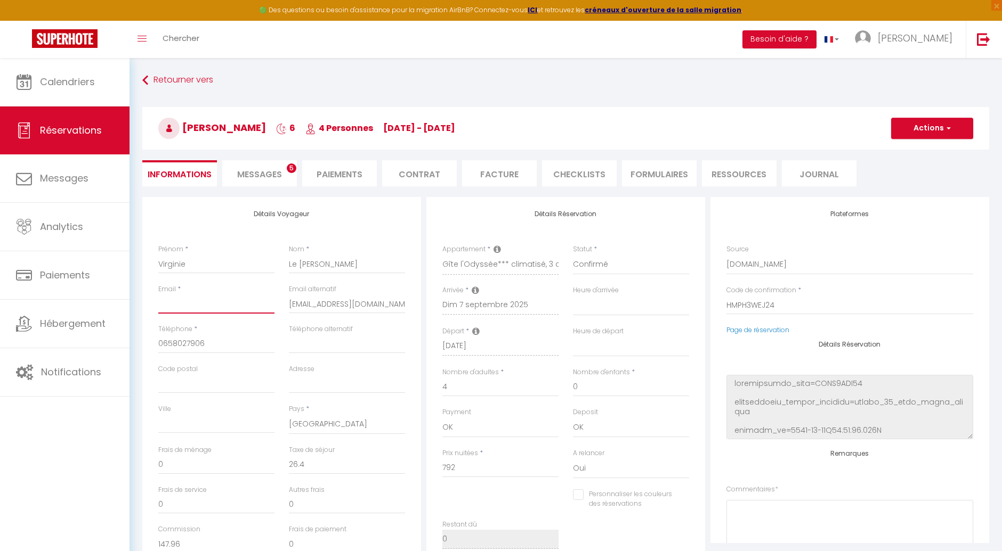
select select
checkbox input "false"
click at [295, 306] on input "[EMAIL_ADDRESS][DOMAIN_NAME]" at bounding box center [347, 304] width 116 height 19
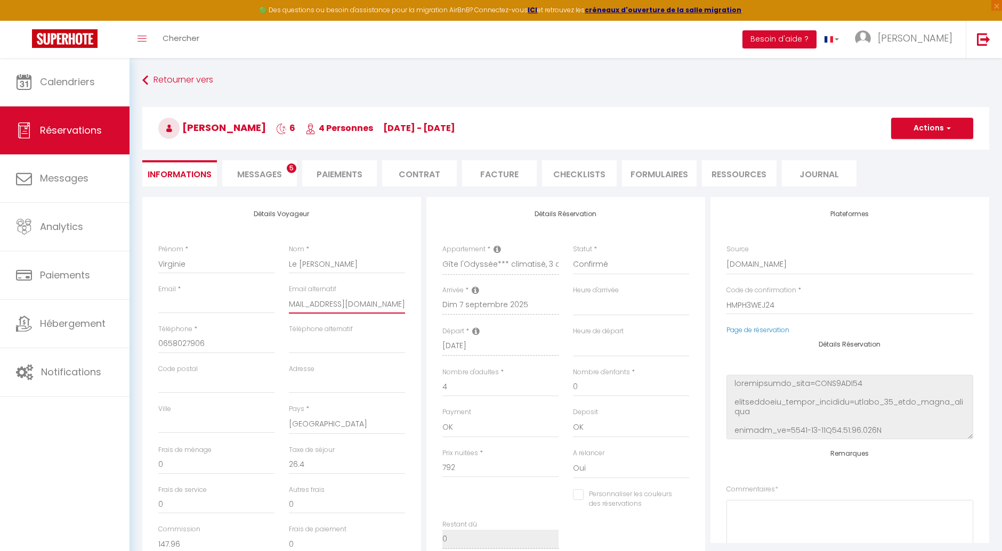
drag, startPoint x: 289, startPoint y: 304, endPoint x: 433, endPoint y: 304, distance: 143.3
click at [433, 304] on div "Détails Voyageur Prénom * [PERSON_NAME] * Le [PERSON_NAME] Email * Email altern…" at bounding box center [566, 387] width 852 height 381
select select
checkbox input "false"
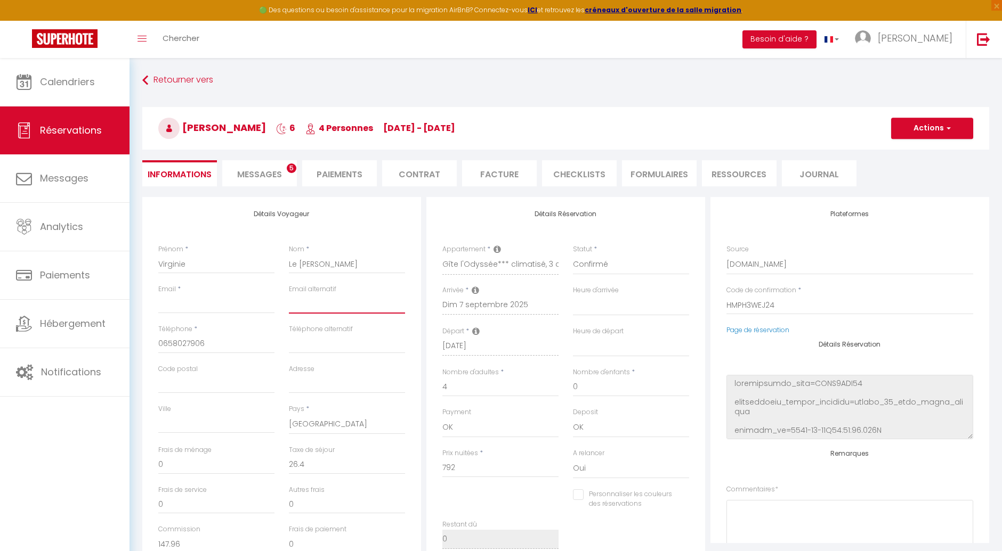
scroll to position [0, 0]
click at [167, 302] on input "Email client" at bounding box center [216, 304] width 116 height 19
paste input "[EMAIL_ADDRESS][DOMAIN_NAME]"
type input "[EMAIL_ADDRESS][DOMAIN_NAME]"
select select
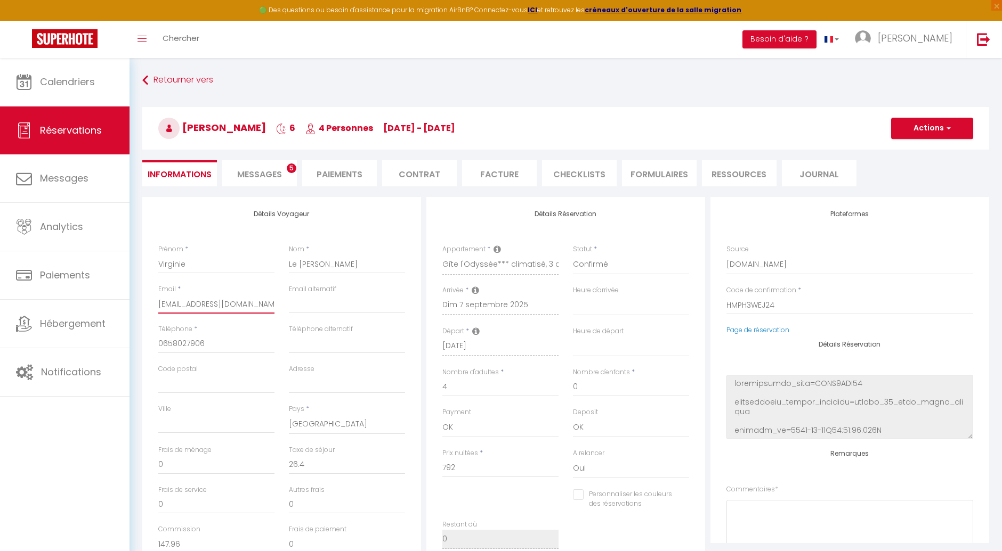
select select
checkbox input "false"
type input "[EMAIL_ADDRESS][DOMAIN_NAME]"
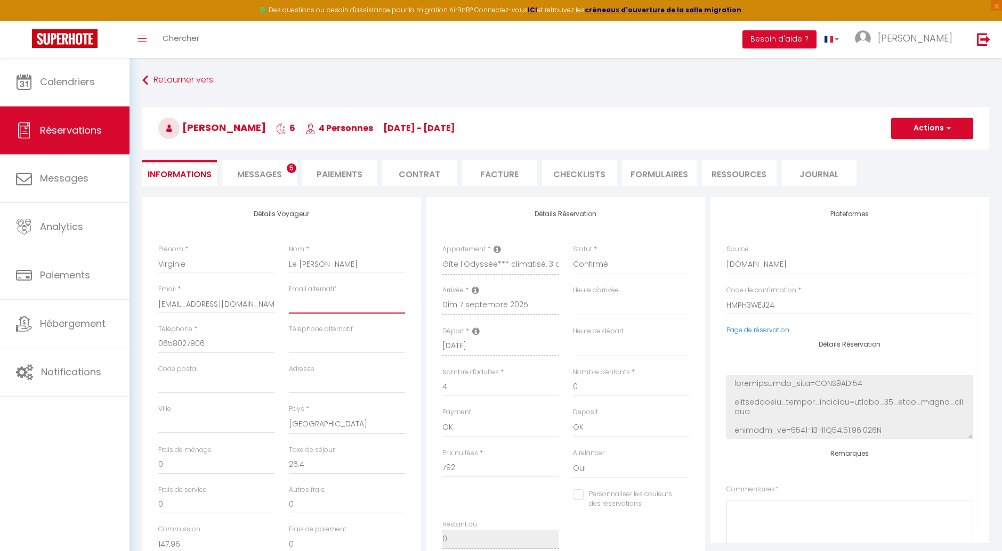
click at [294, 305] on input "email" at bounding box center [347, 304] width 116 height 19
paste input "[EMAIL_ADDRESS][DOMAIN_NAME]"
type input "[EMAIL_ADDRESS][DOMAIN_NAME]"
select select
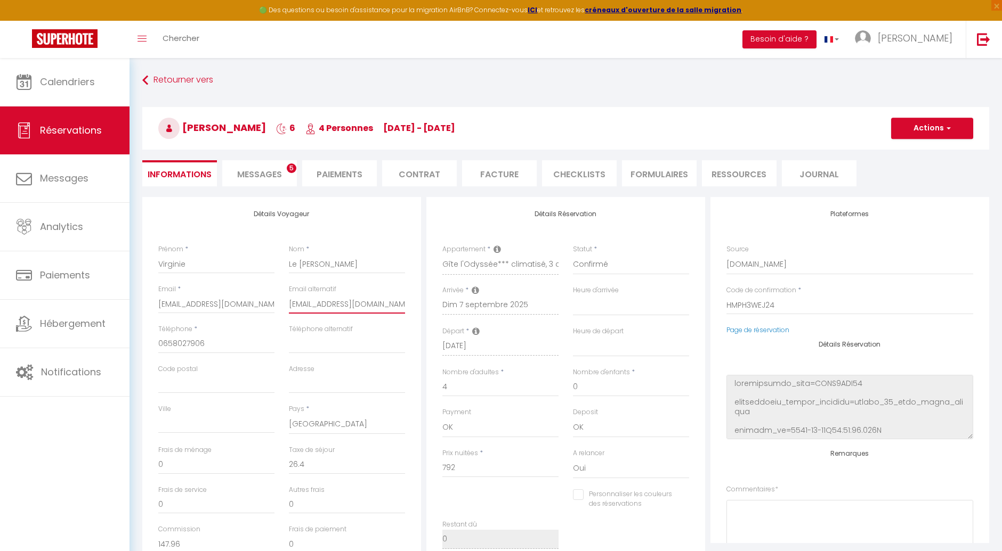
checkbox input "false"
type input "[EMAIL_ADDRESS][DOMAIN_NAME]"
click at [930, 127] on button "Actions" at bounding box center [932, 128] width 82 height 21
click at [915, 153] on link "Enregistrer" at bounding box center [921, 152] width 84 height 14
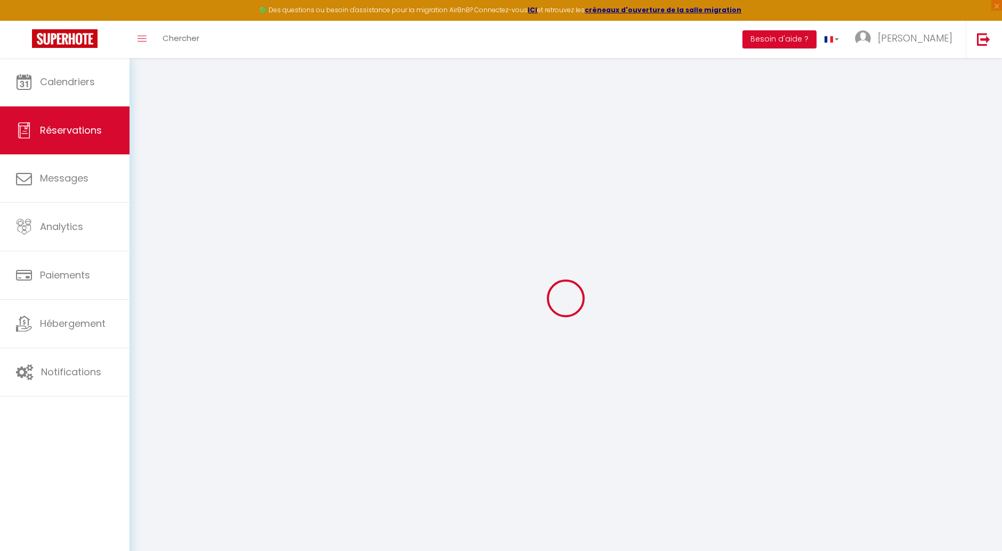
select select "not_cancelled"
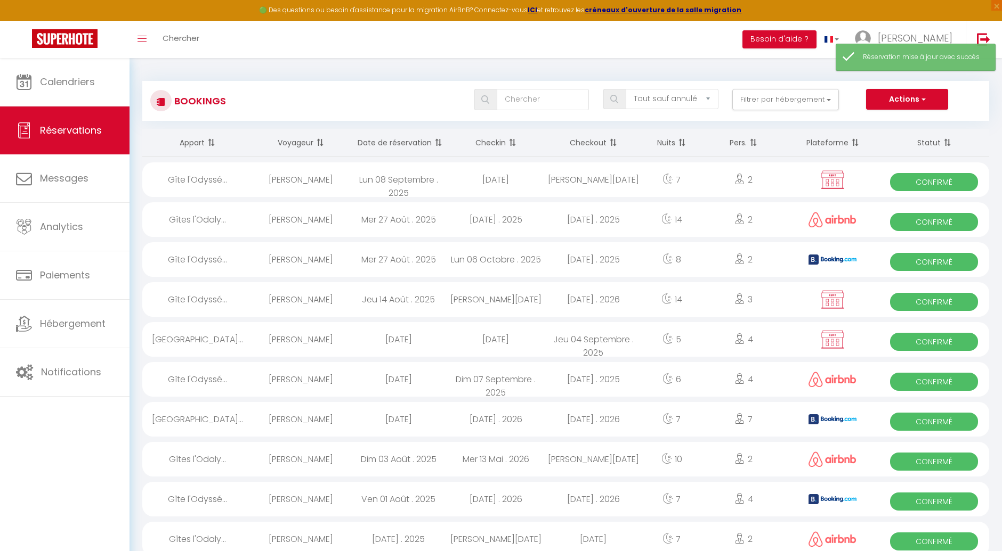
click at [923, 377] on span "Confirmé" at bounding box center [934, 382] width 88 height 18
select select "OK"
select select "0"
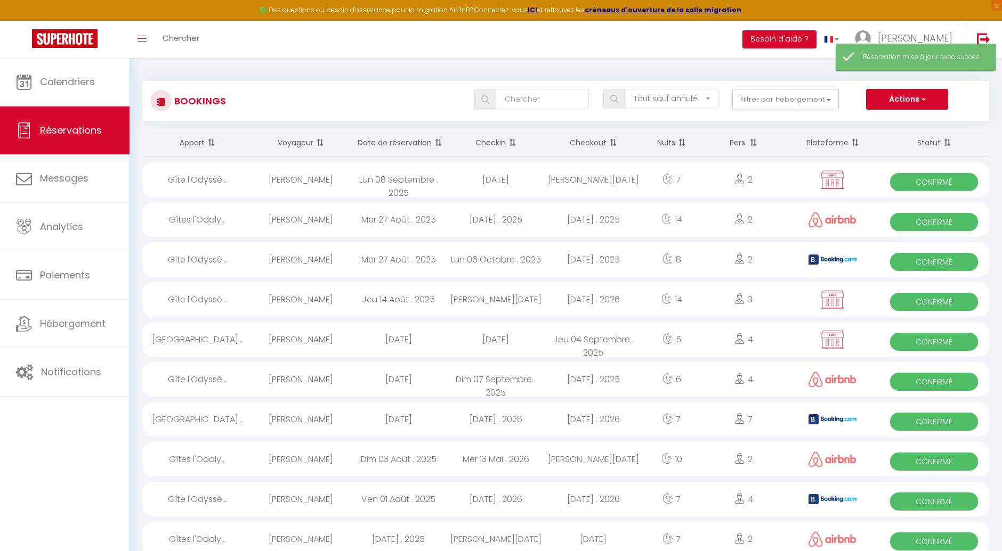
select select "1"
select select
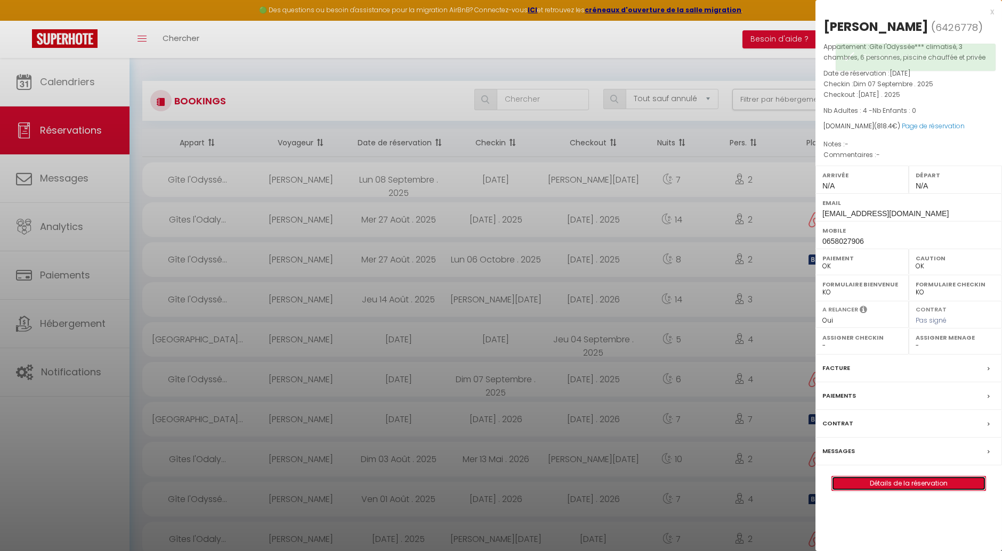
click at [892, 491] on link "Détails de la réservation" at bounding box center [908, 484] width 153 height 14
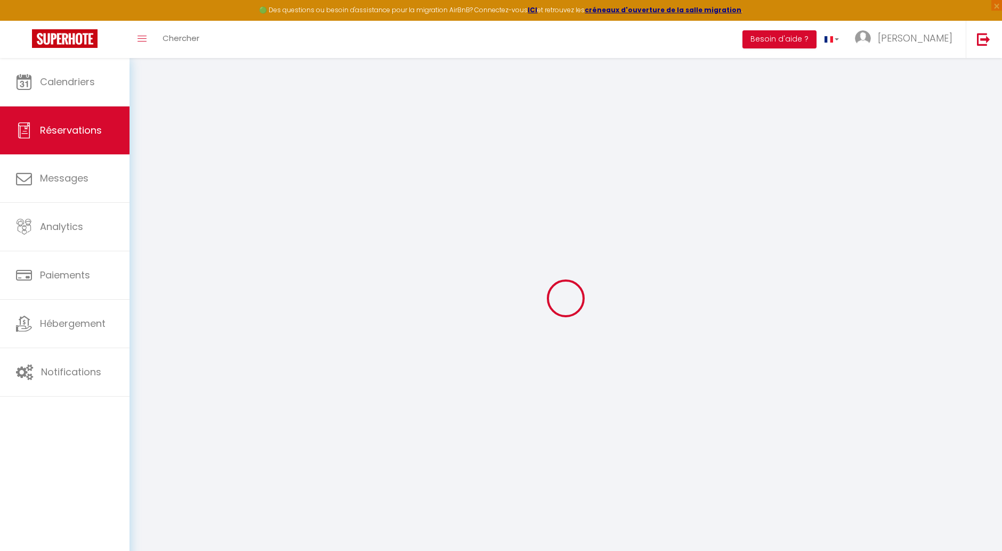
type input "Virginie"
type input "Le [PERSON_NAME]"
type input "[EMAIL_ADDRESS][DOMAIN_NAME]"
type input "0658027906"
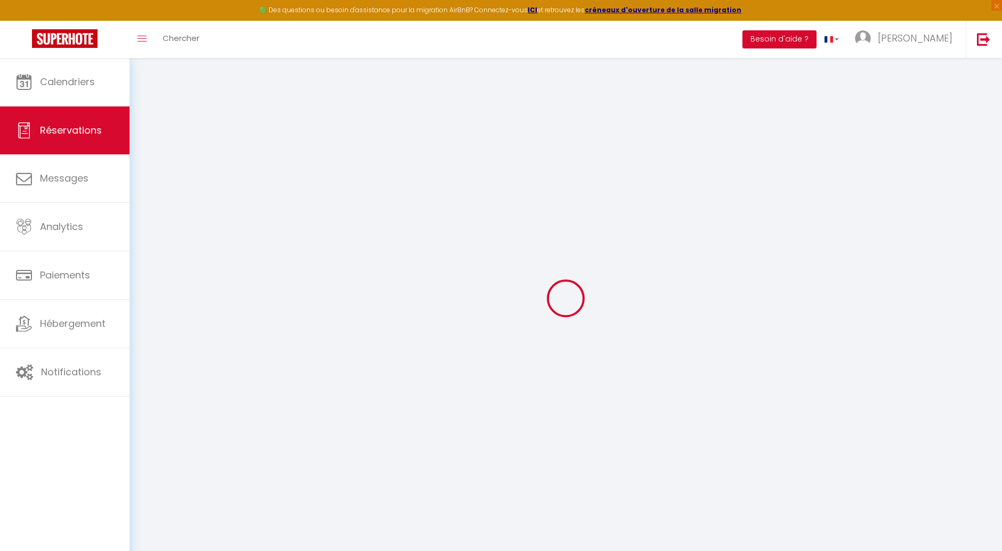
select select "FR"
type input "147.96"
select select "25866"
select select "1"
select select
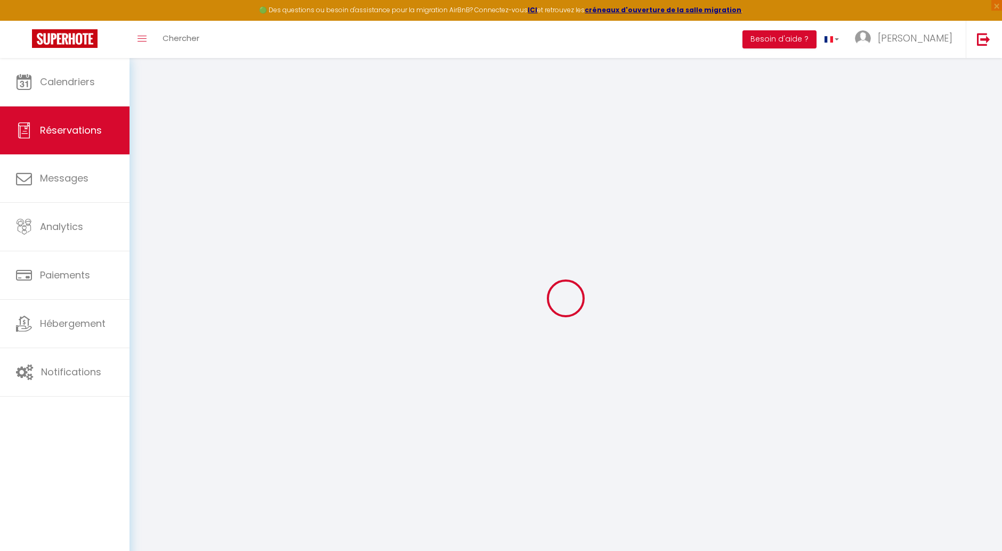
select select
type input "4"
select select "12"
select select
type input "792"
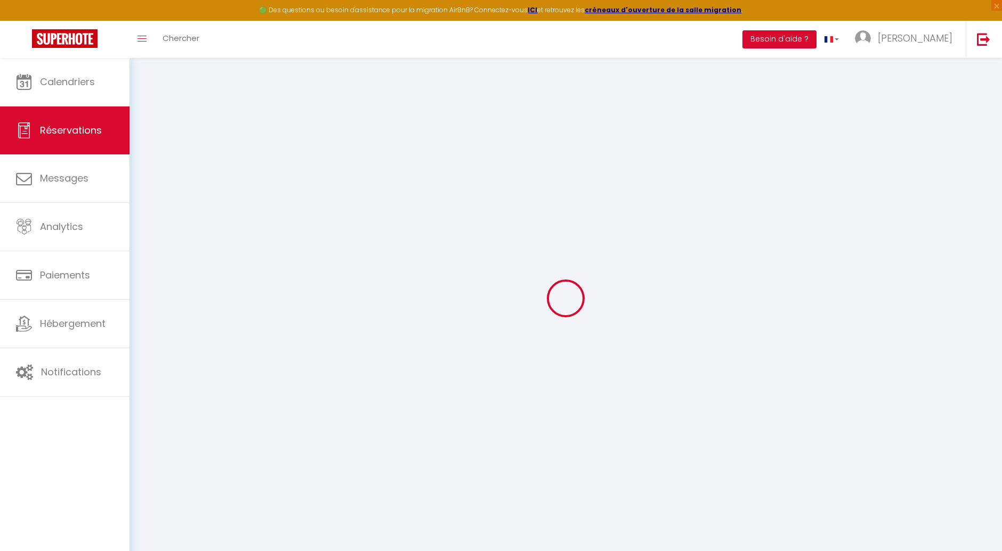
checkbox input "false"
type input "0"
select select "1"
type input "0"
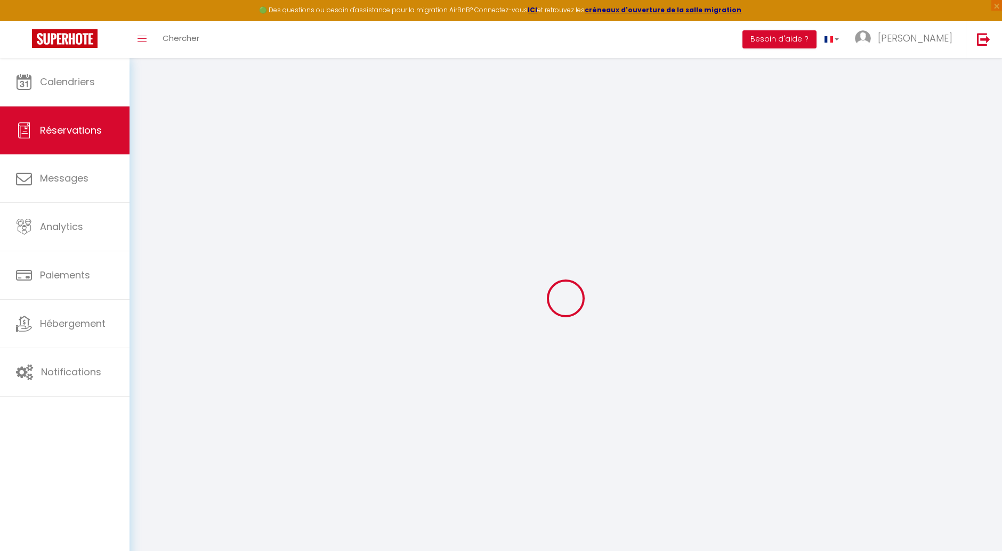
type input "0"
select select
select select "15"
checkbox input "false"
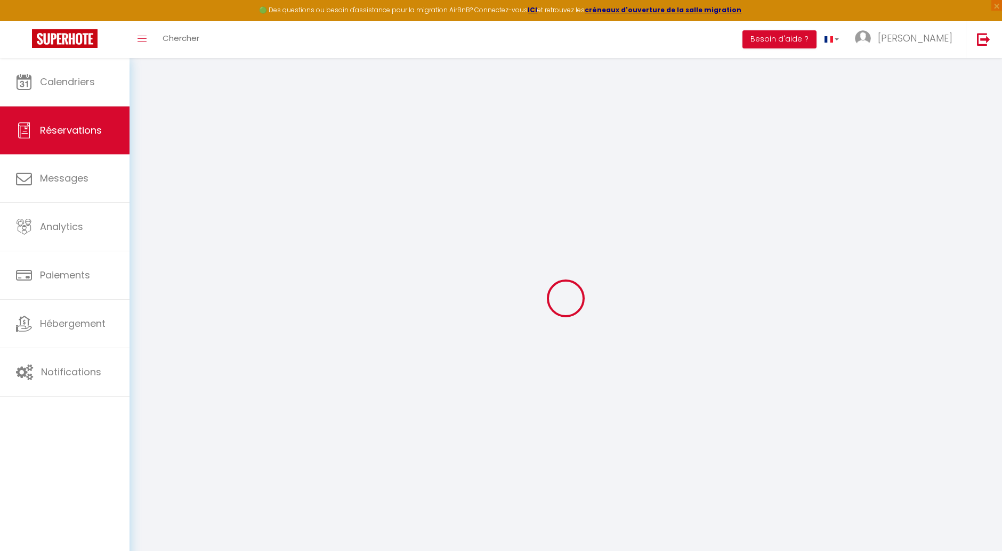
select select
checkbox input "false"
select select
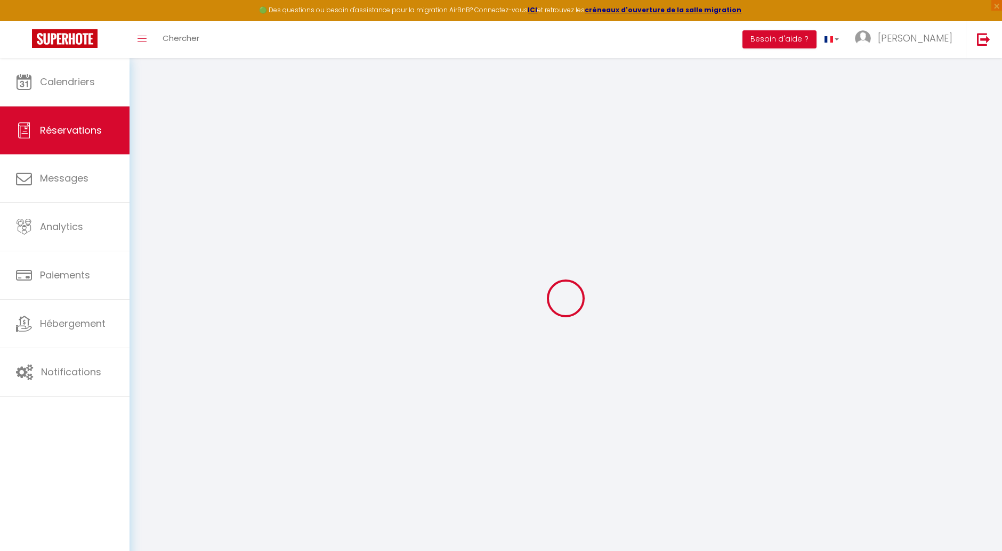
checkbox input "false"
select select
checkbox input "false"
type input "26.4"
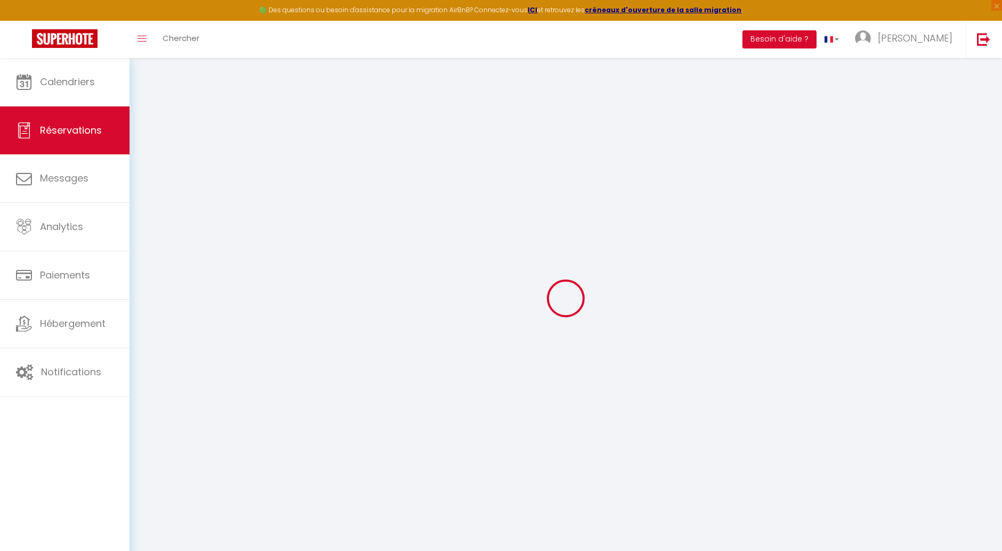
select select
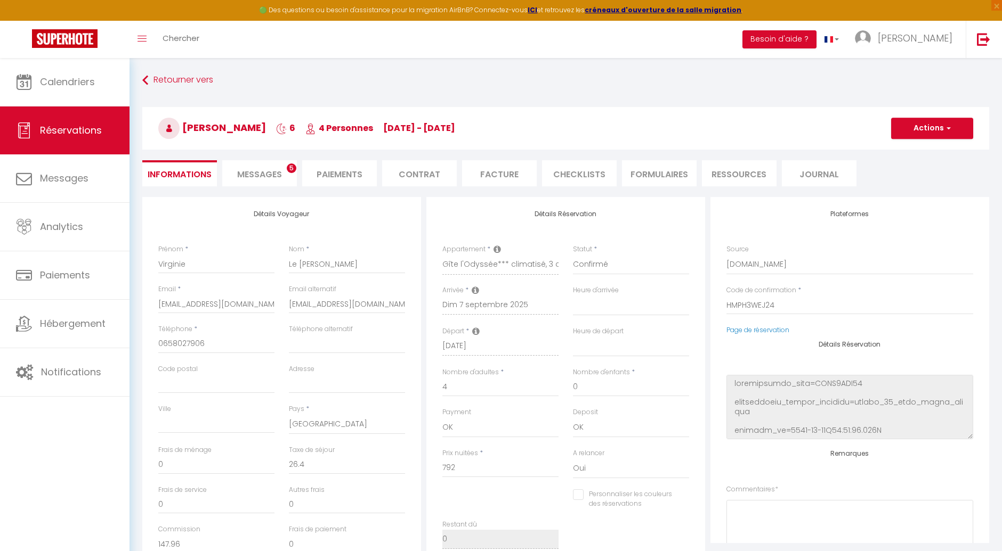
checkbox input "false"
select select
